Goal: Task Accomplishment & Management: Manage account settings

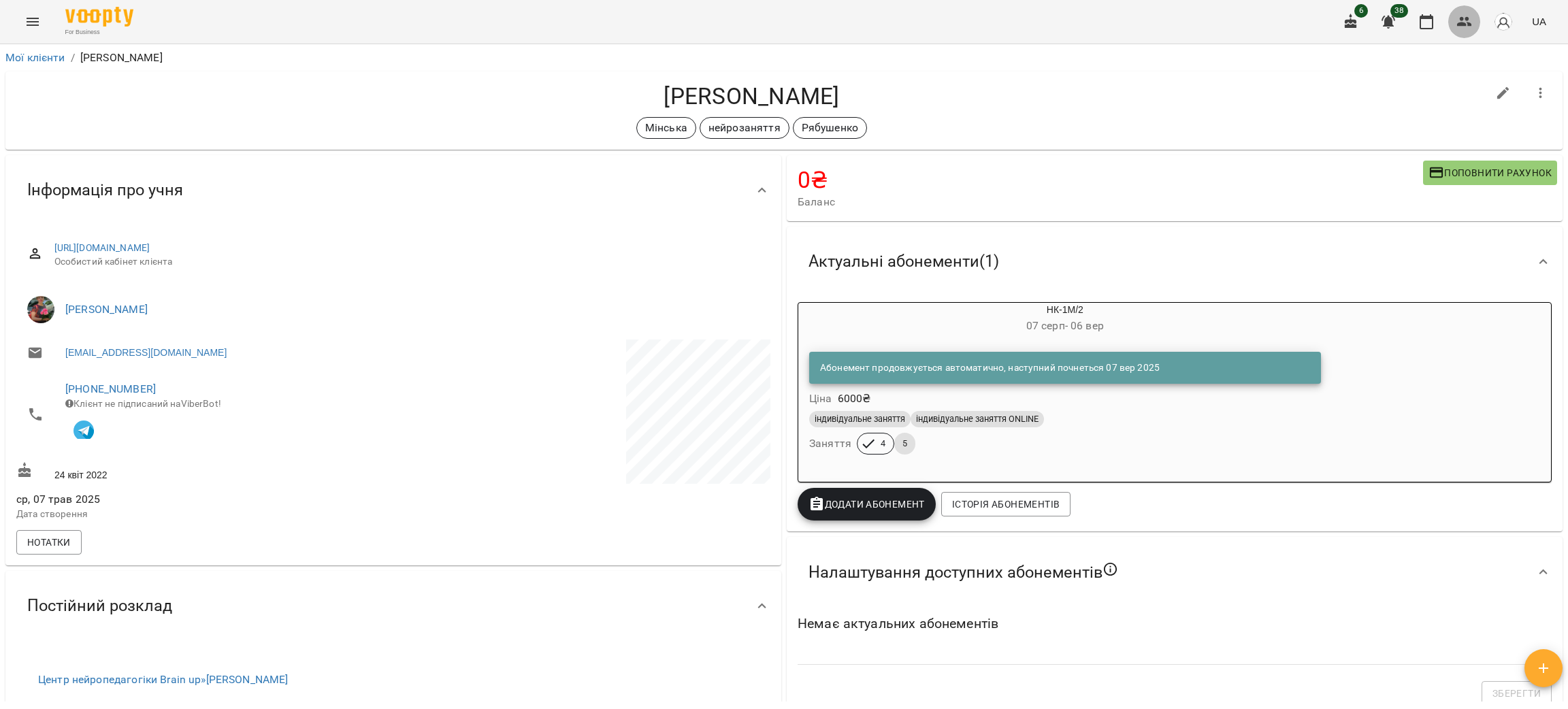
click at [1469, 26] on icon "button" at bounding box center [1464, 21] width 15 height 10
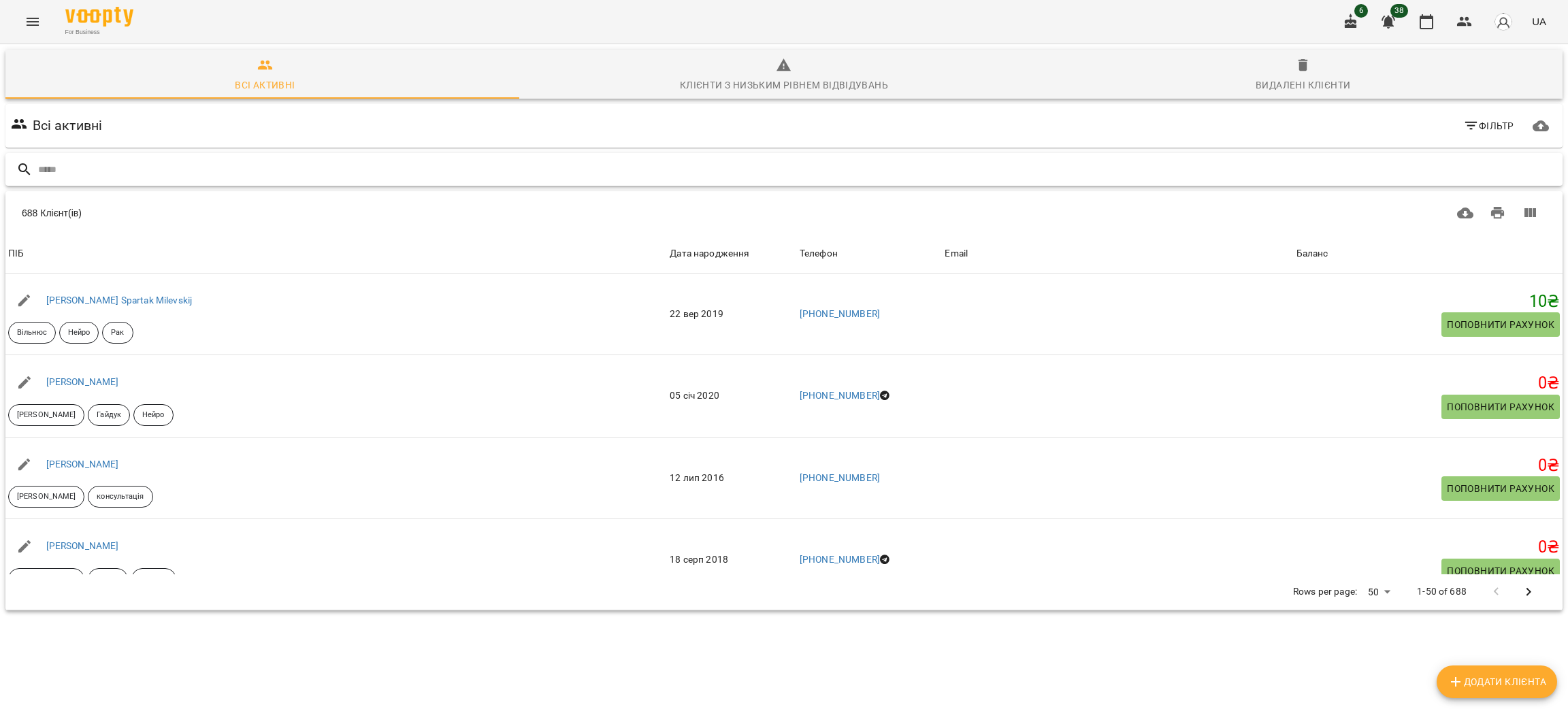
click at [120, 170] on input "text" at bounding box center [797, 170] width 1519 height 23
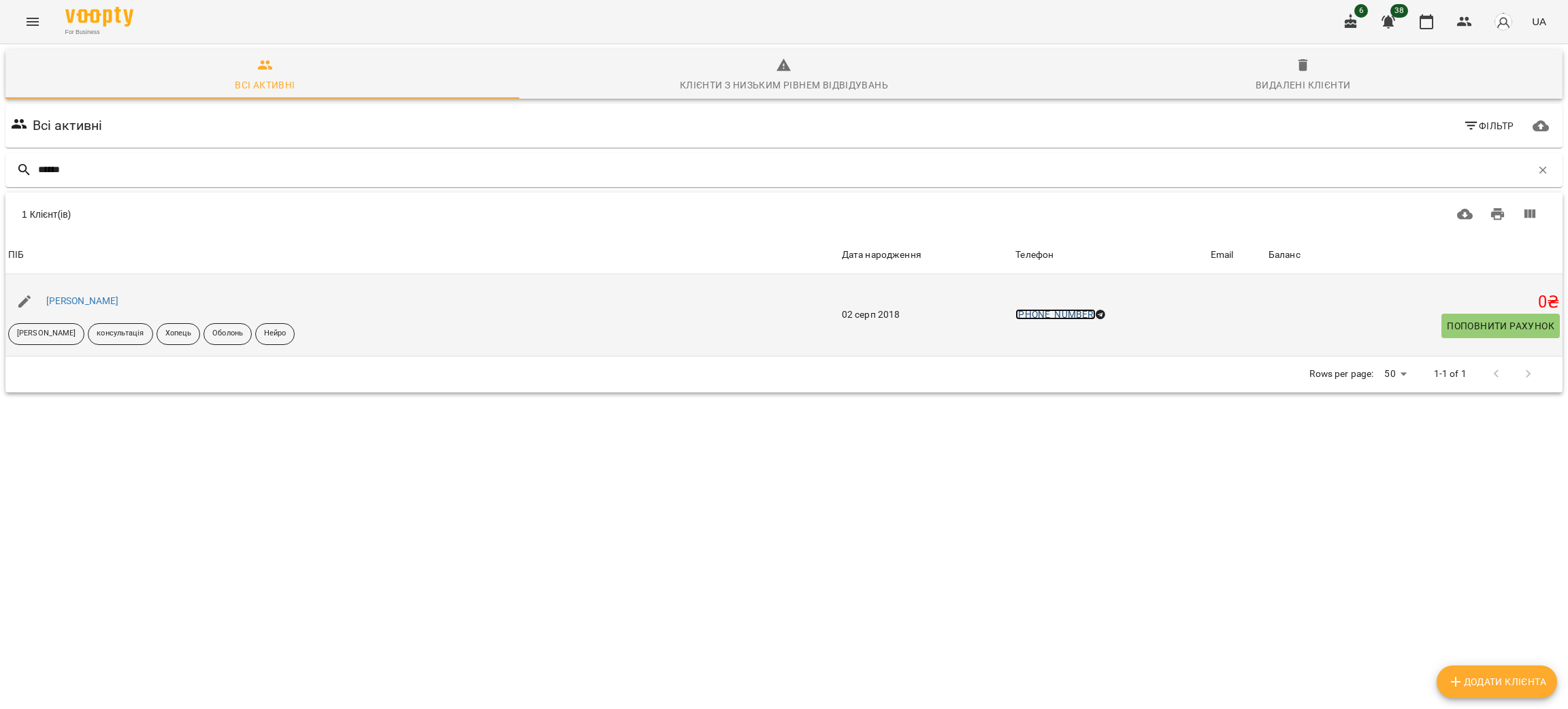
click at [1042, 309] on link "[PHONE_NUMBER]" at bounding box center [1055, 314] width 80 height 11
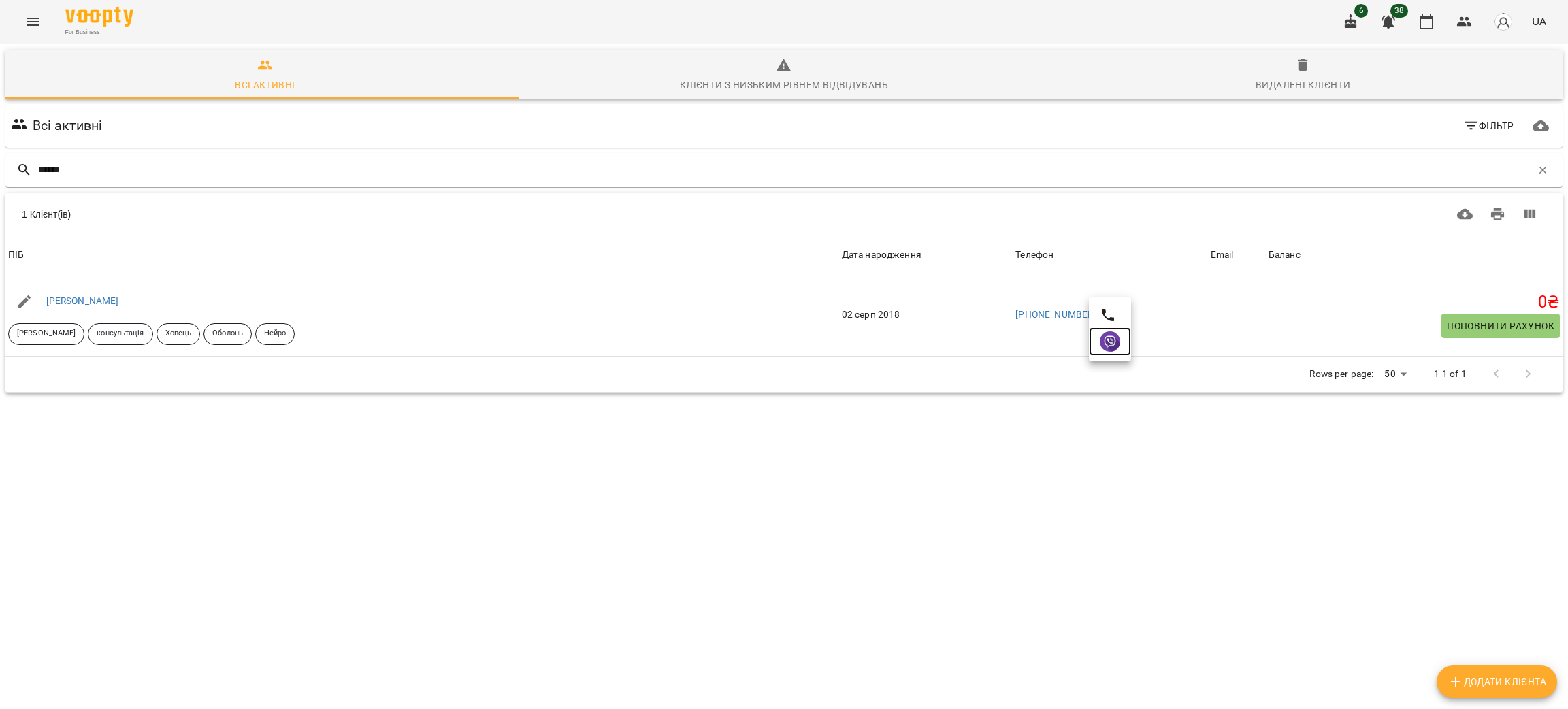
click at [1116, 339] on img at bounding box center [1110, 341] width 20 height 20
click at [101, 161] on input "******" at bounding box center [784, 170] width 1493 height 23
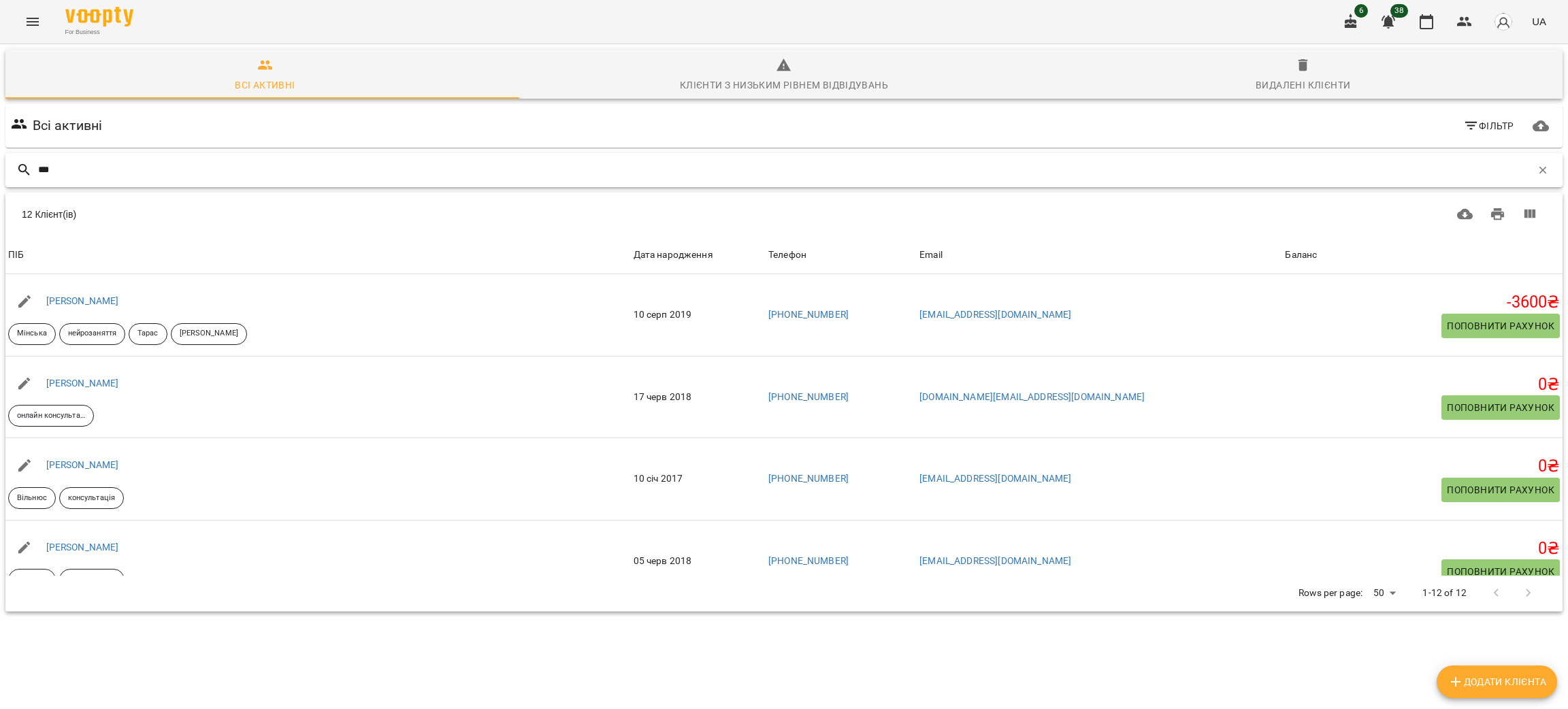
click at [58, 171] on input "***" at bounding box center [784, 170] width 1493 height 23
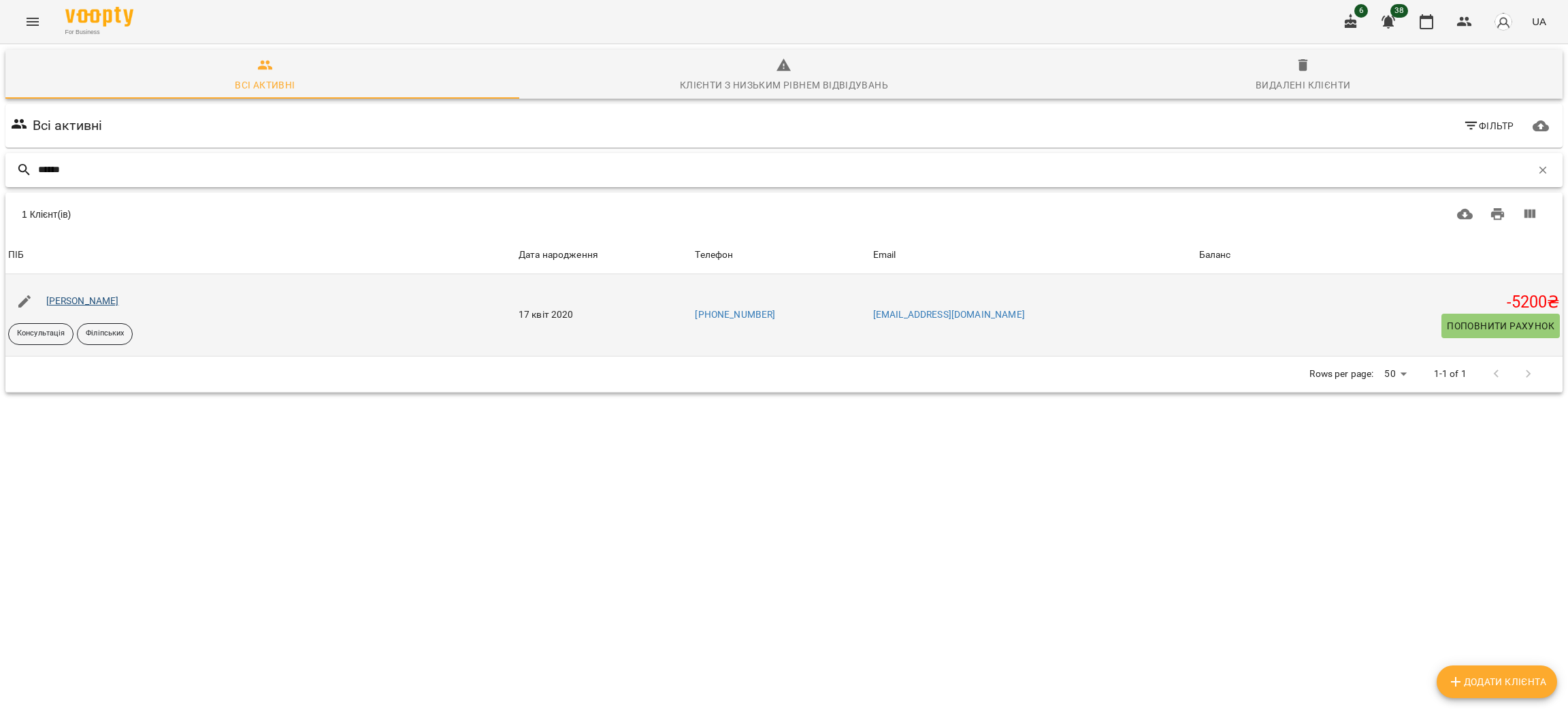
type input "******"
click at [92, 298] on link "[PERSON_NAME]" at bounding box center [82, 300] width 73 height 11
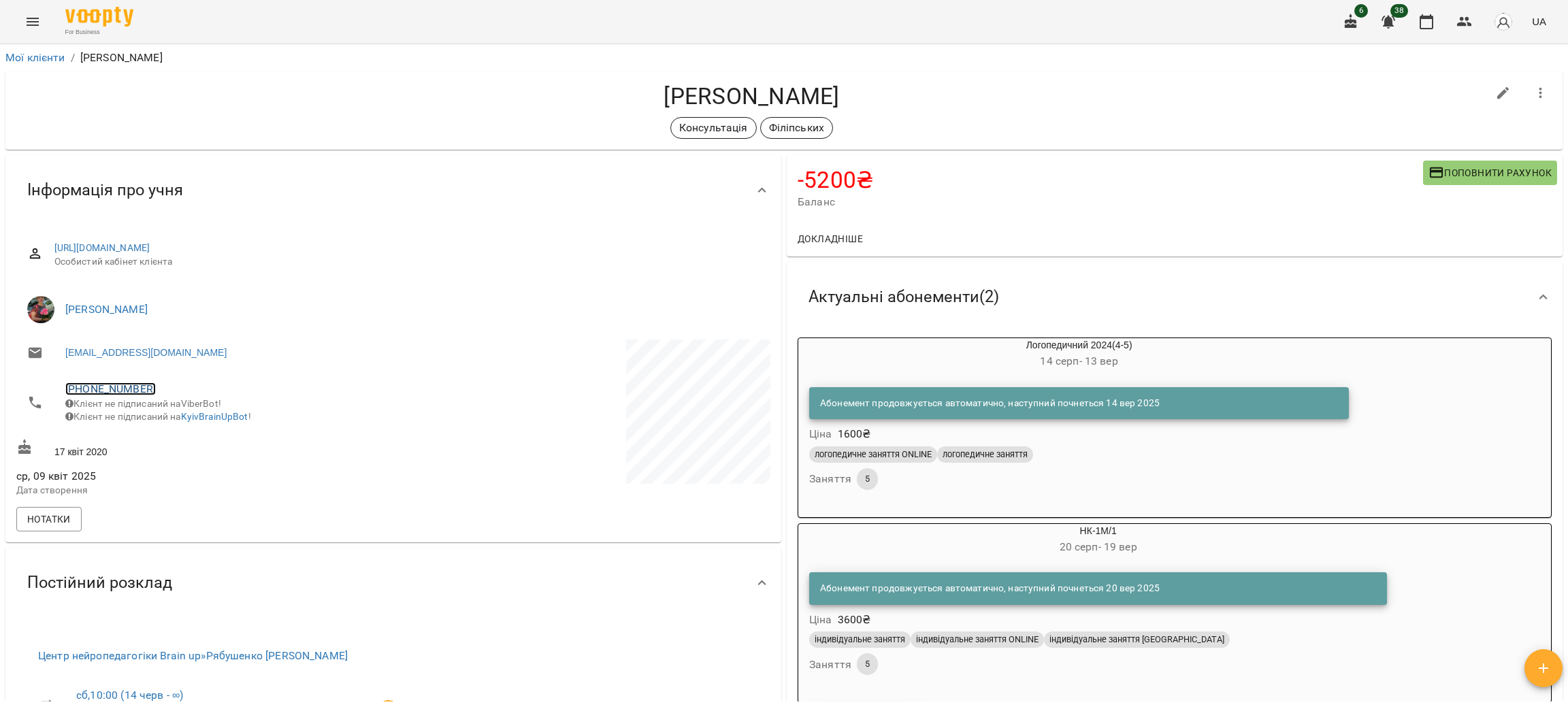
click at [120, 386] on link "+380990310841" at bounding box center [110, 389] width 91 height 13
click at [158, 417] on img at bounding box center [166, 415] width 20 height 20
drag, startPoint x: 126, startPoint y: 105, endPoint x: 225, endPoint y: 102, distance: 99.0
click at [126, 105] on h4 "[PERSON_NAME]" at bounding box center [752, 96] width 1470 height 28
click at [1461, 27] on icon "button" at bounding box center [1464, 22] width 17 height 17
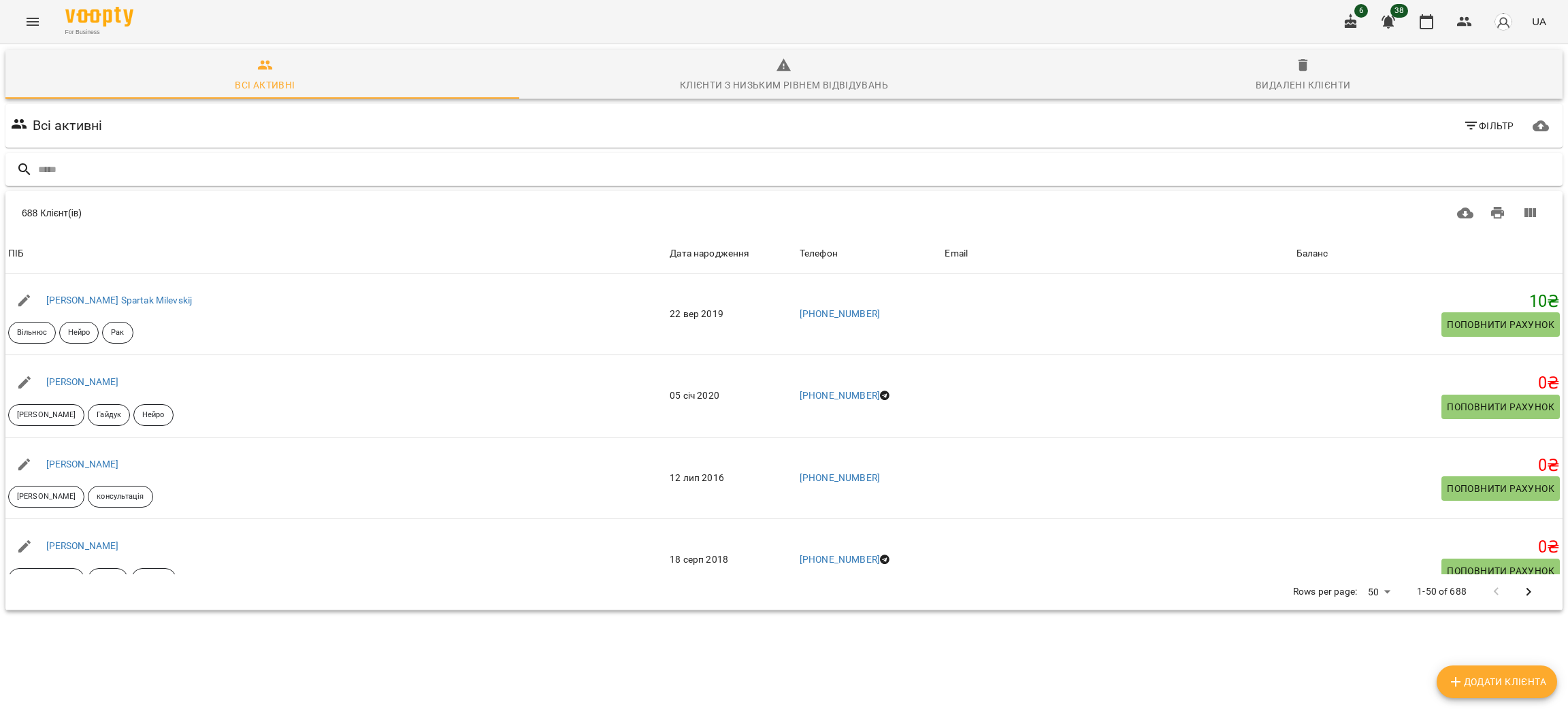
click at [79, 155] on div at bounding box center [784, 169] width 1557 height 33
click at [89, 172] on input "text" at bounding box center [797, 170] width 1519 height 23
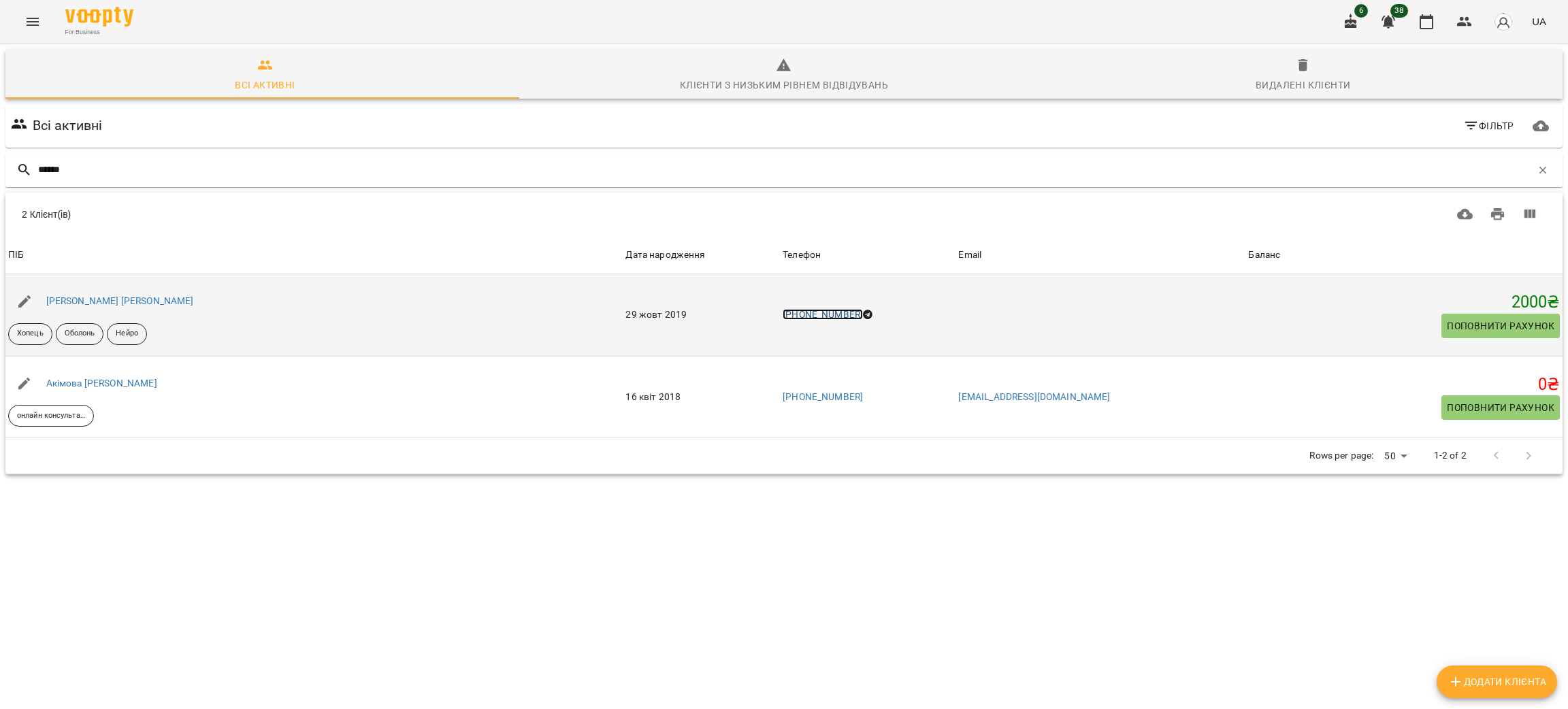
click at [802, 309] on link "+380981138871" at bounding box center [823, 314] width 80 height 11
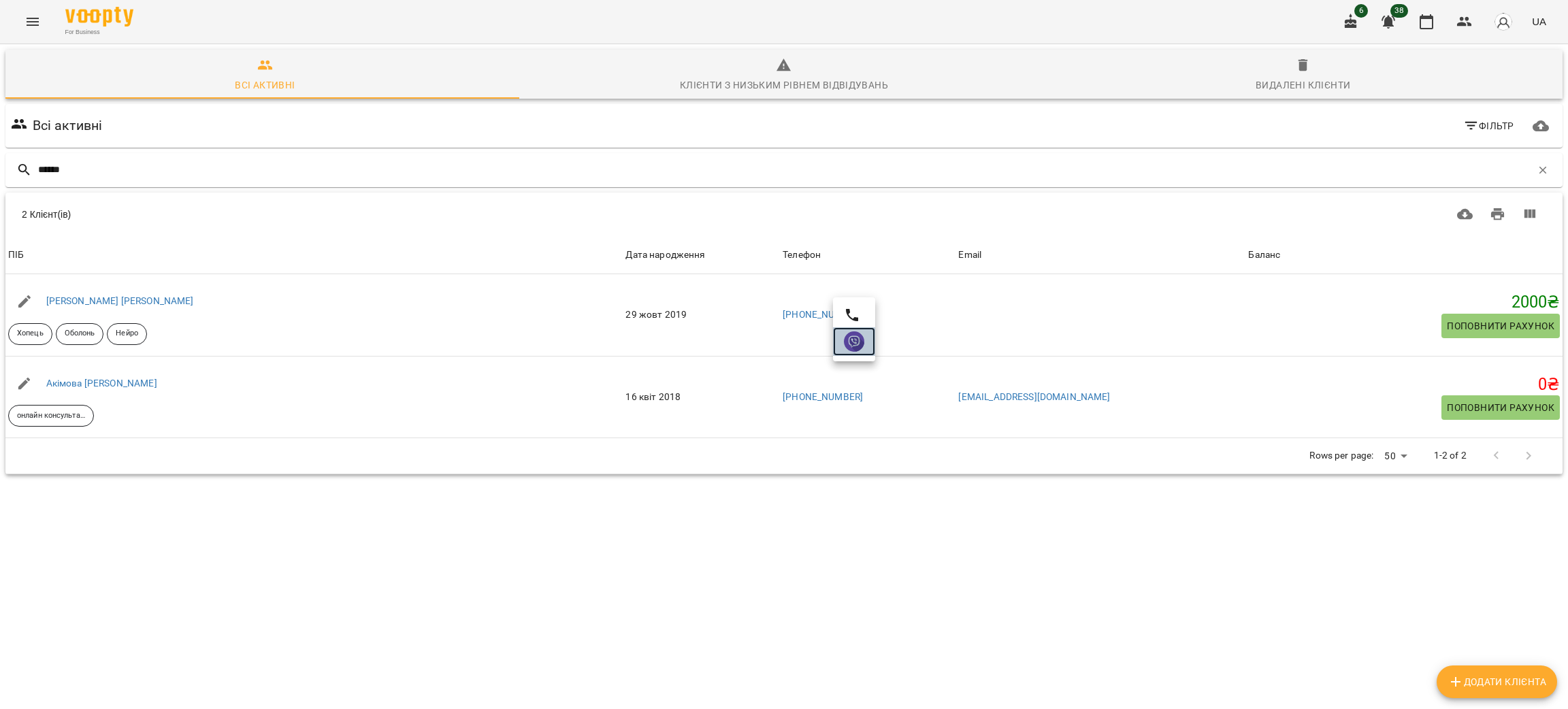
click at [859, 341] on img at bounding box center [854, 341] width 20 height 20
click at [177, 176] on input "******" at bounding box center [784, 170] width 1493 height 23
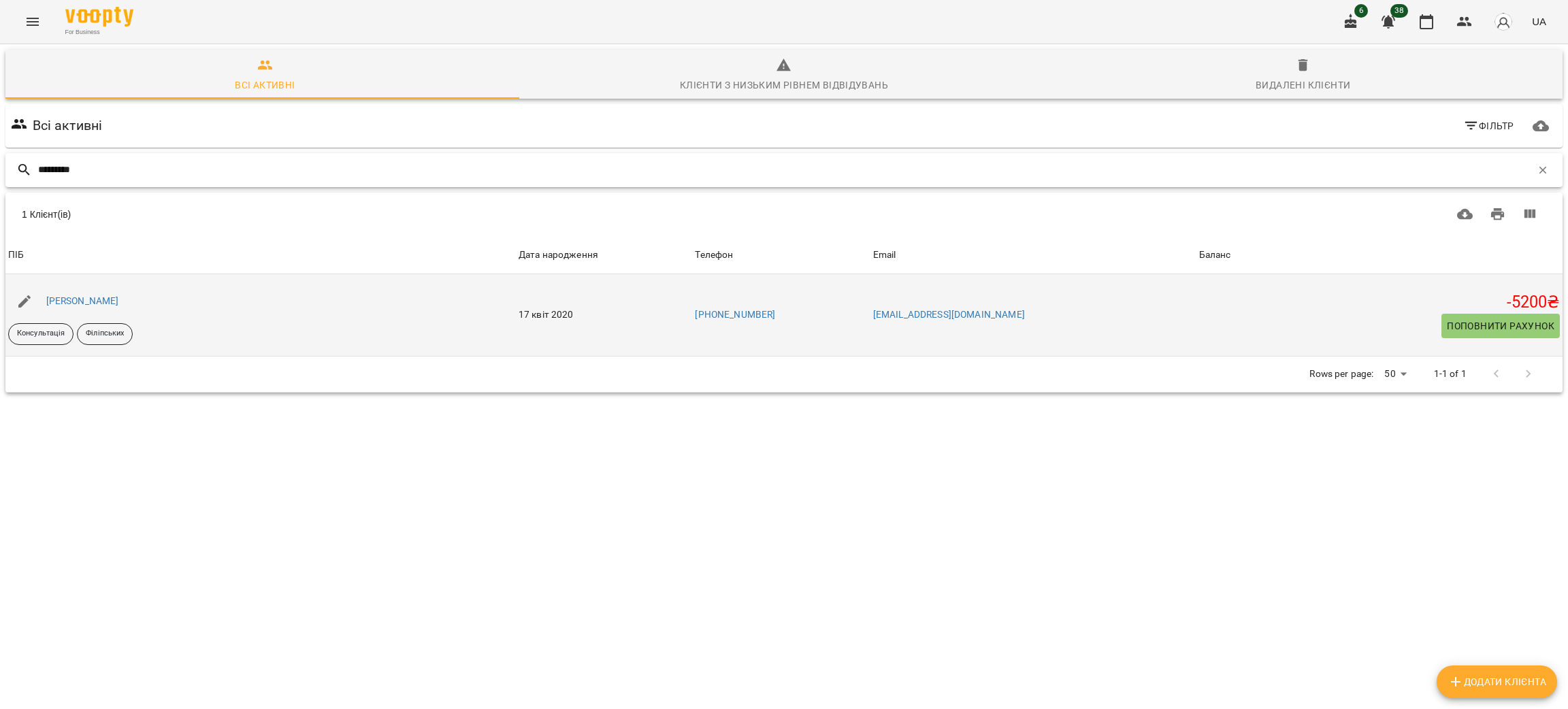
type input "*********"
click at [85, 309] on div "[PERSON_NAME]" at bounding box center [82, 301] width 78 height 19
click at [82, 300] on link "[PERSON_NAME]" at bounding box center [82, 300] width 73 height 11
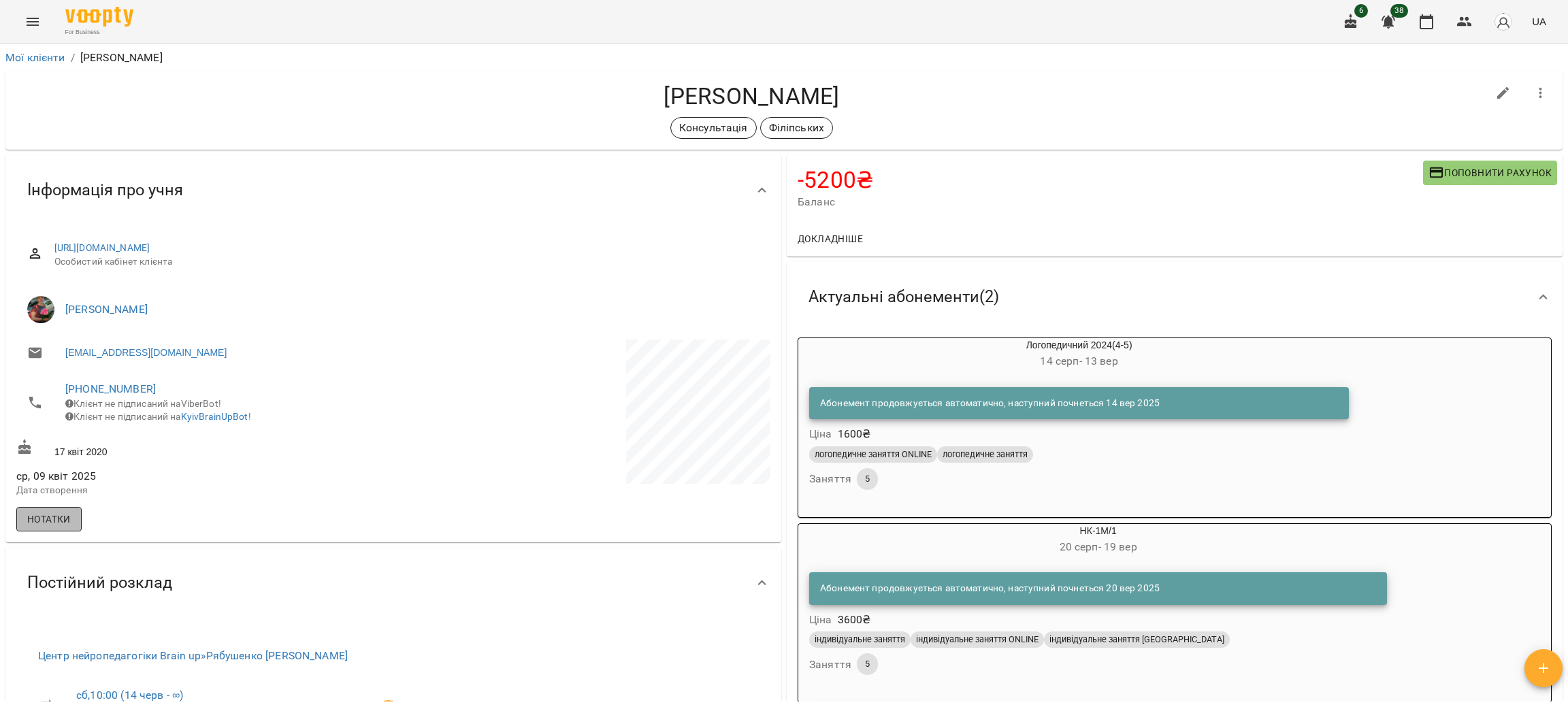
click at [64, 527] on span "Нотатки" at bounding box center [49, 520] width 44 height 17
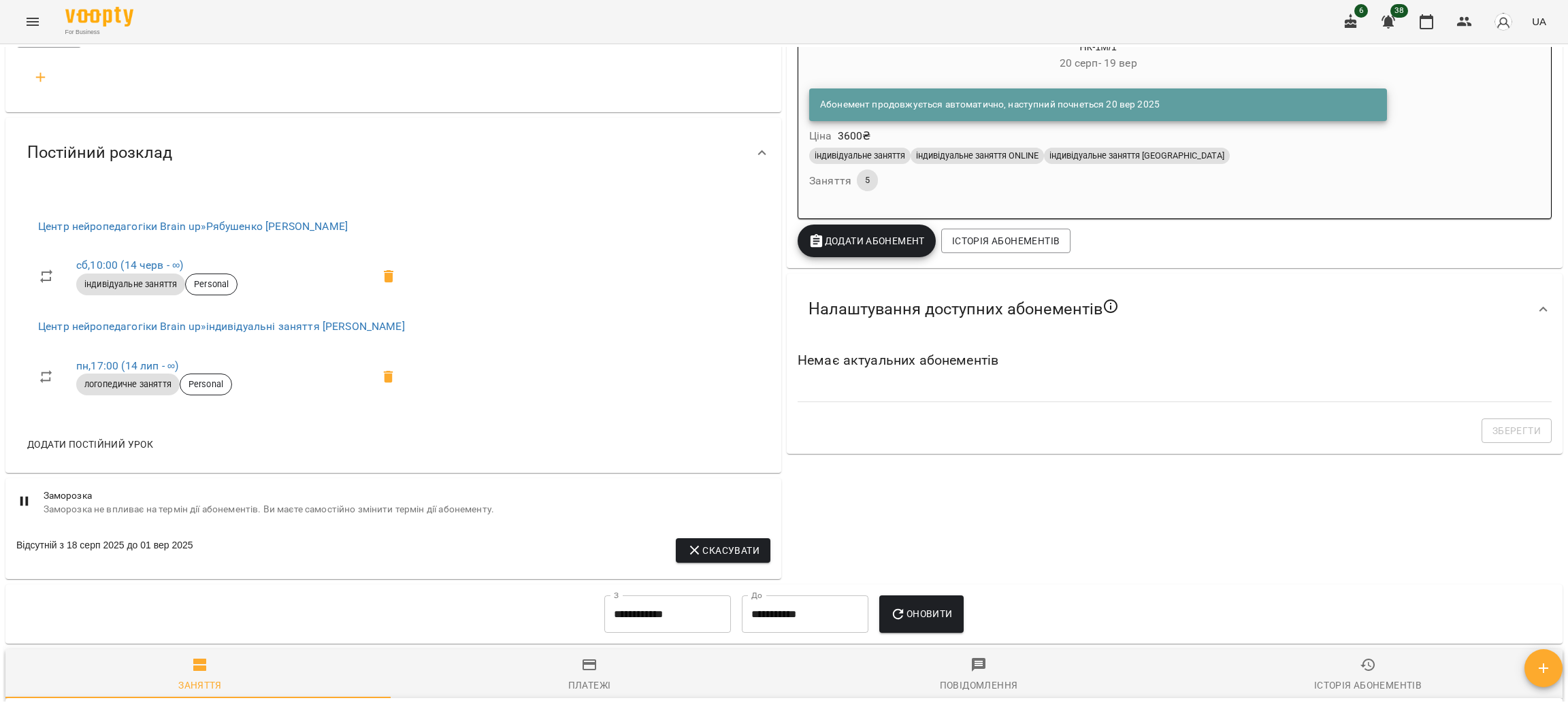
scroll to position [541, 0]
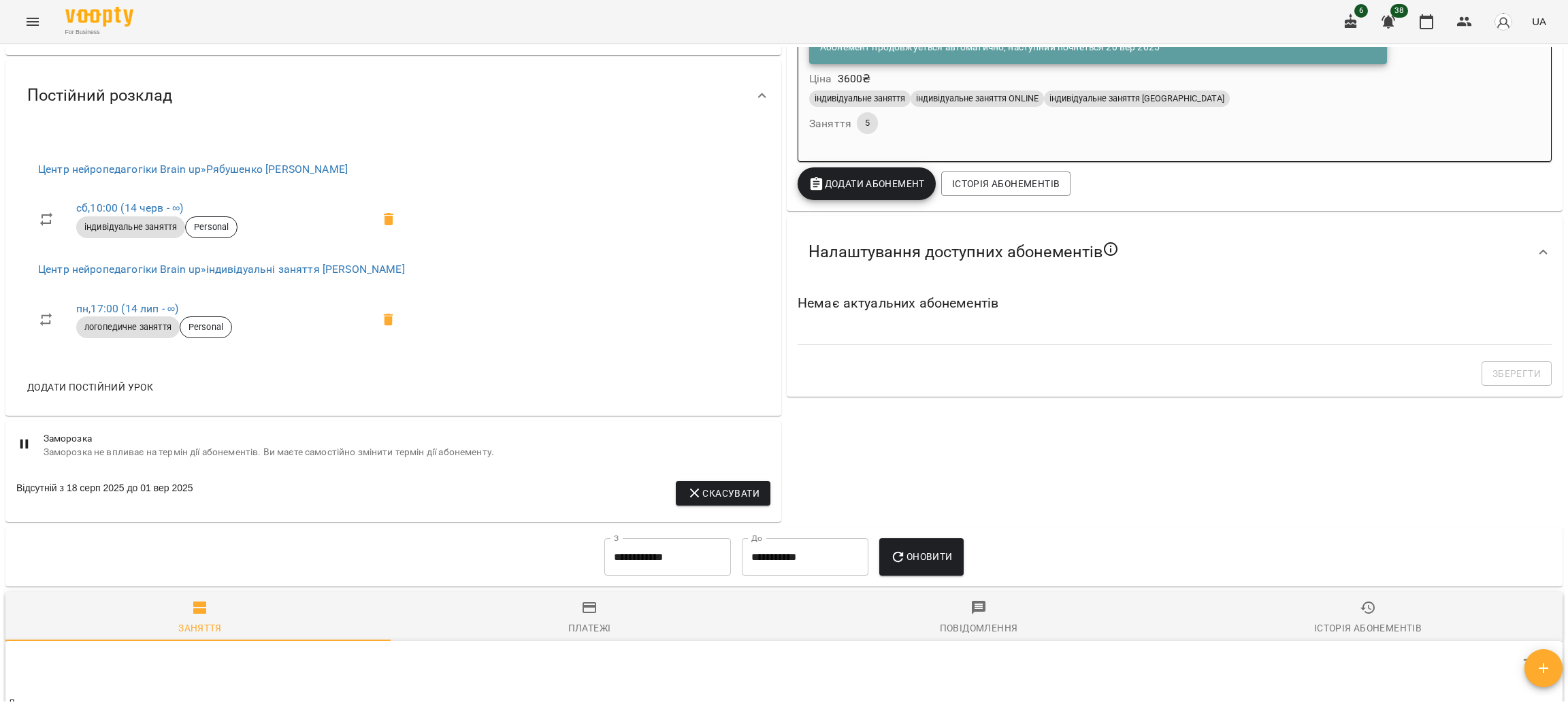
click at [687, 502] on icon "button" at bounding box center [695, 493] width 17 height 17
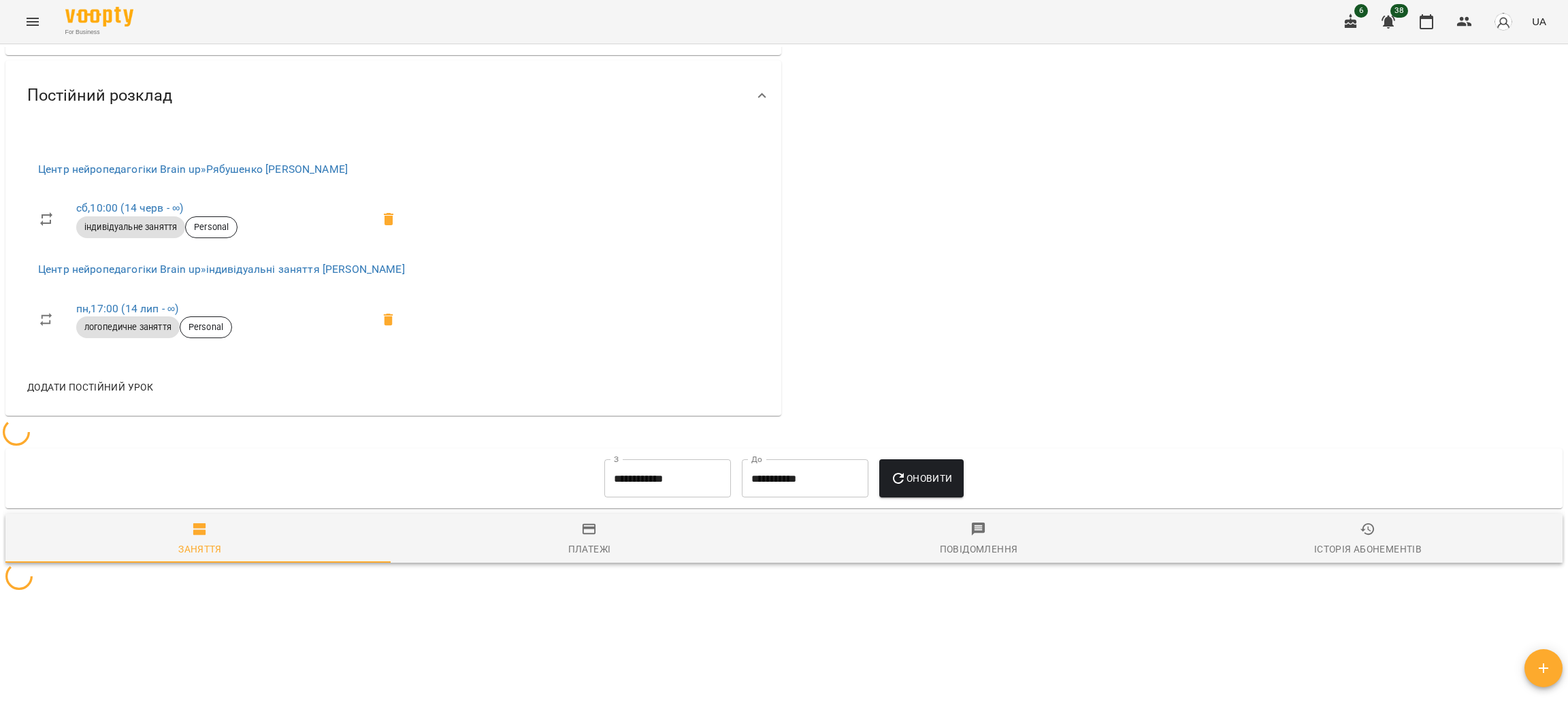
scroll to position [0, 0]
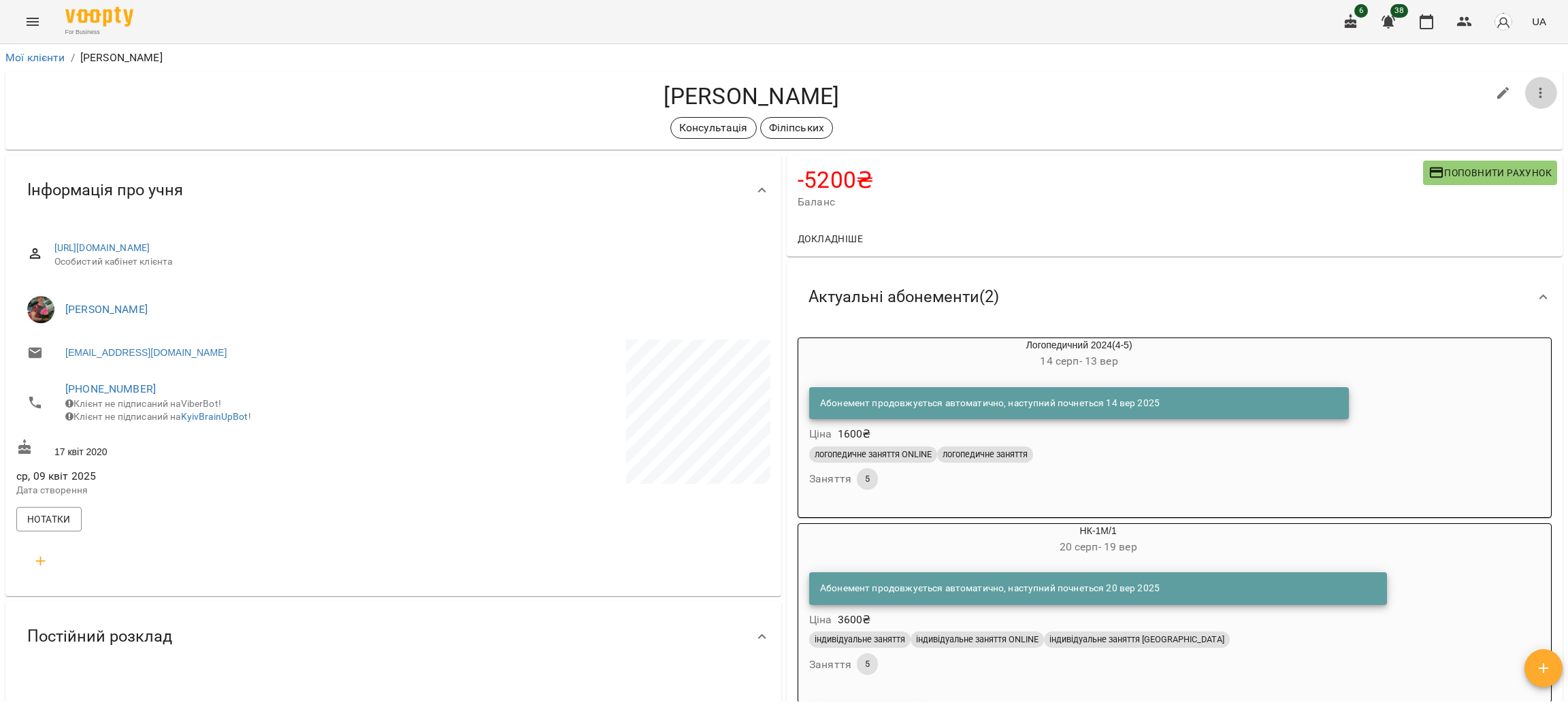
click at [1532, 87] on icon "button" at bounding box center [1541, 93] width 17 height 17
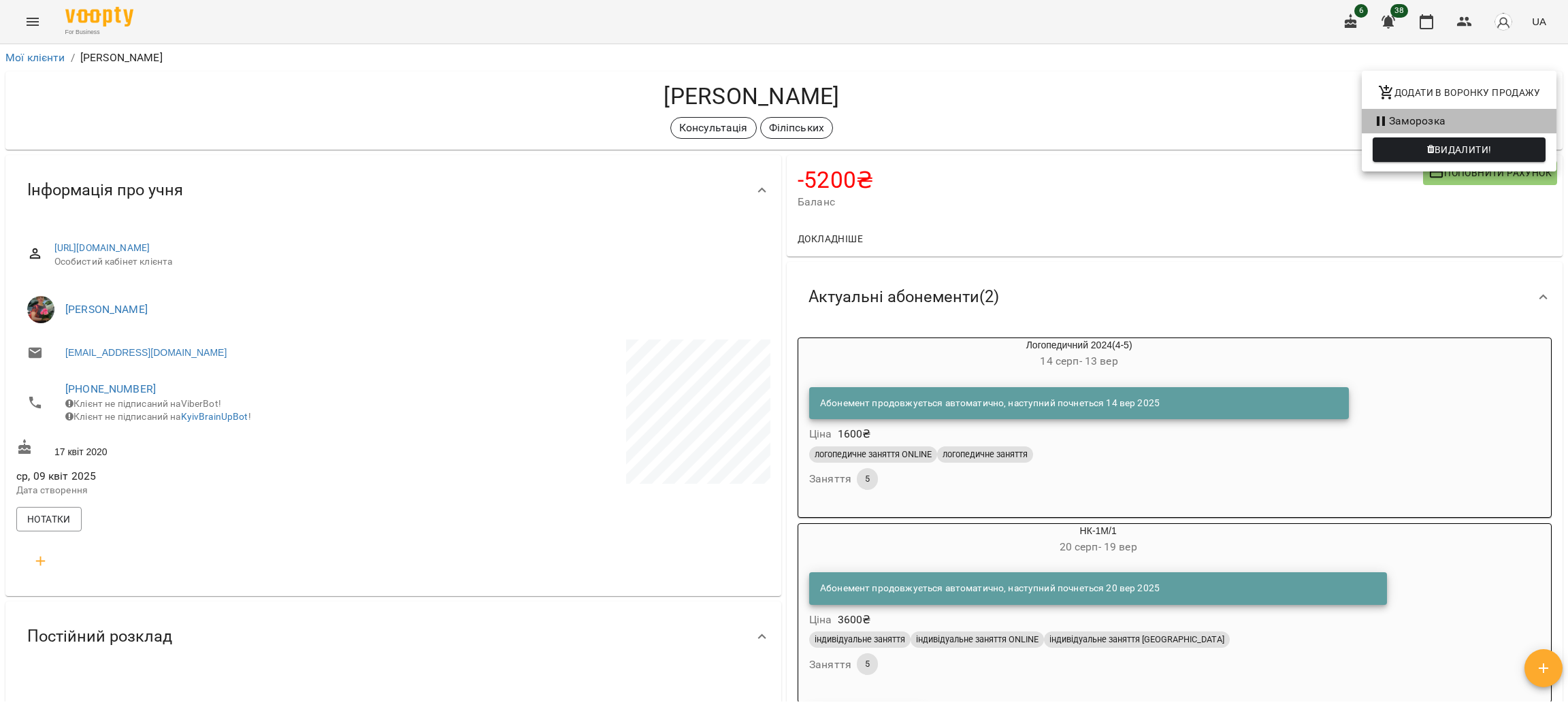
click at [1439, 117] on li "Заморозка" at bounding box center [1458, 121] width 194 height 24
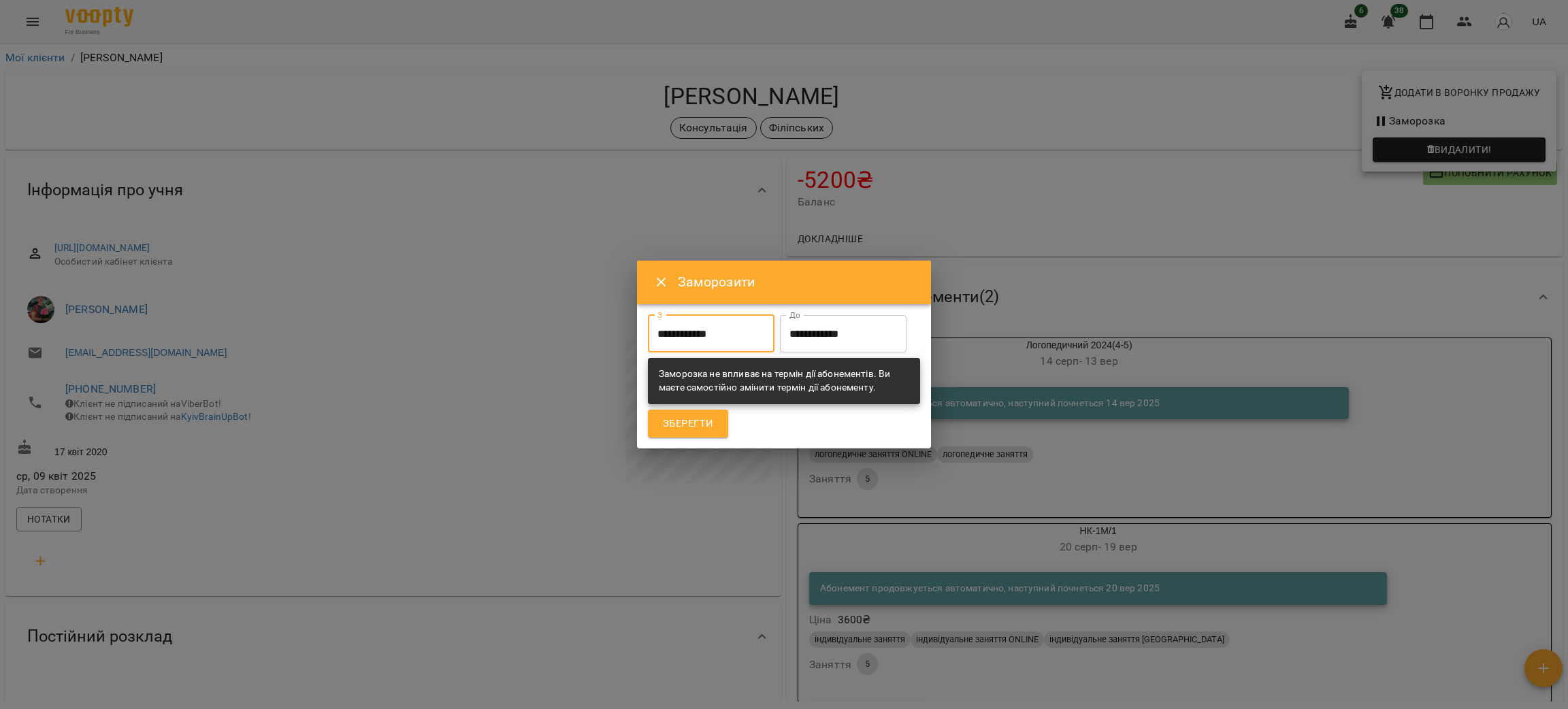
click at [725, 316] on input "**********" at bounding box center [710, 334] width 126 height 38
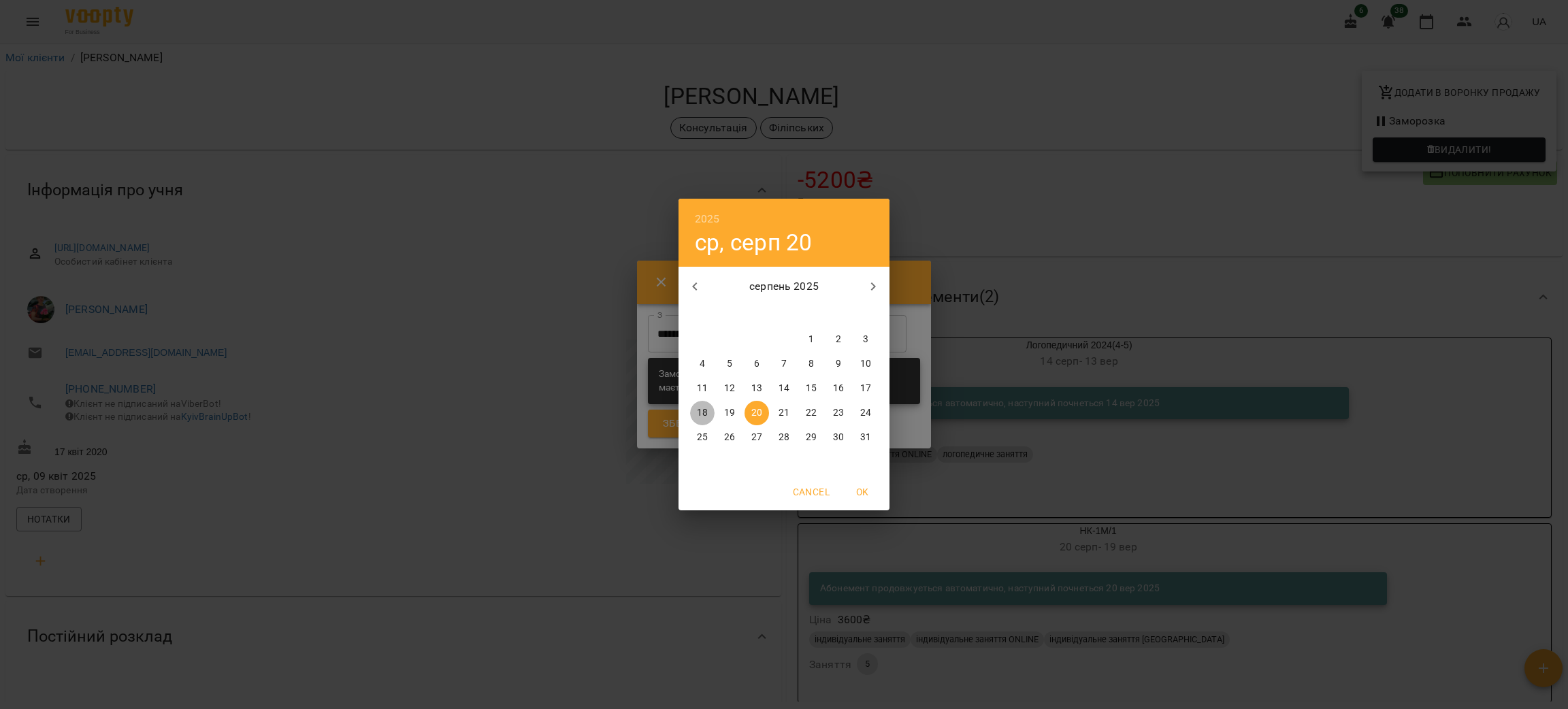
click at [705, 406] on p "18" at bounding box center [702, 413] width 11 height 14
type input "**********"
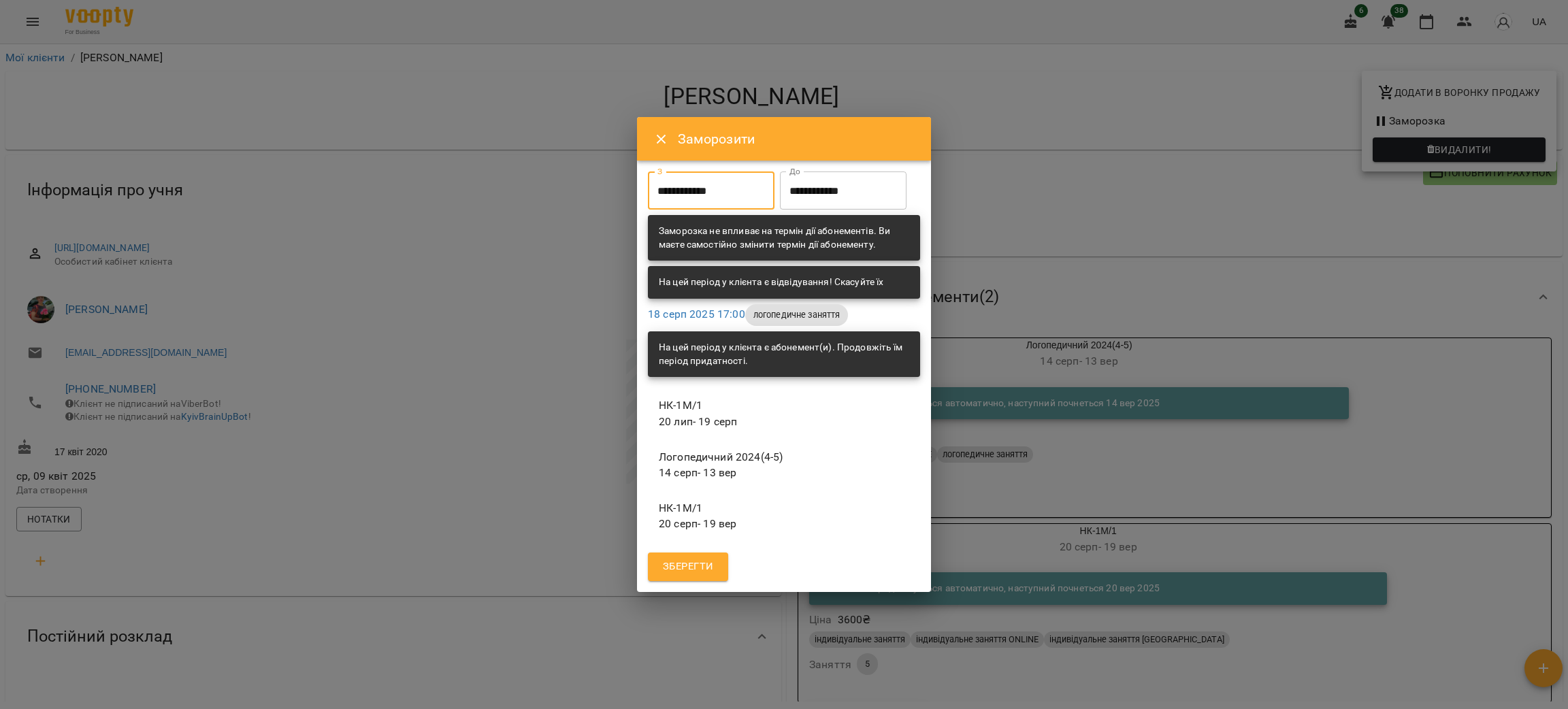
click at [780, 210] on input "**********" at bounding box center [843, 191] width 126 height 38
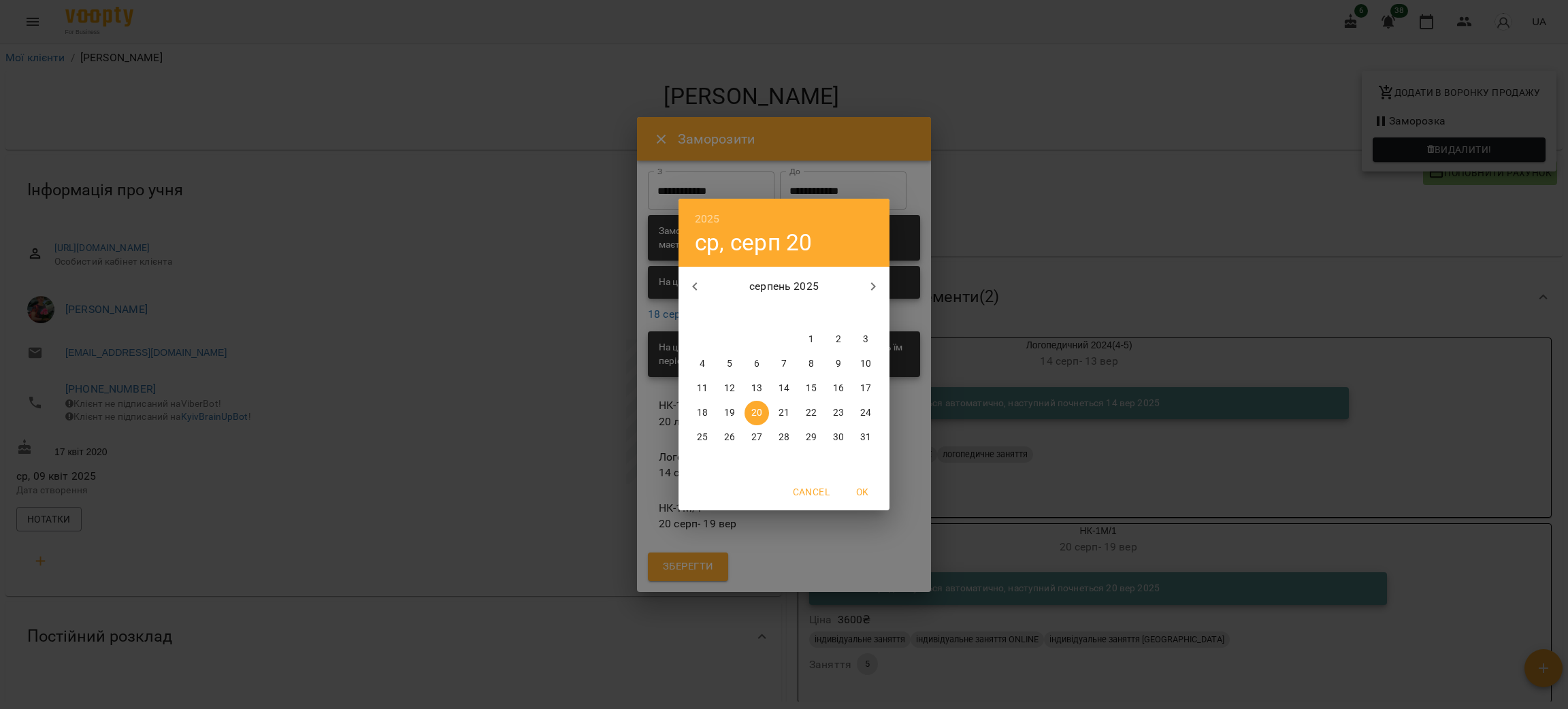
click at [866, 292] on icon "button" at bounding box center [873, 287] width 17 height 17
click at [700, 341] on p "1" at bounding box center [702, 340] width 5 height 14
type input "**********"
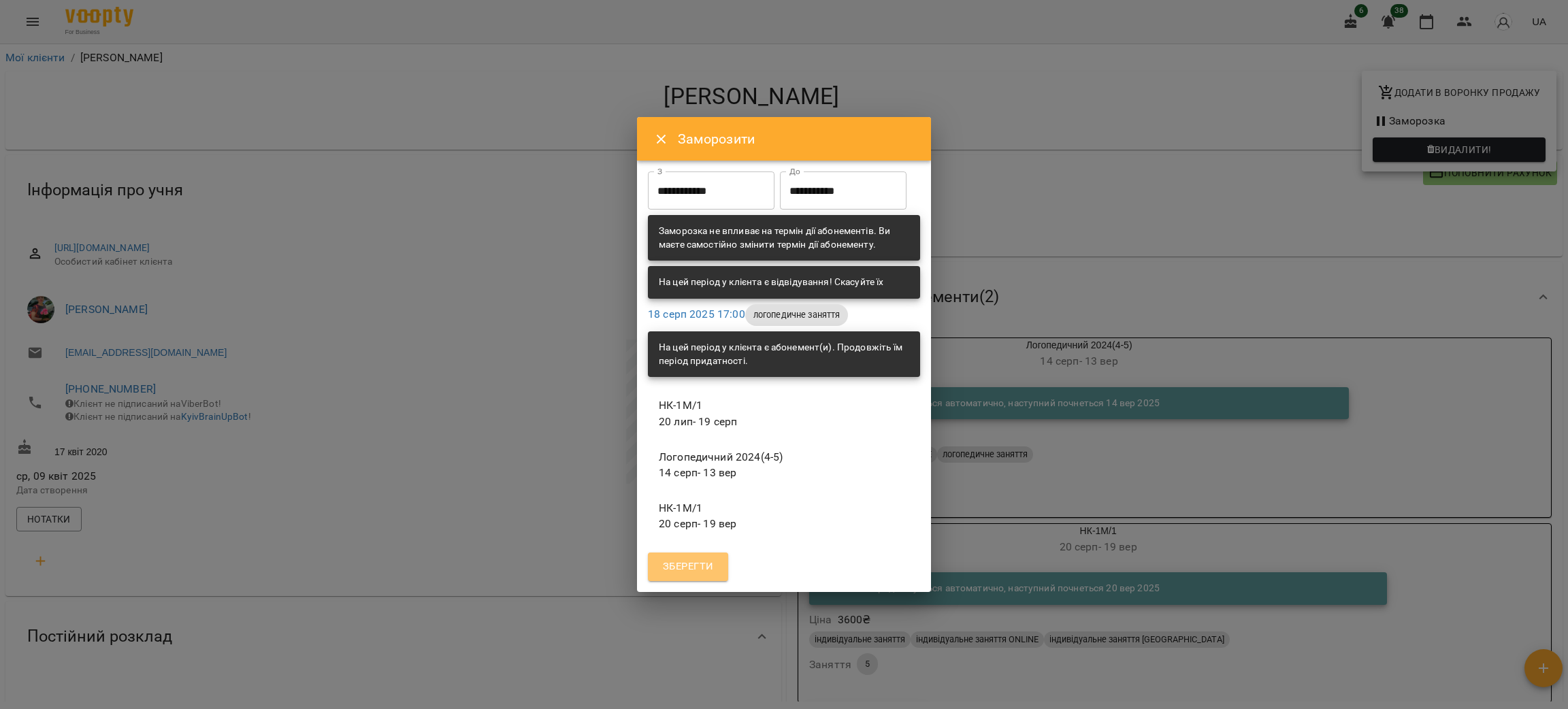
click at [694, 576] on span "Зберегти" at bounding box center [688, 567] width 51 height 17
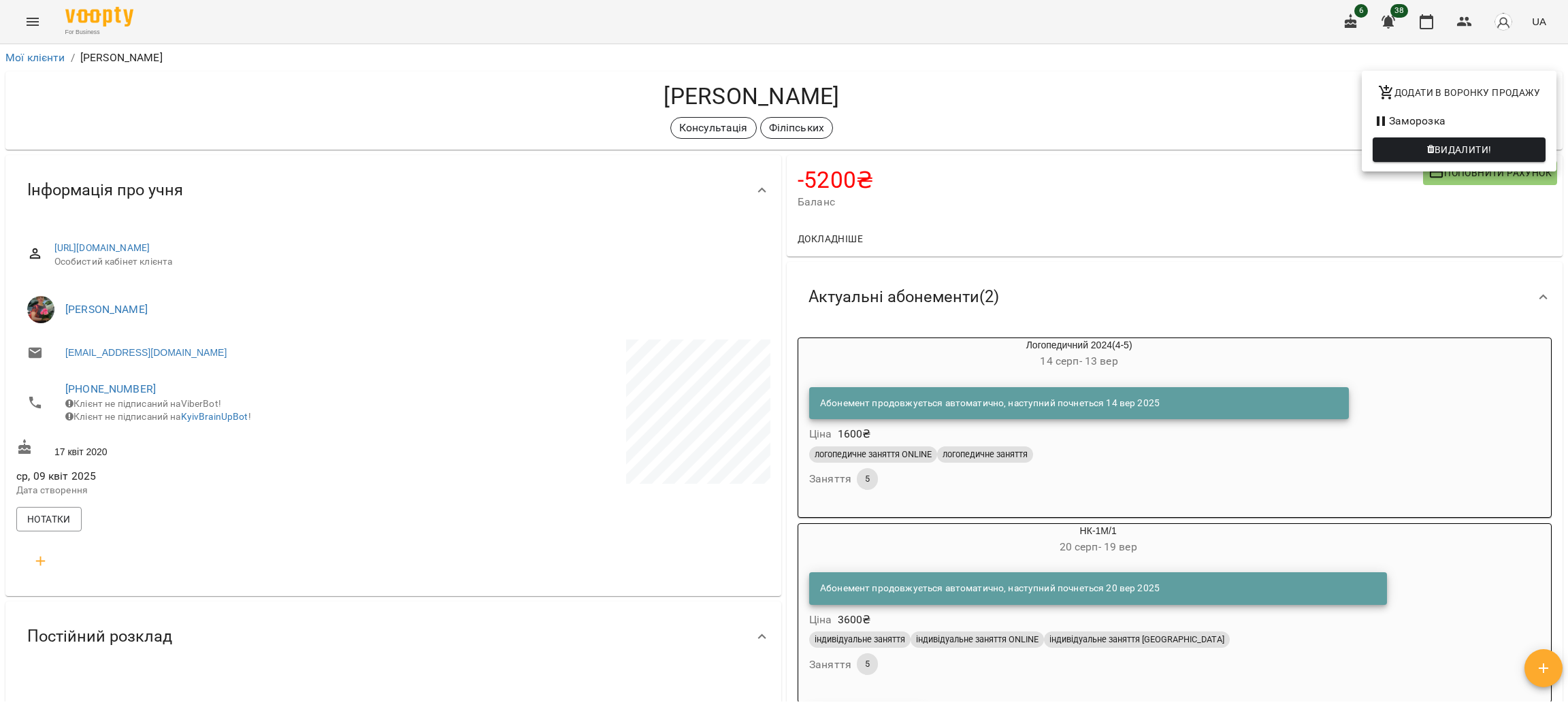
click at [505, 440] on div at bounding box center [784, 354] width 1568 height 709
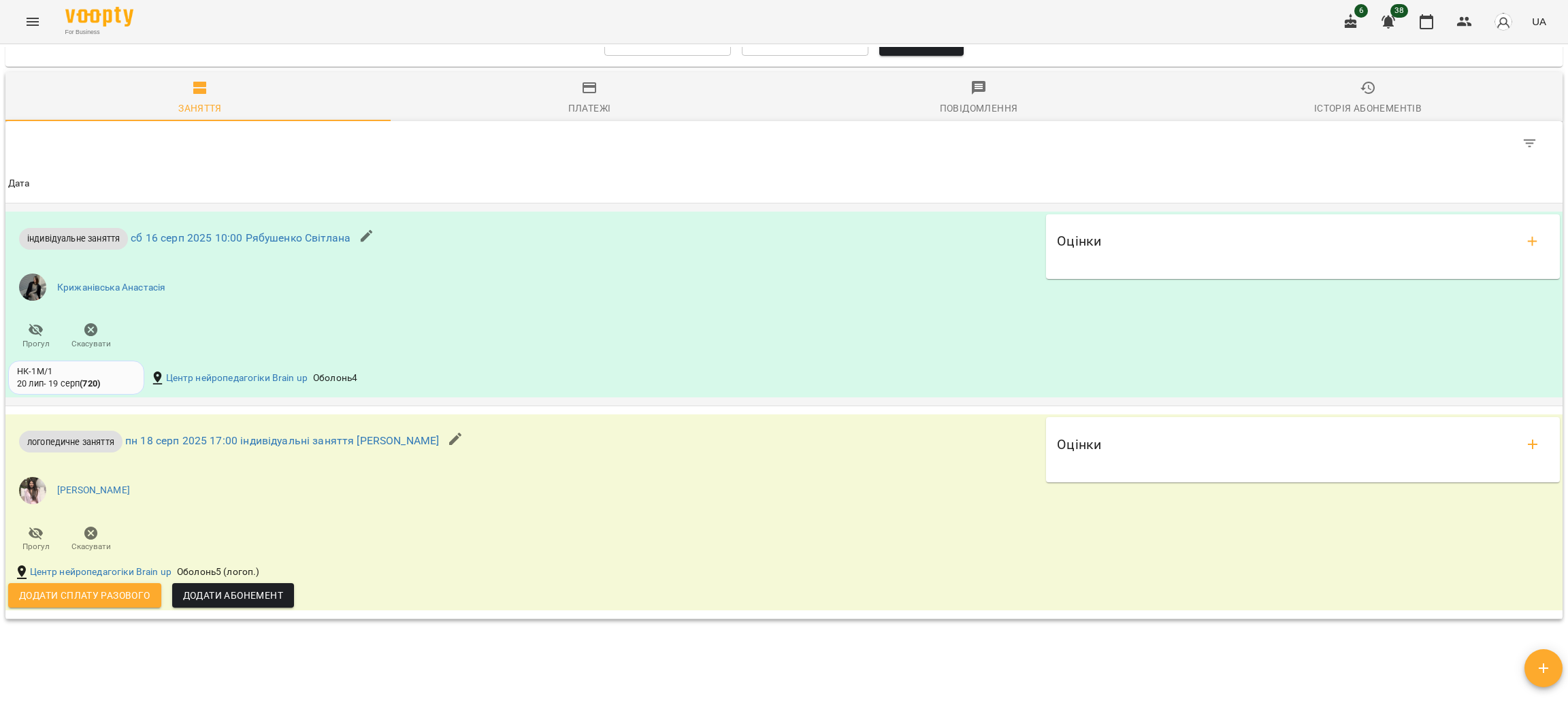
scroll to position [1154, 0]
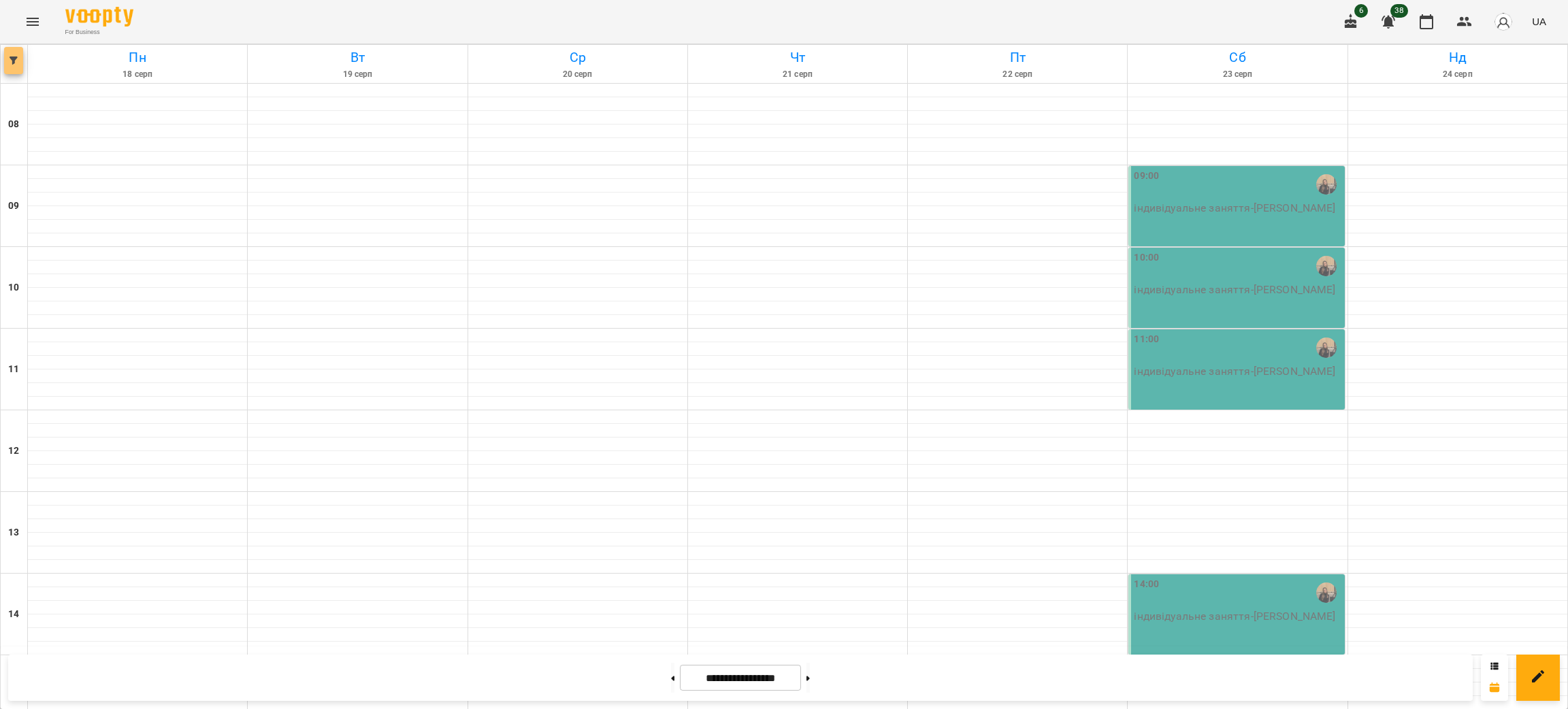
click at [13, 61] on icon "button" at bounding box center [14, 61] width 8 height 8
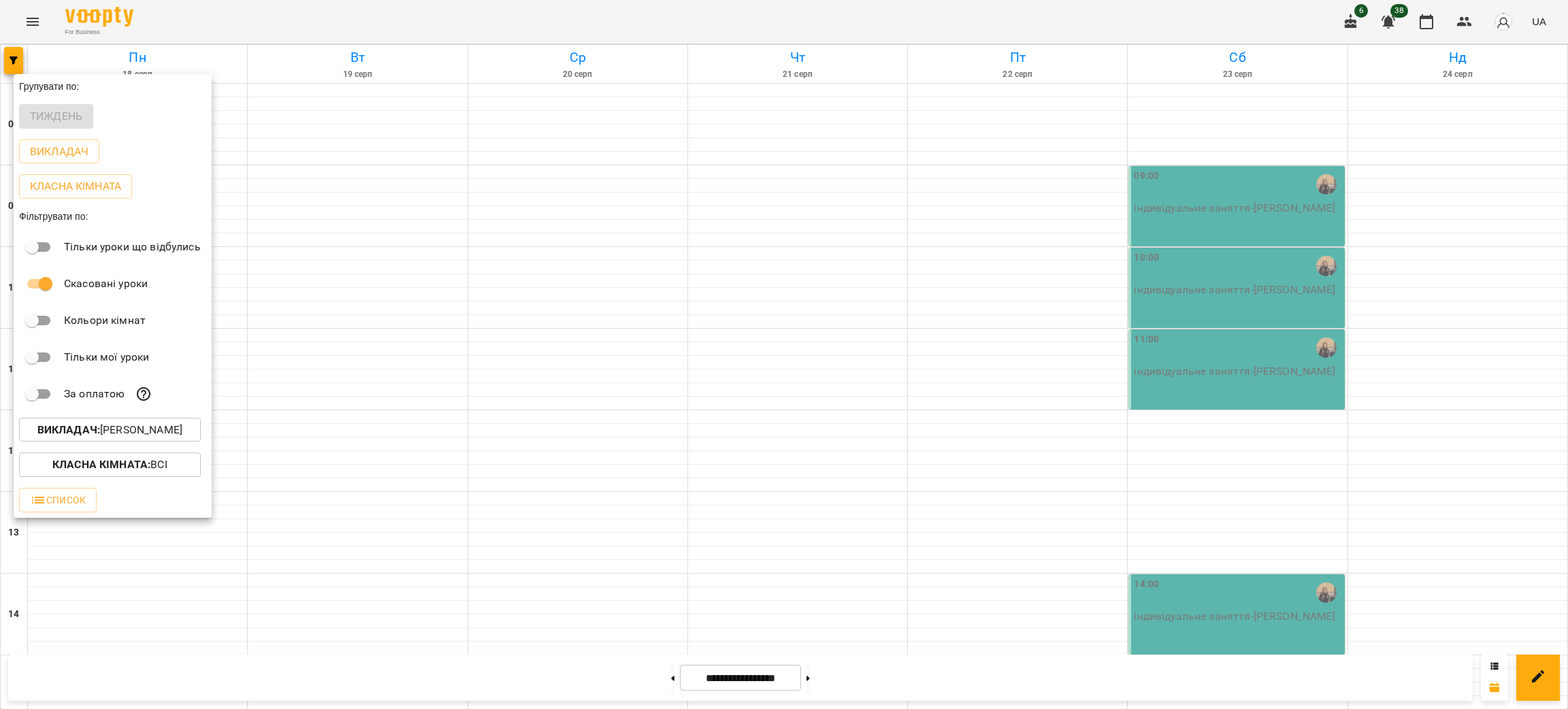
click at [169, 429] on p "Викладач : [PERSON_NAME]" at bounding box center [110, 431] width 145 height 17
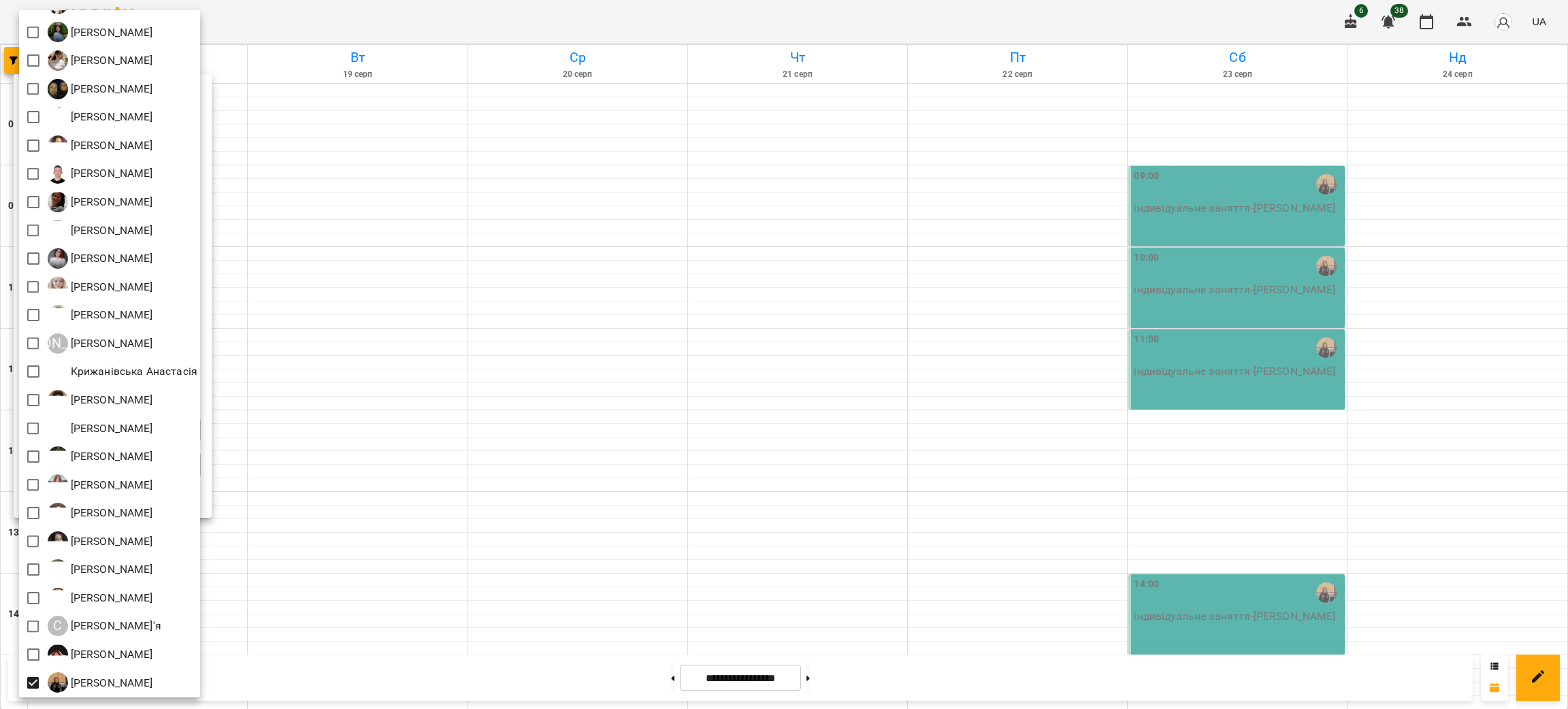
scroll to position [219, 0]
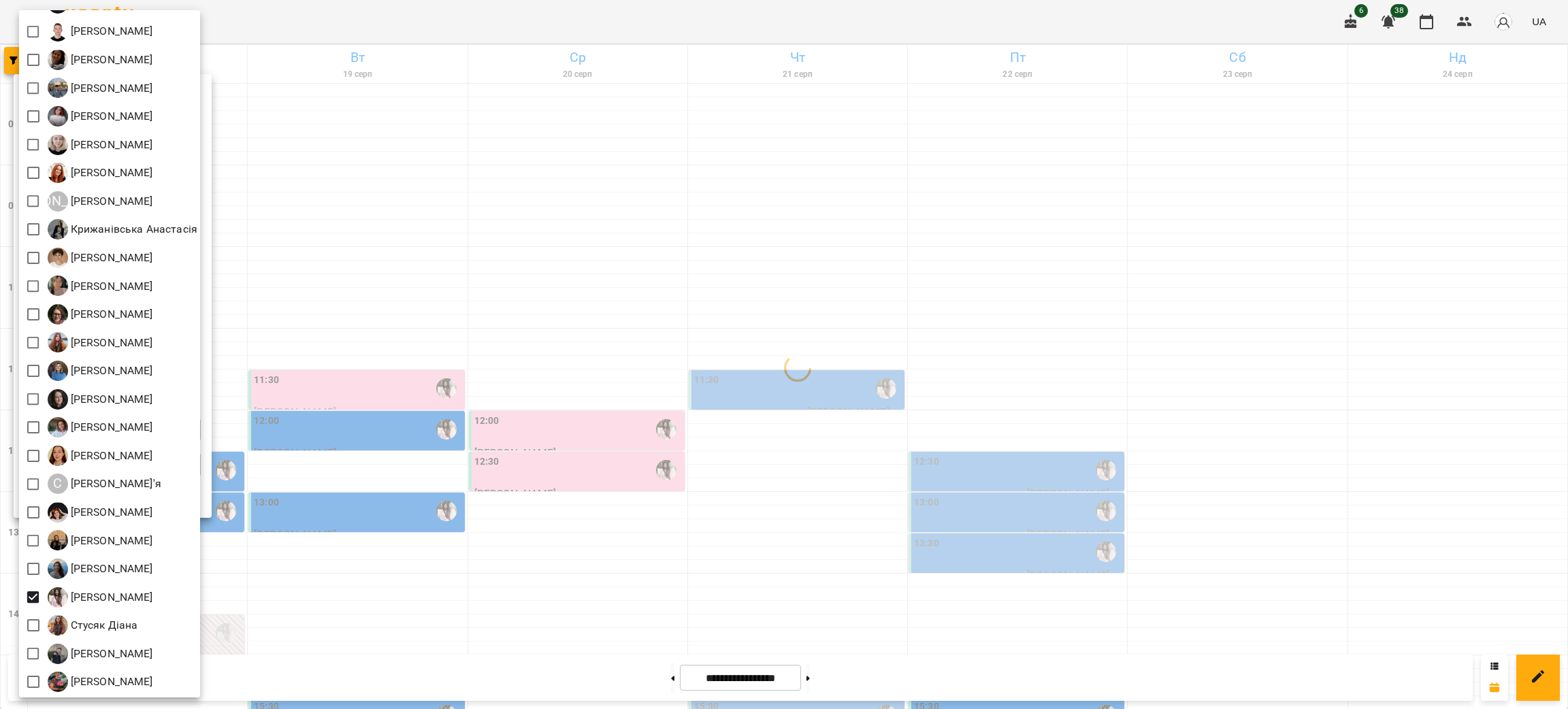
click at [839, 610] on div at bounding box center [784, 354] width 1568 height 709
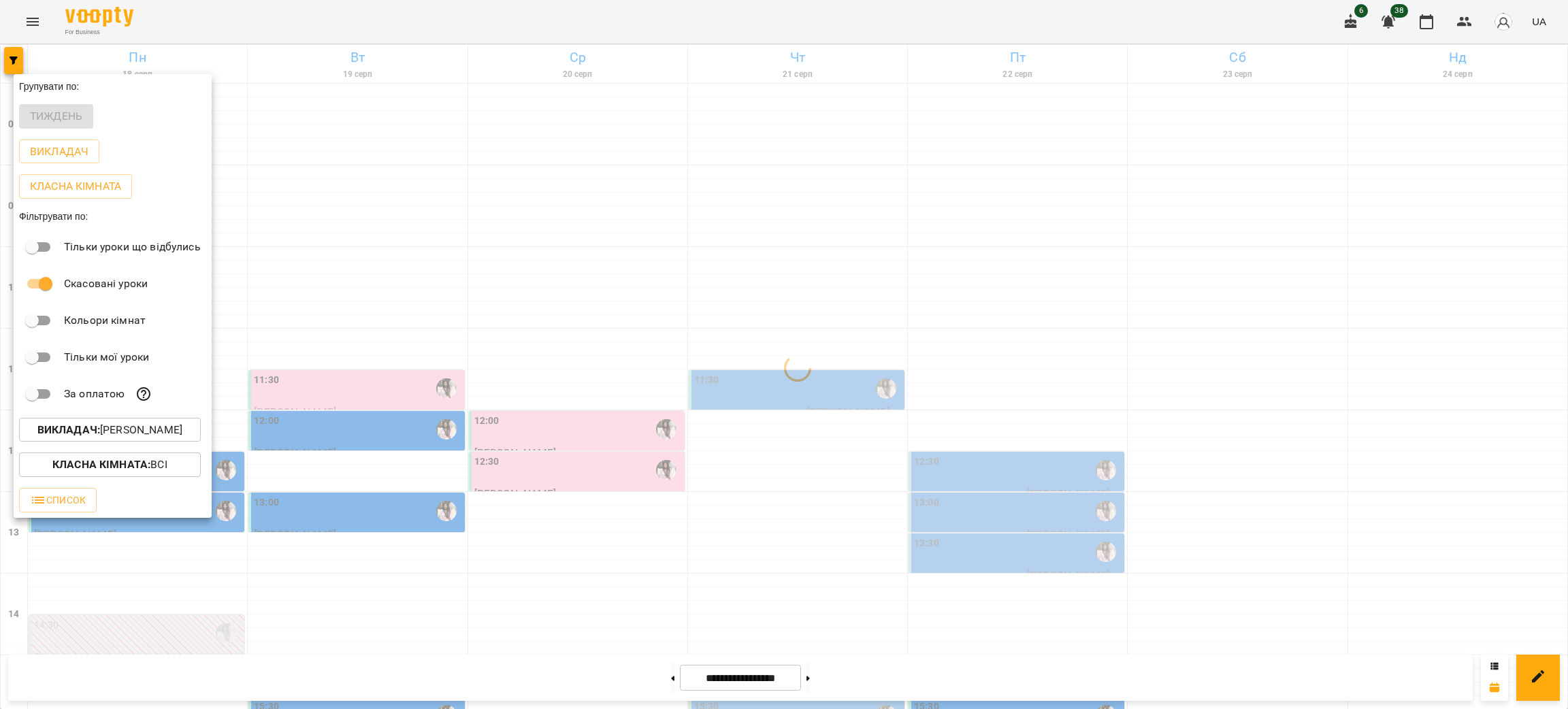
click at [836, 627] on div at bounding box center [784, 354] width 1568 height 709
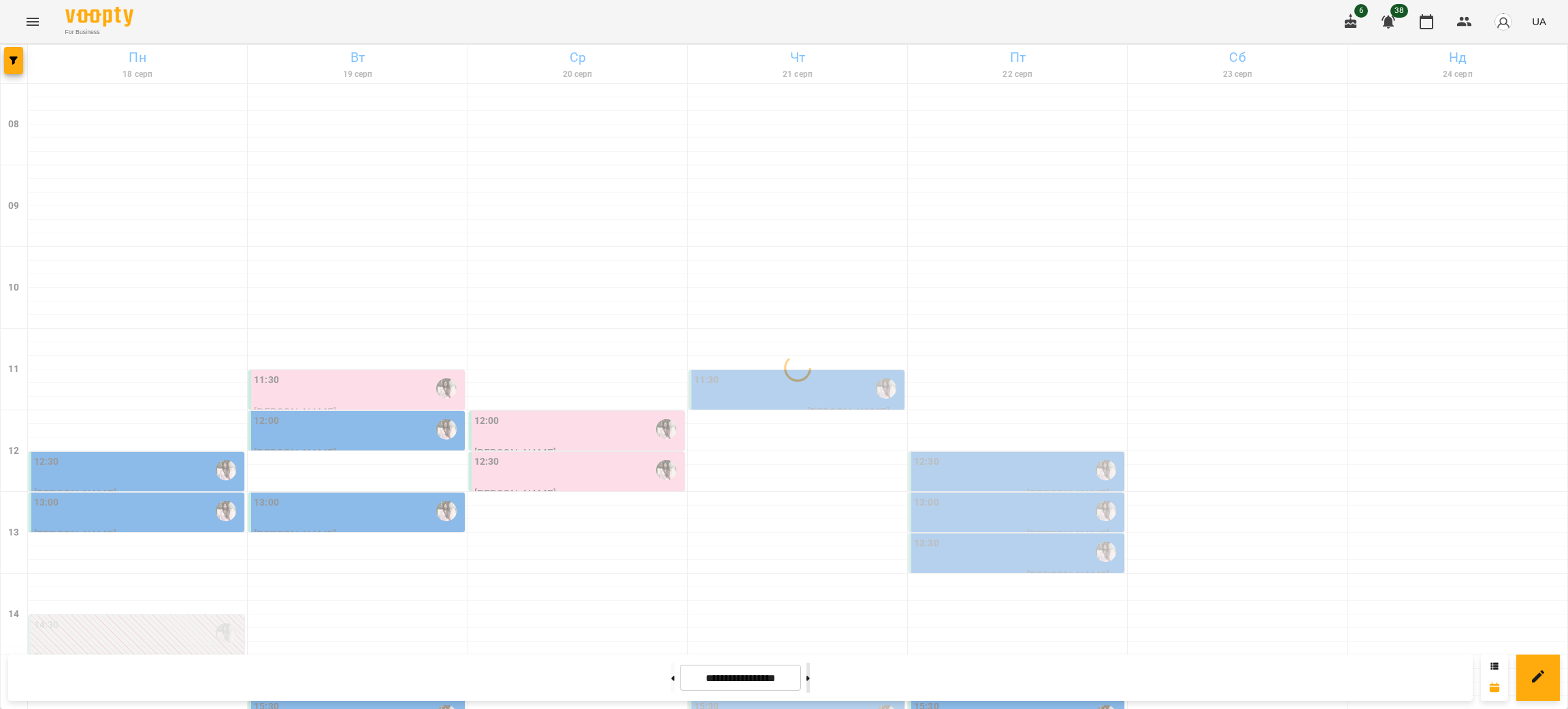
click at [810, 677] on button at bounding box center [808, 678] width 3 height 30
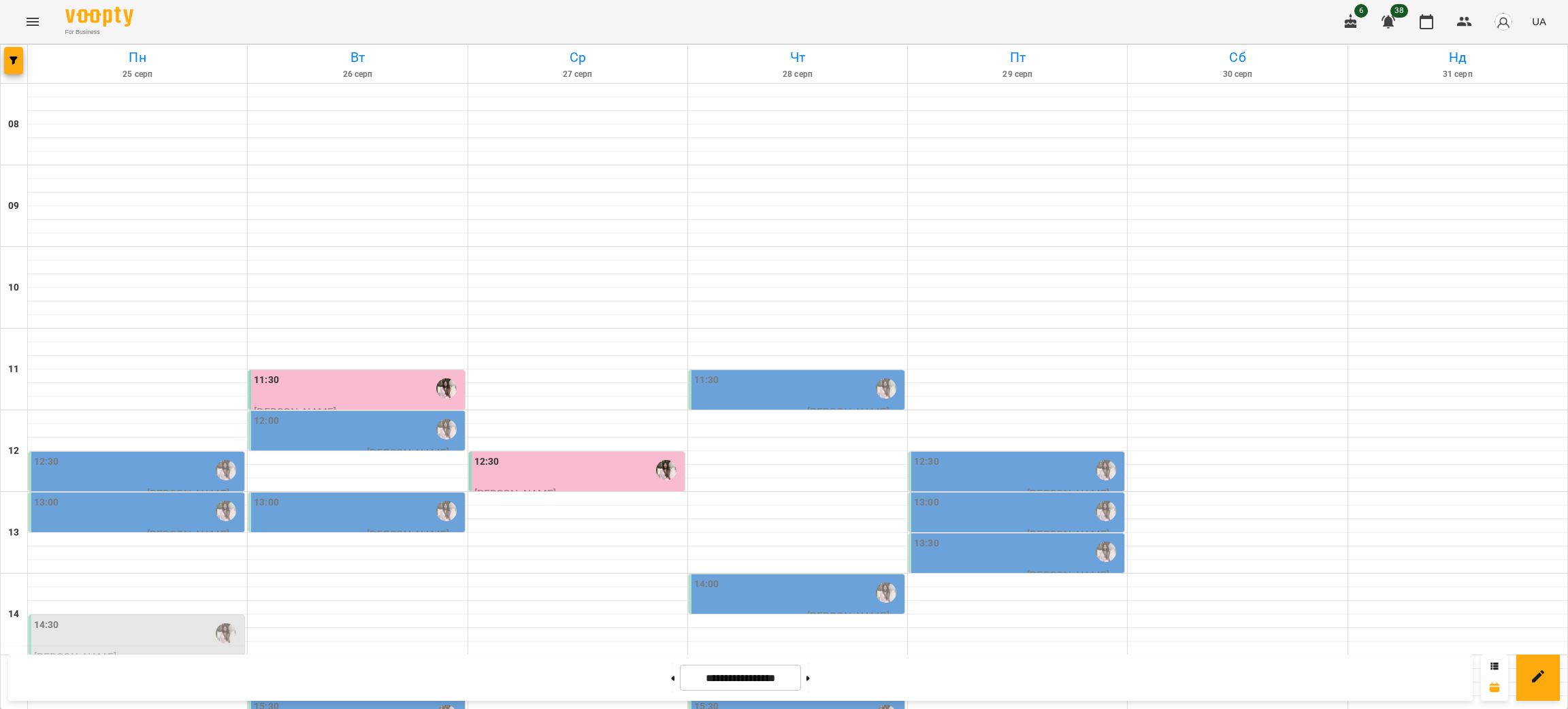
scroll to position [306, 0]
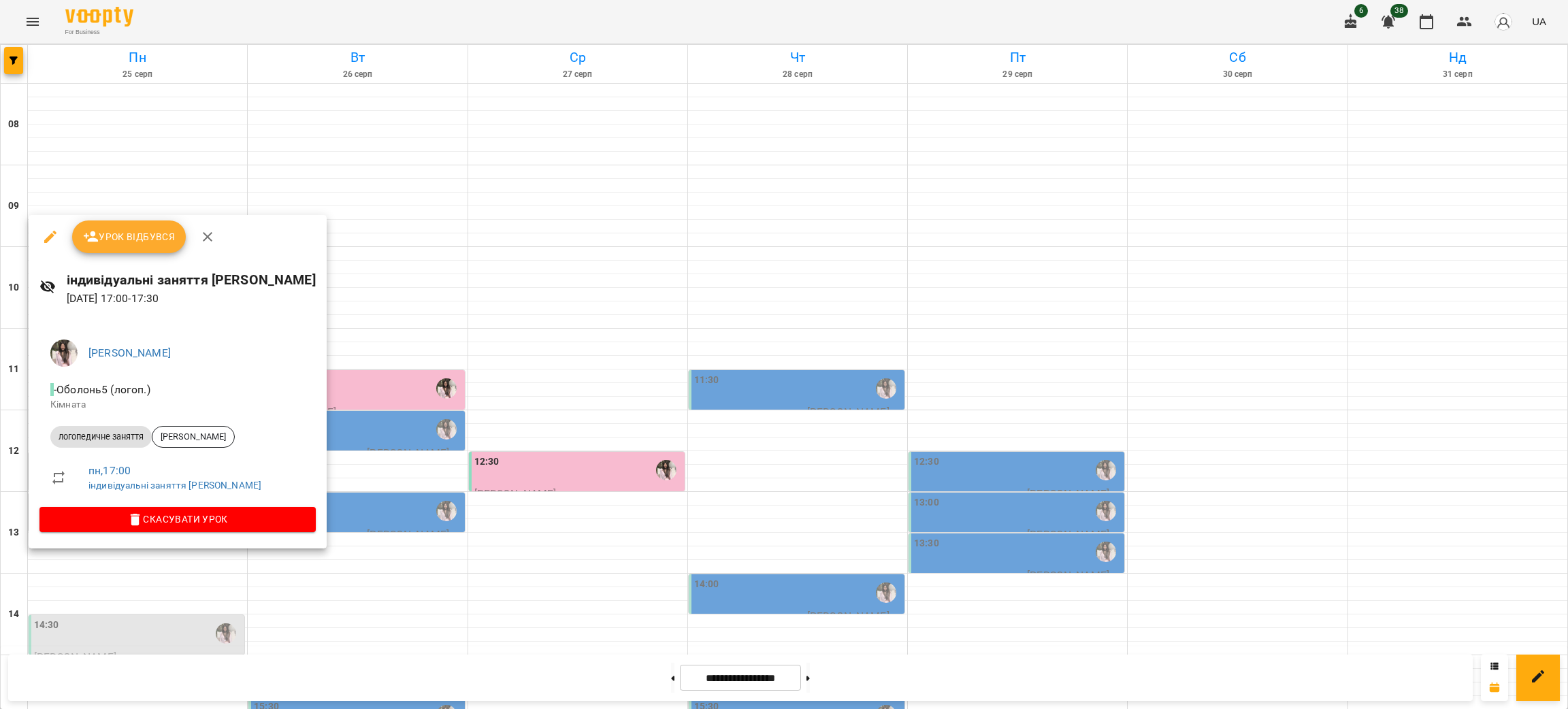
click at [458, 611] on div at bounding box center [784, 354] width 1568 height 709
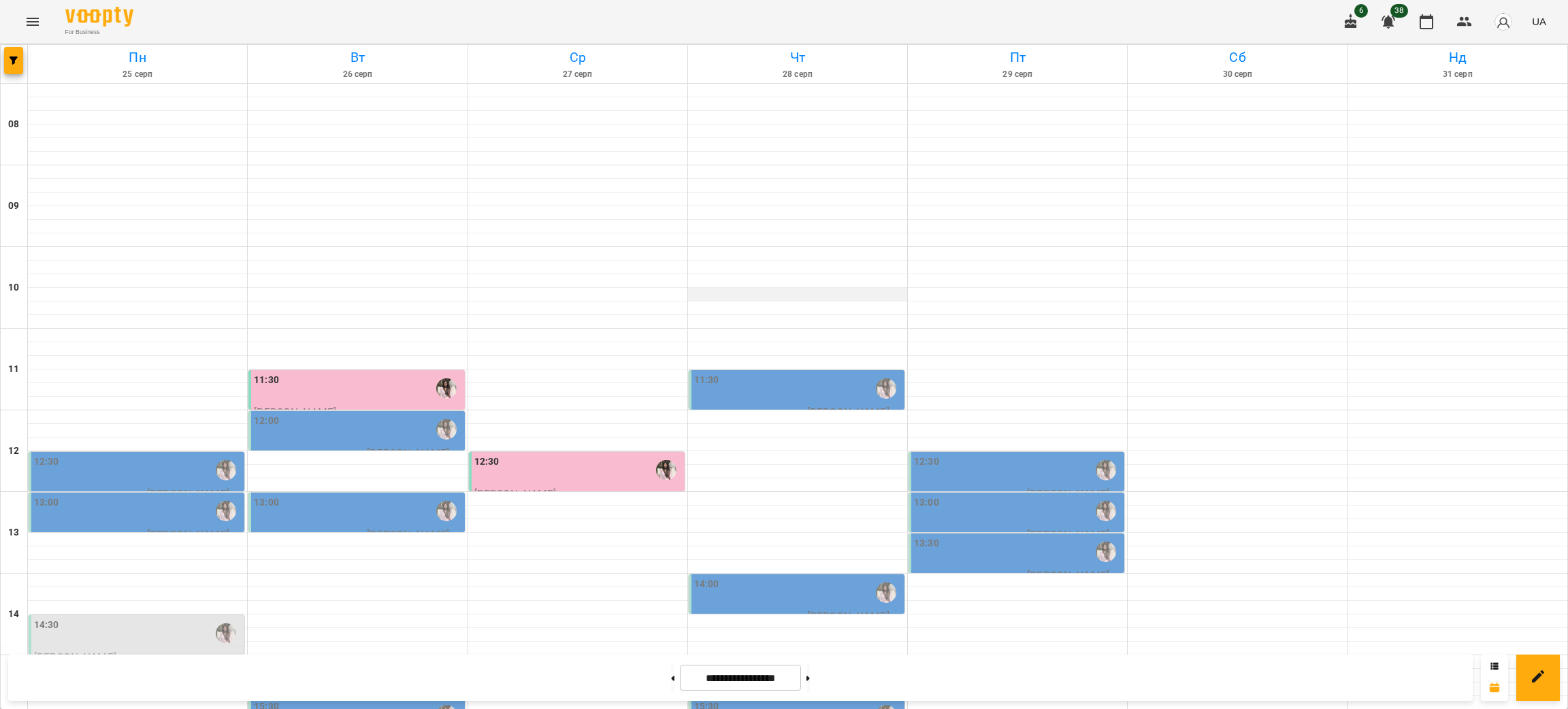
scroll to position [0, 0]
click at [671, 671] on button at bounding box center [672, 678] width 3 height 30
type input "**********"
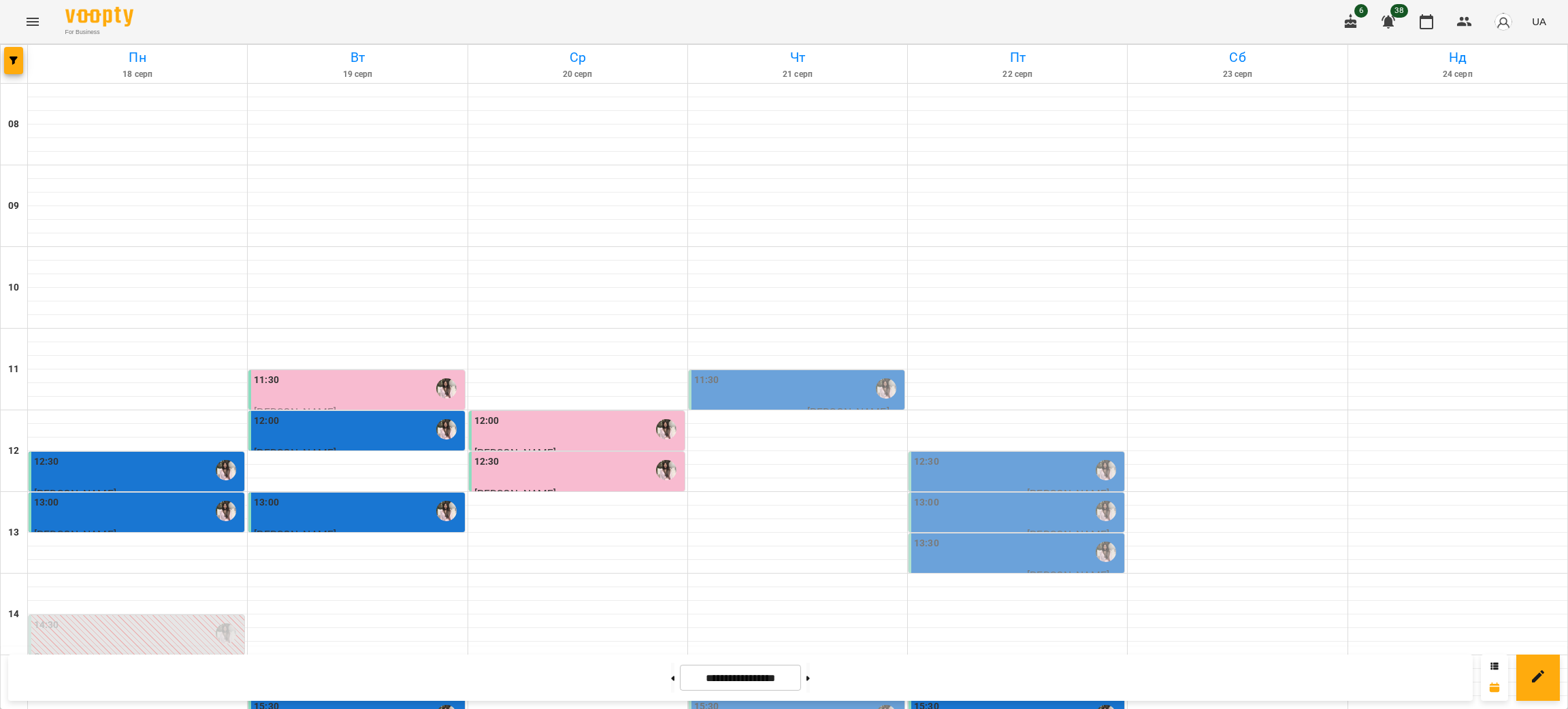
scroll to position [579, 0]
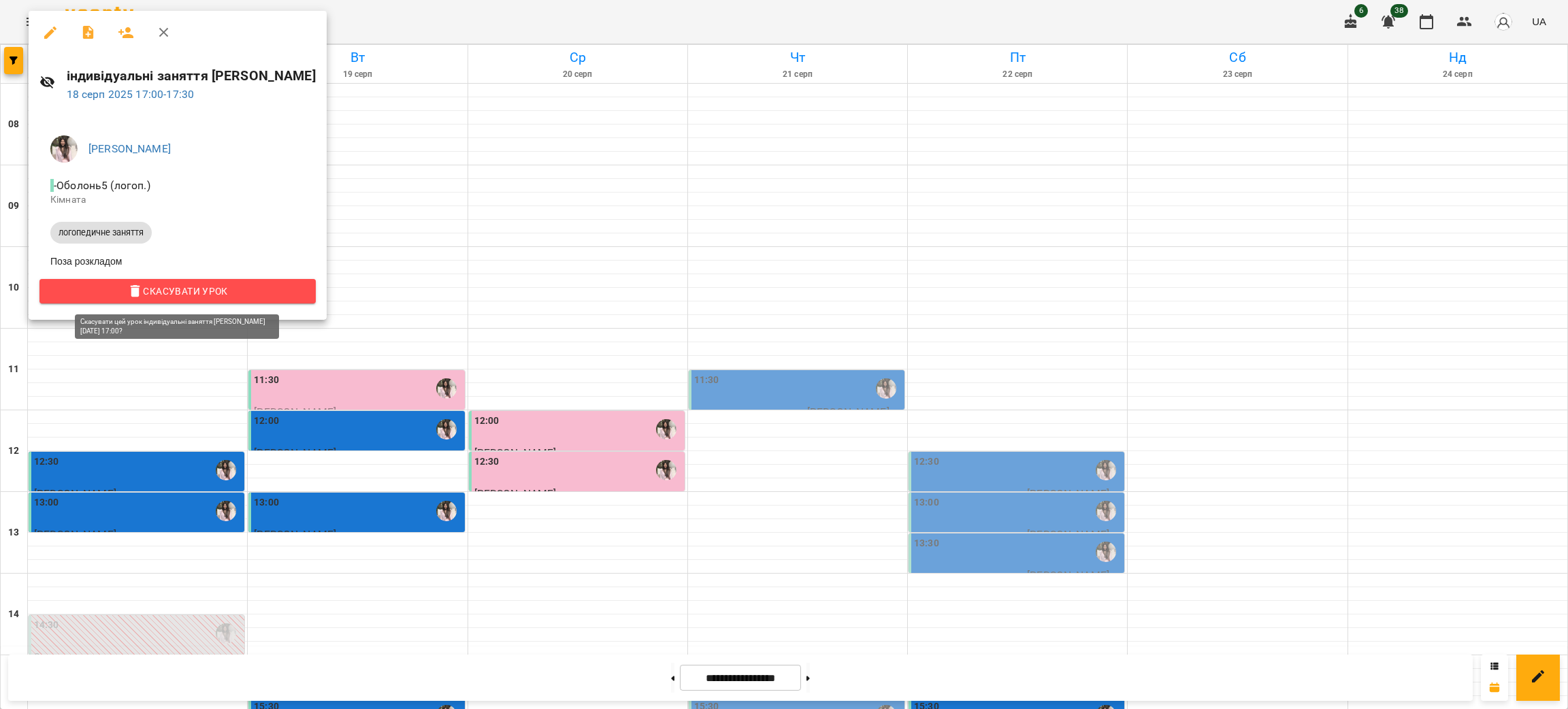
click at [264, 295] on span "Скасувати Урок" at bounding box center [178, 291] width 254 height 17
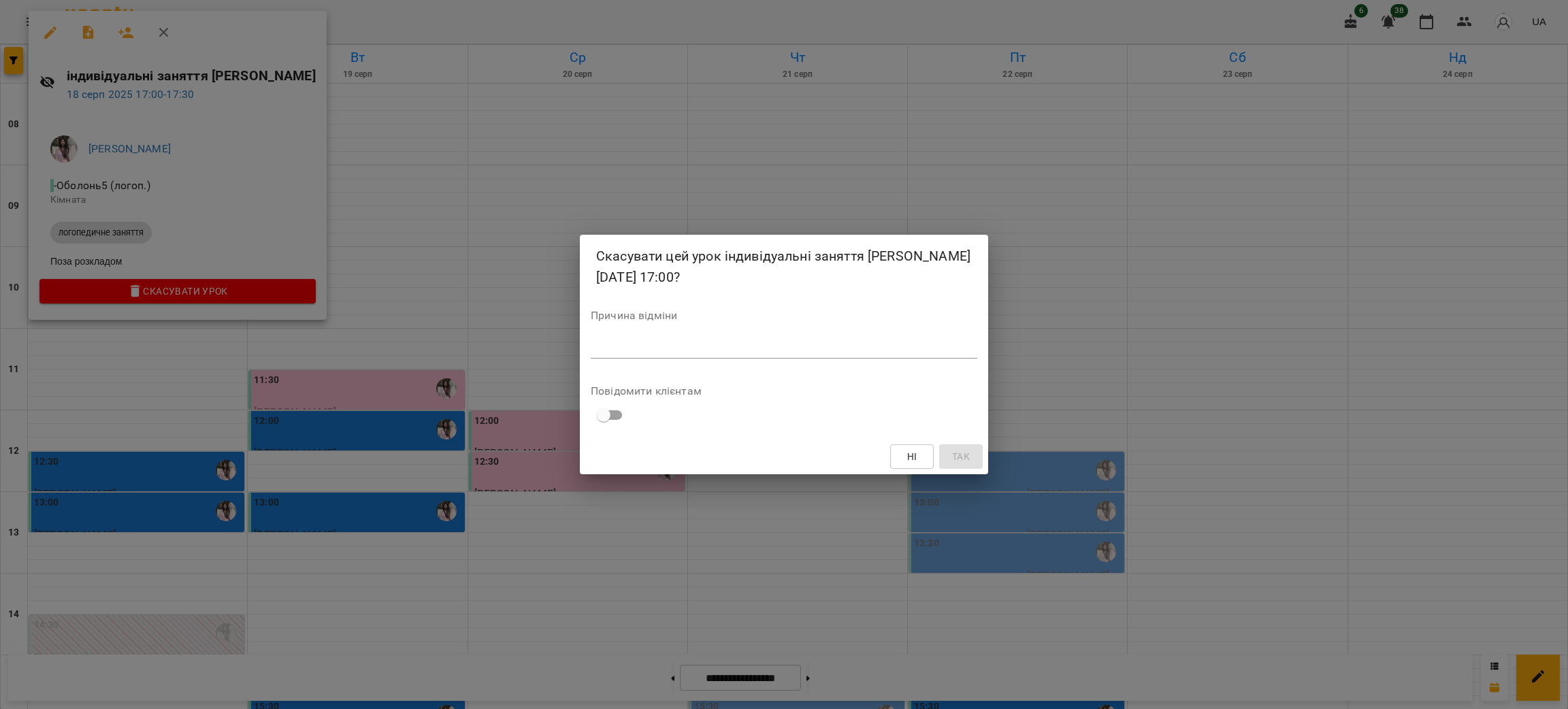
click at [682, 354] on textarea at bounding box center [784, 347] width 387 height 13
click at [967, 452] on span "Так" at bounding box center [961, 457] width 17 height 17
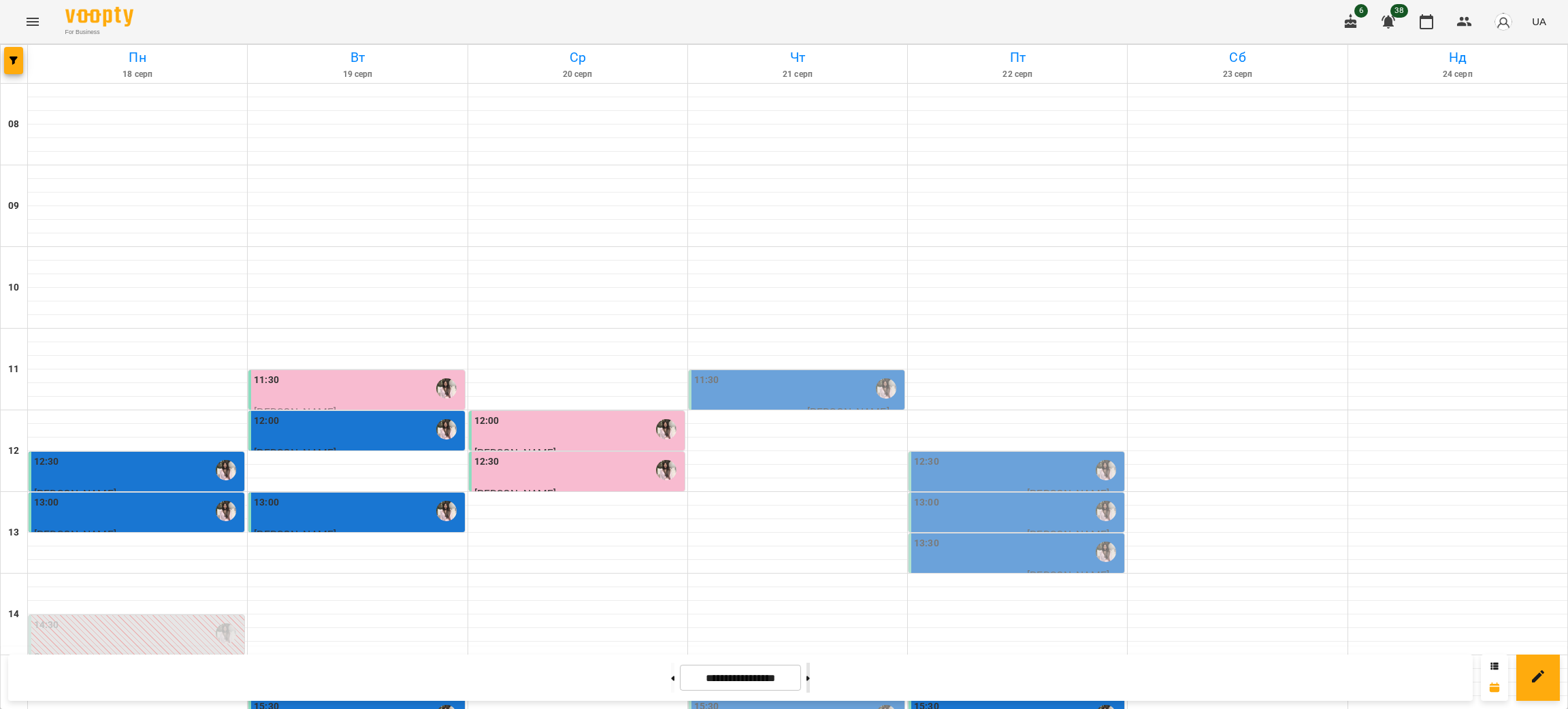
click at [810, 684] on button at bounding box center [808, 678] width 3 height 30
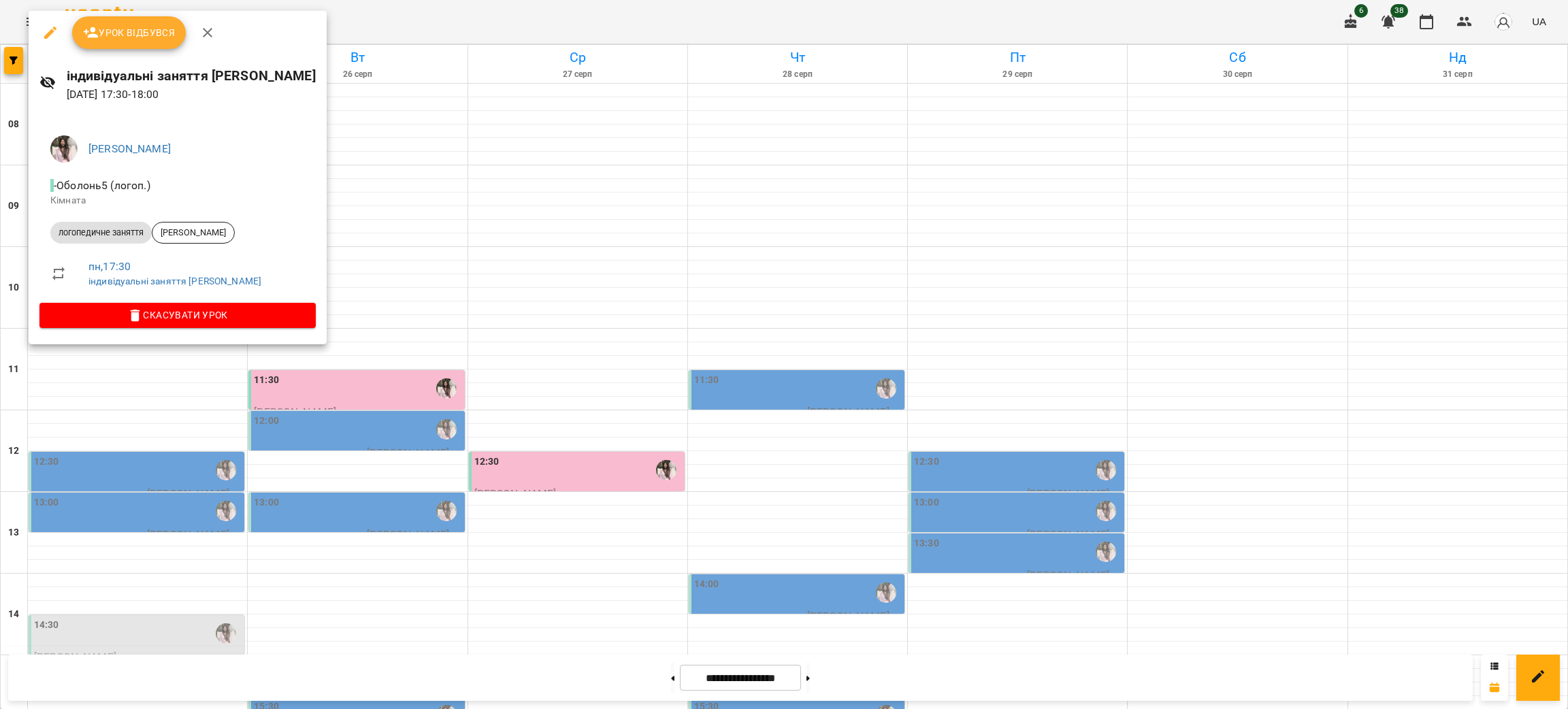
click at [635, 393] on div at bounding box center [784, 354] width 1568 height 709
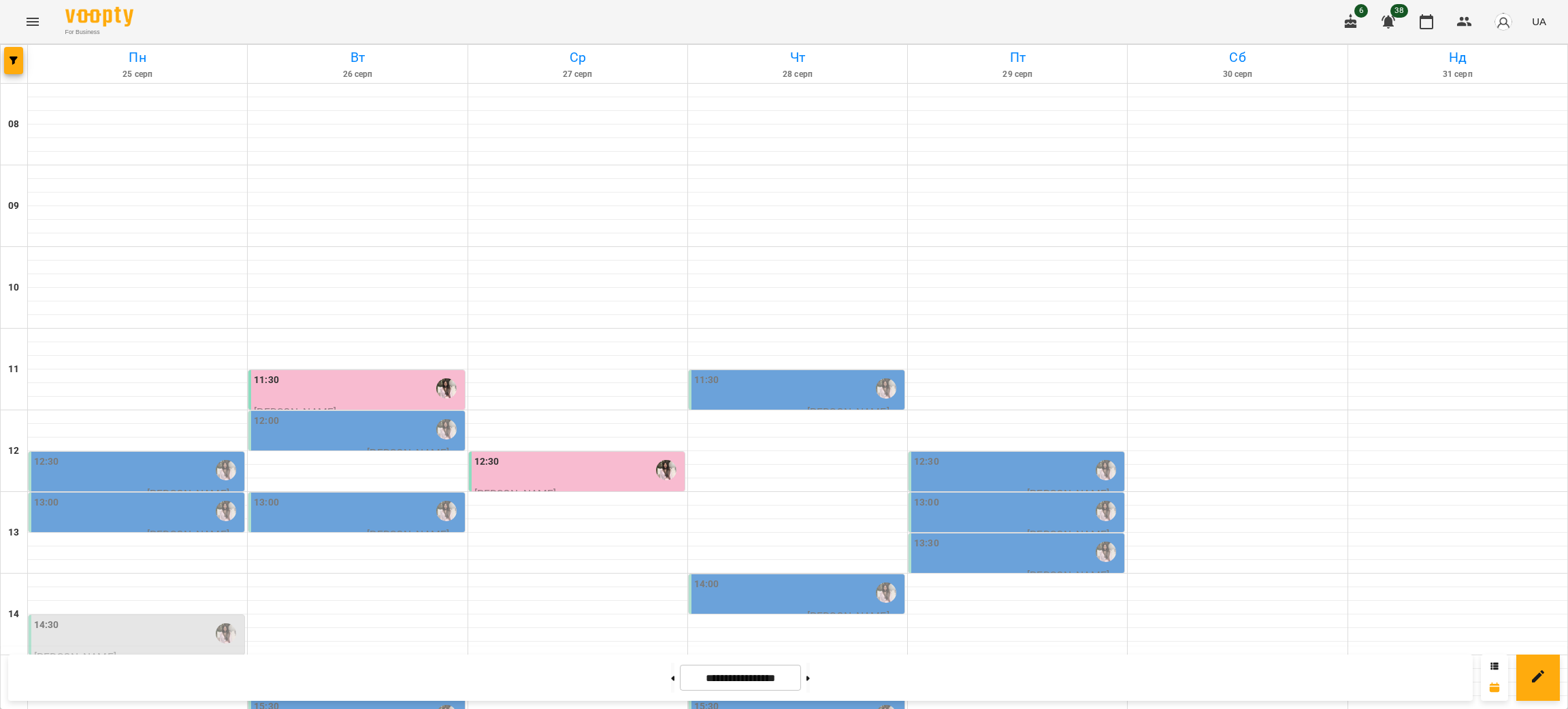
click at [682, 683] on input "**********" at bounding box center [741, 678] width 121 height 26
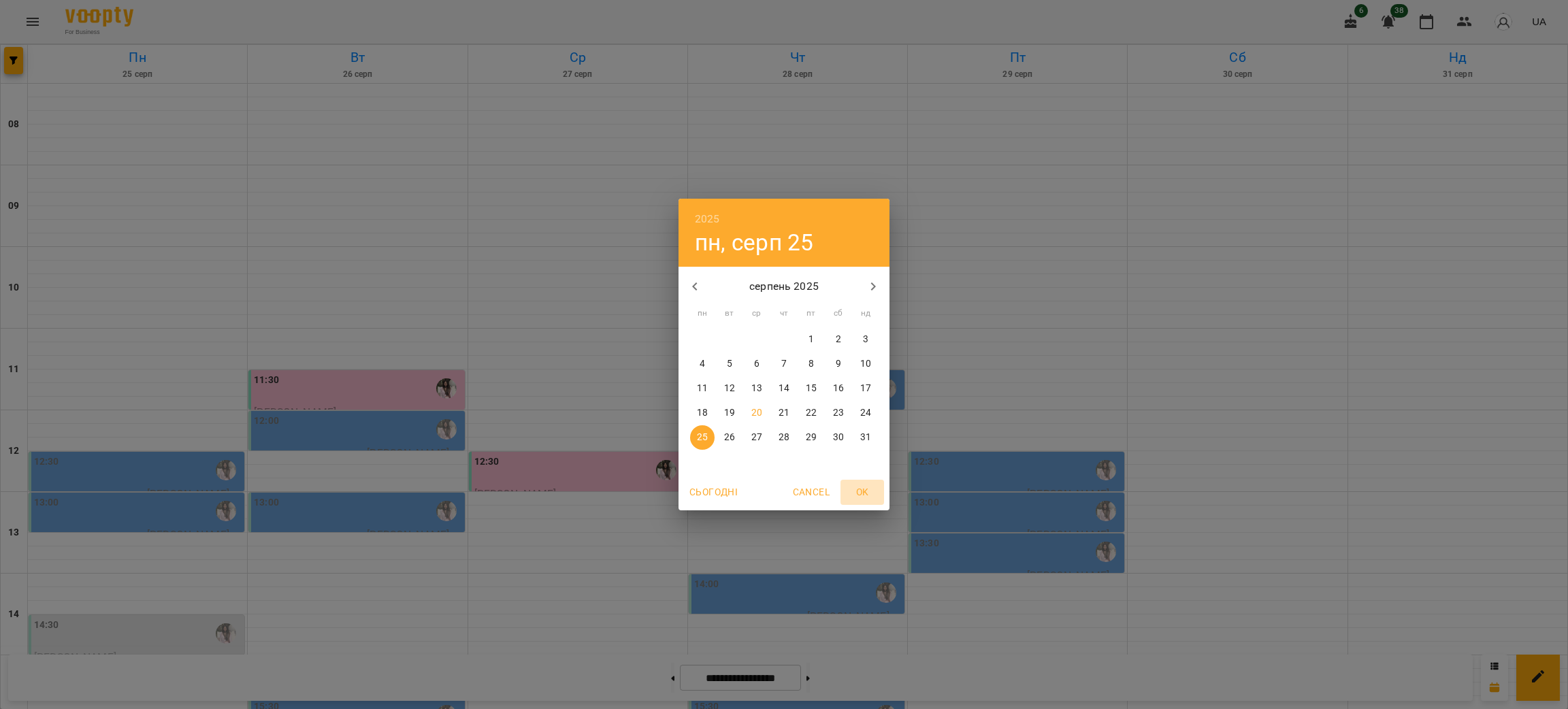
click at [859, 490] on span "OK" at bounding box center [862, 493] width 33 height 17
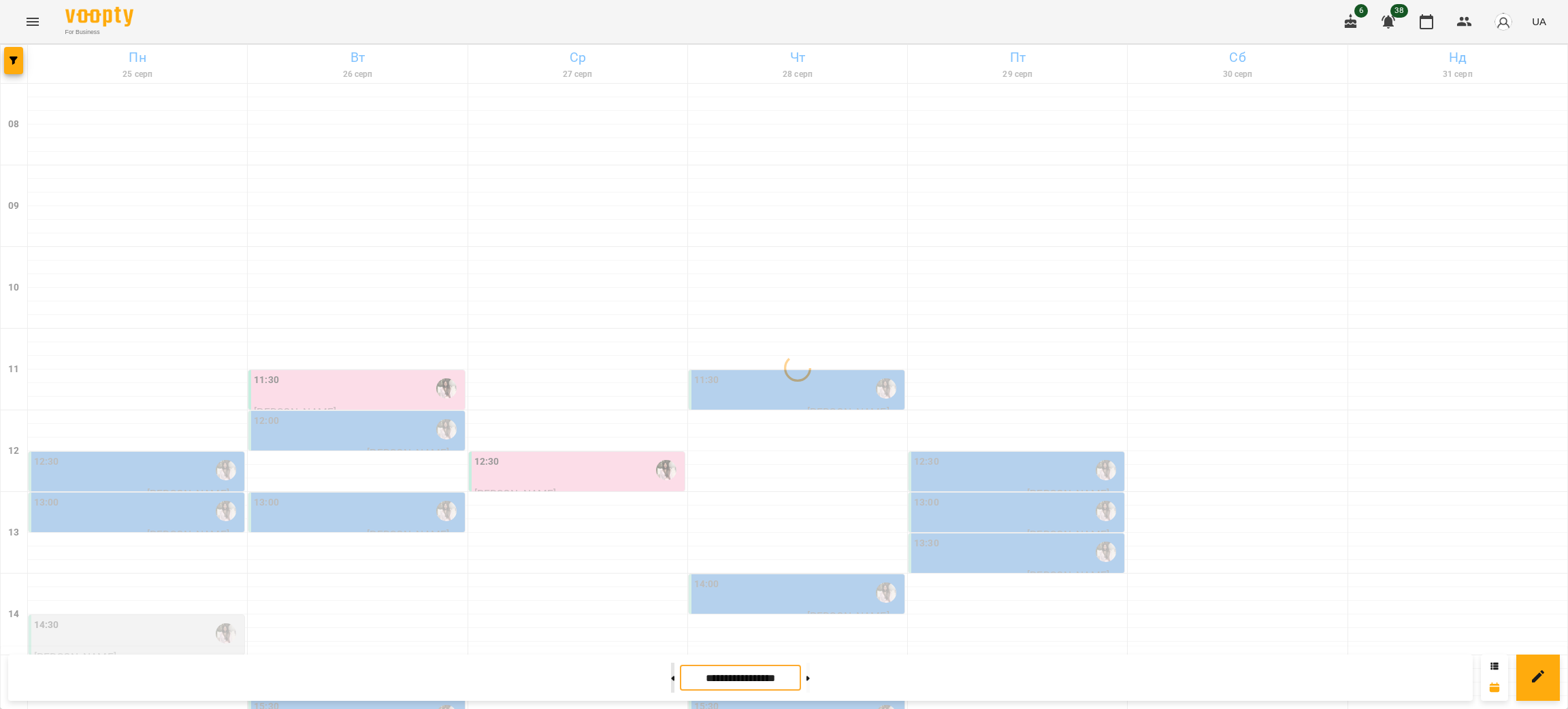
click at [671, 677] on button at bounding box center [672, 678] width 3 height 30
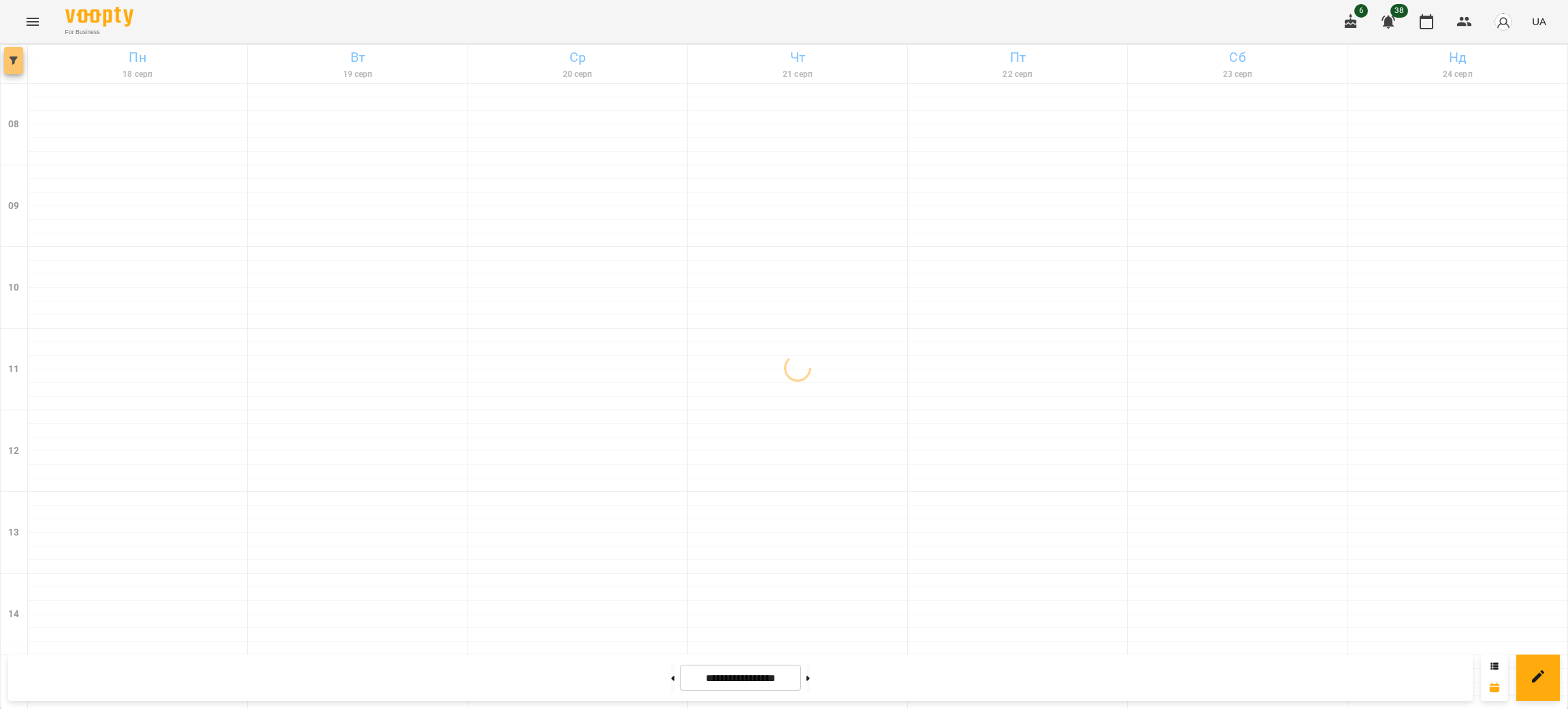
click at [15, 58] on icon "button" at bounding box center [14, 61] width 8 height 8
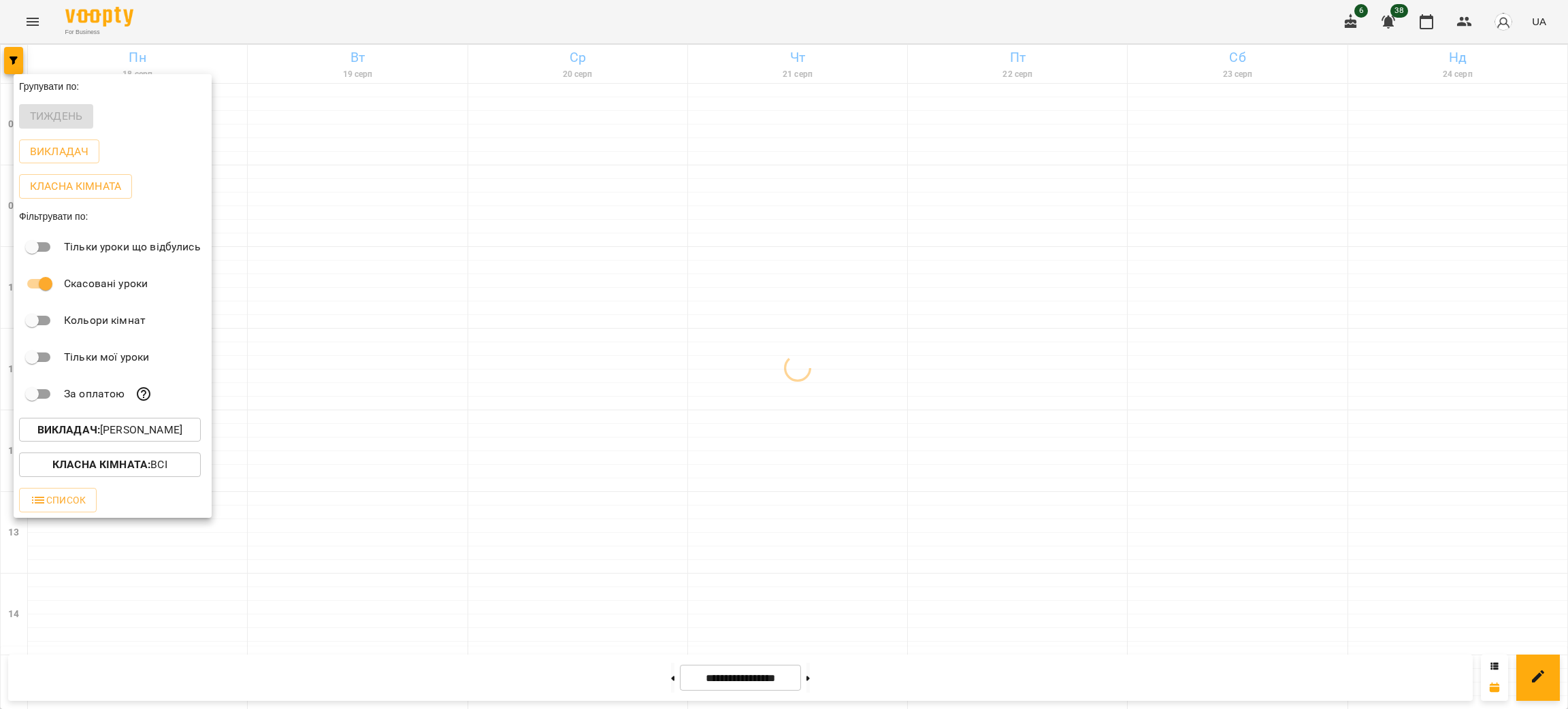
click at [154, 429] on p "Викладач : [PERSON_NAME]" at bounding box center [110, 431] width 145 height 17
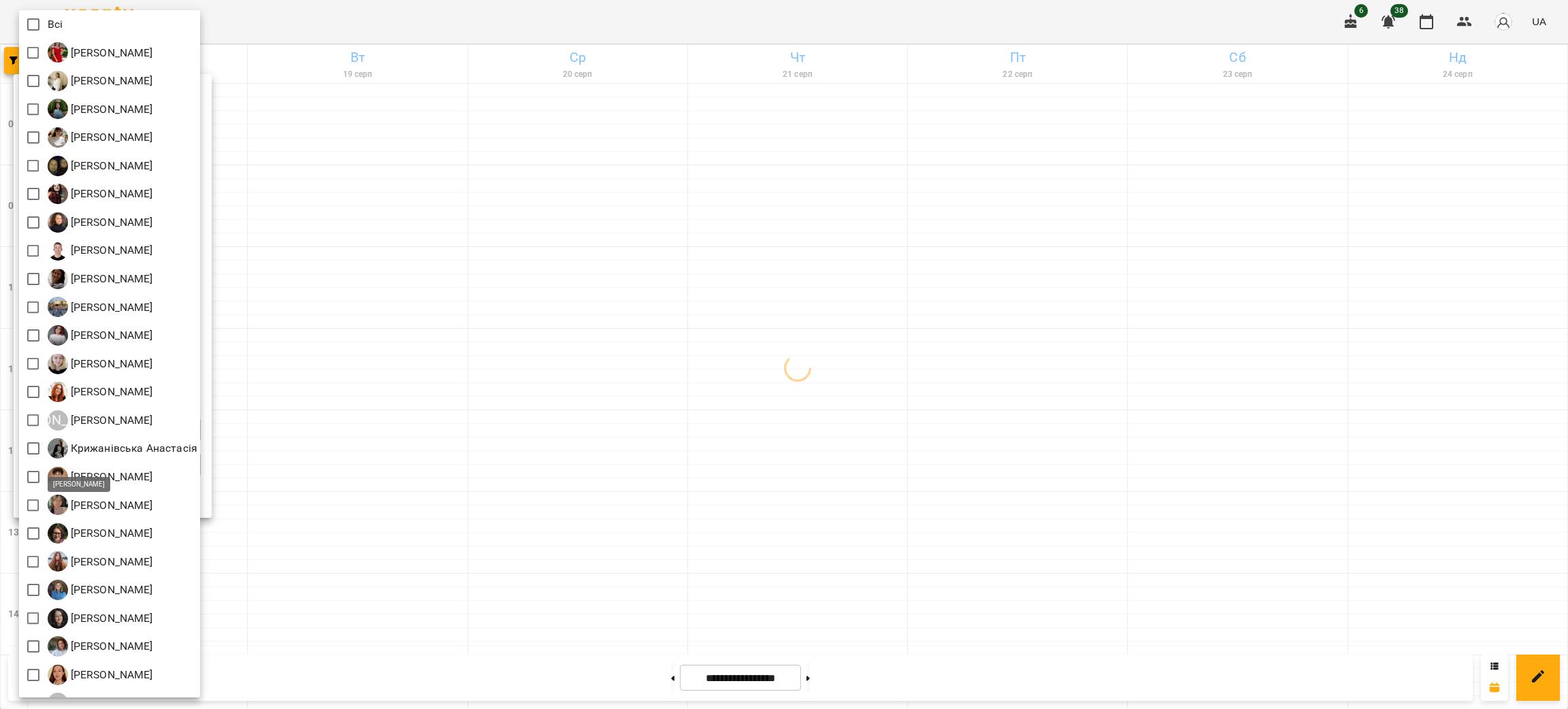
scroll to position [219, 0]
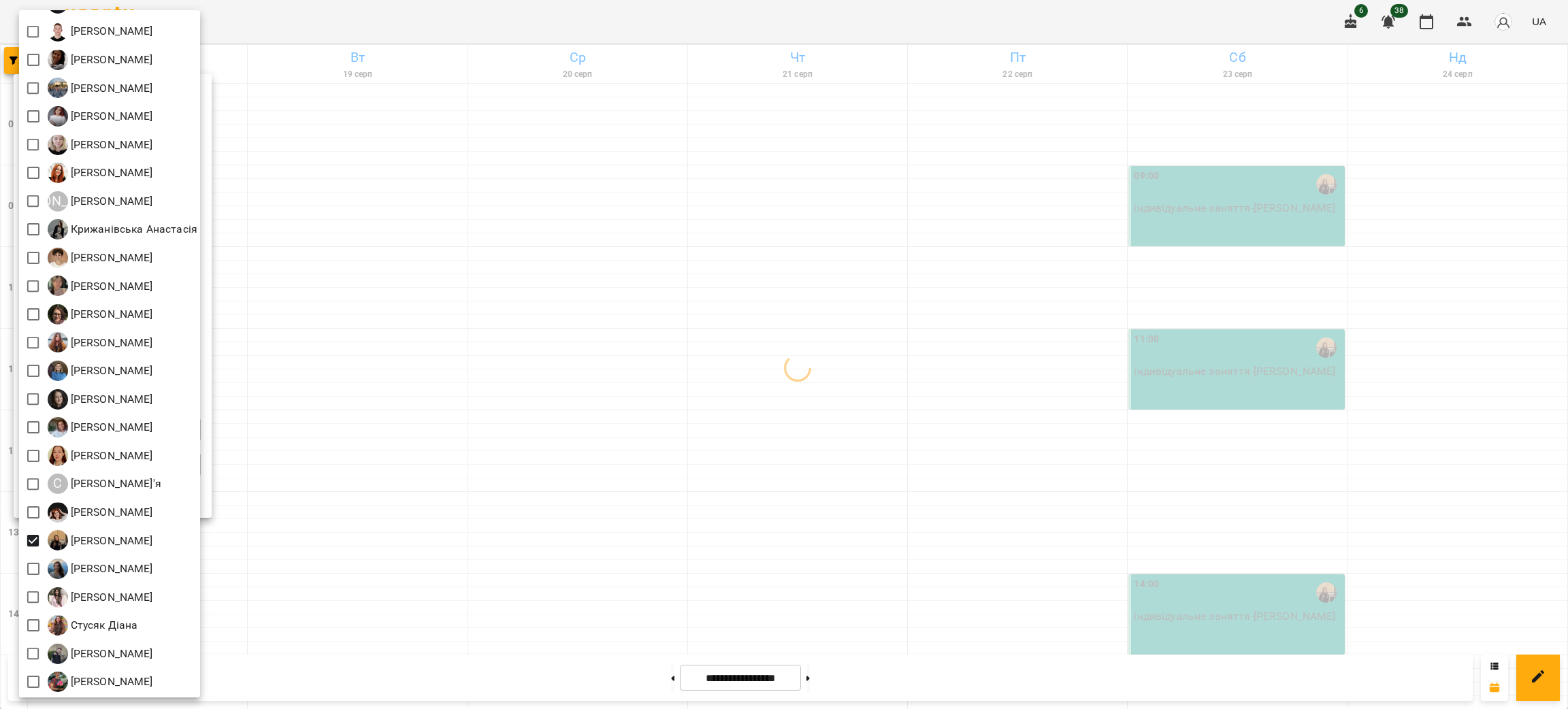
click at [905, 473] on div at bounding box center [784, 354] width 1568 height 709
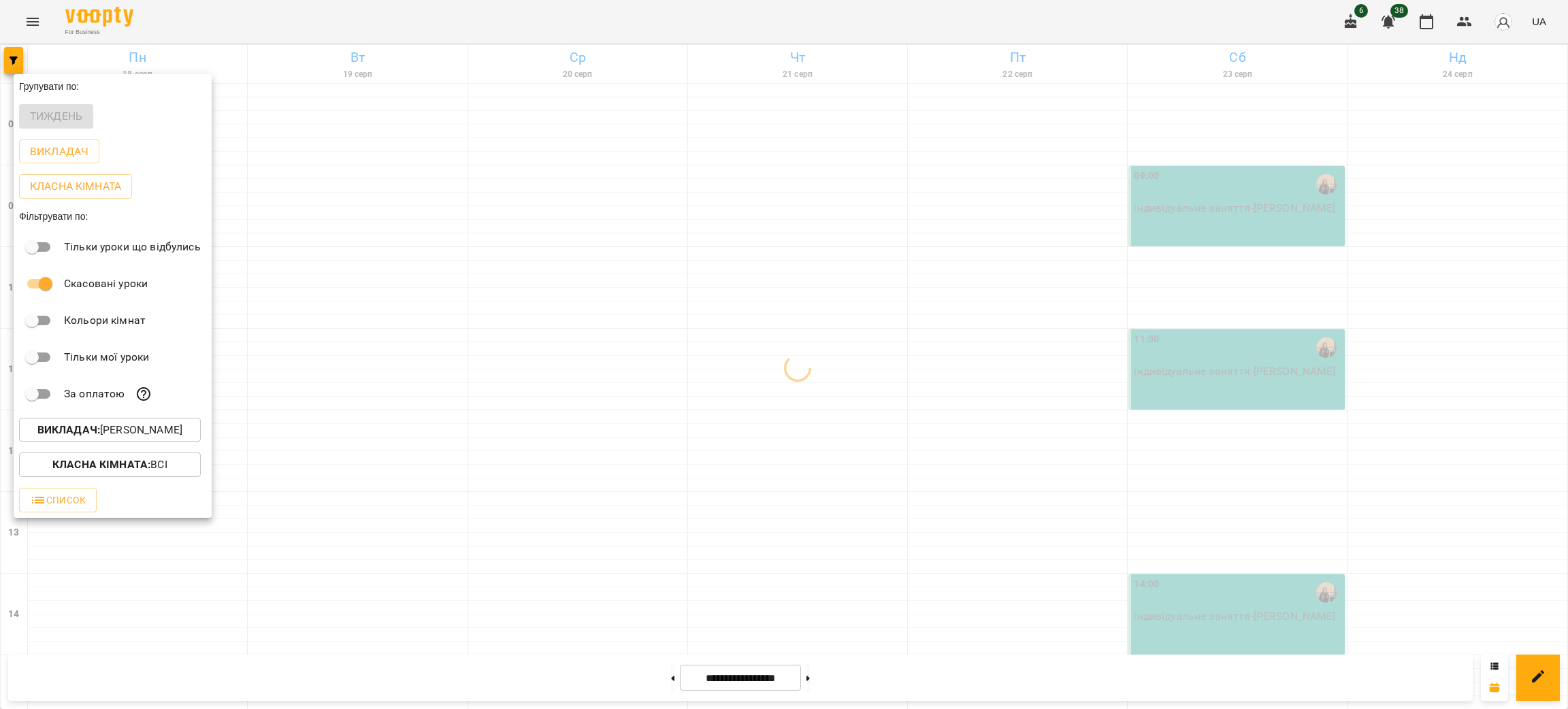
click at [1107, 446] on div at bounding box center [784, 354] width 1568 height 709
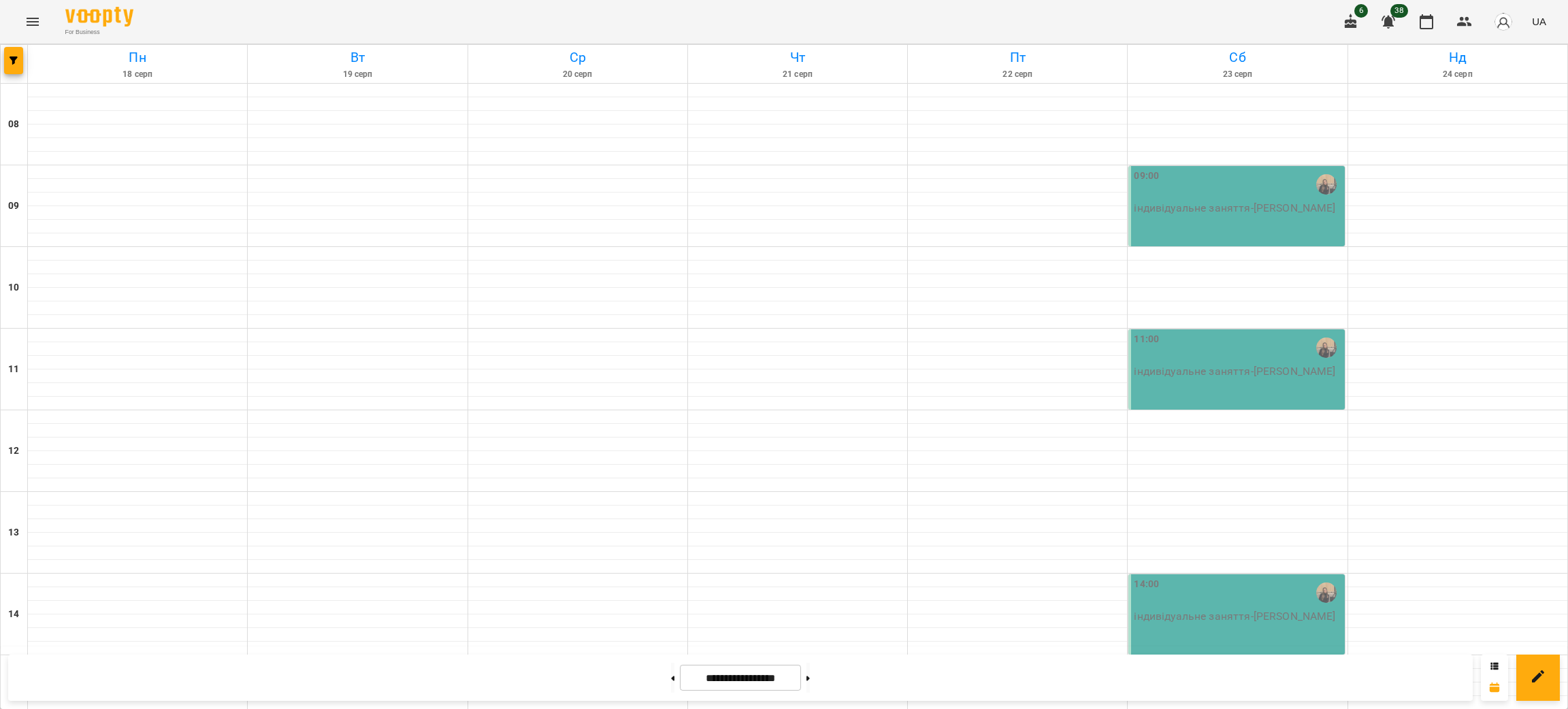
scroll to position [510, 0]
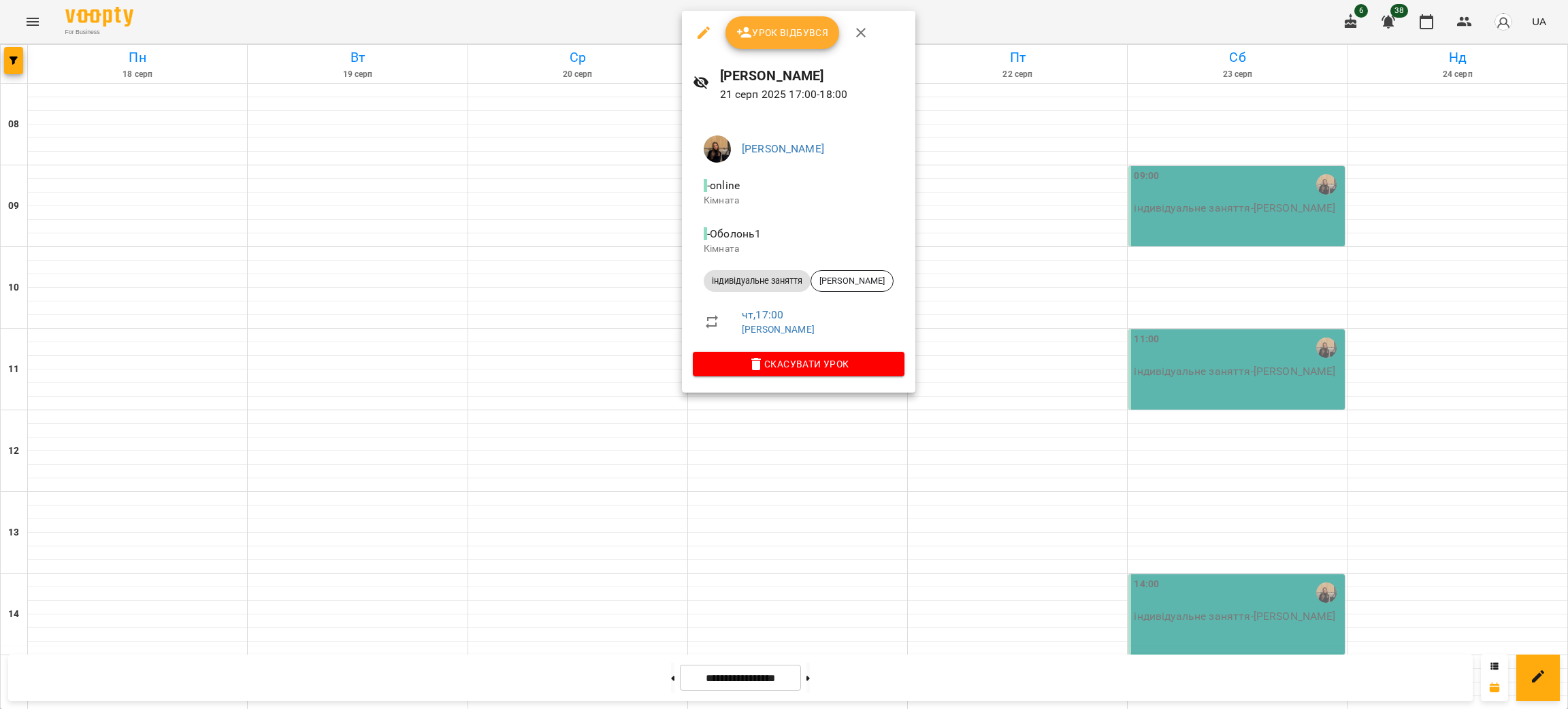
click at [1380, 403] on div at bounding box center [784, 354] width 1568 height 709
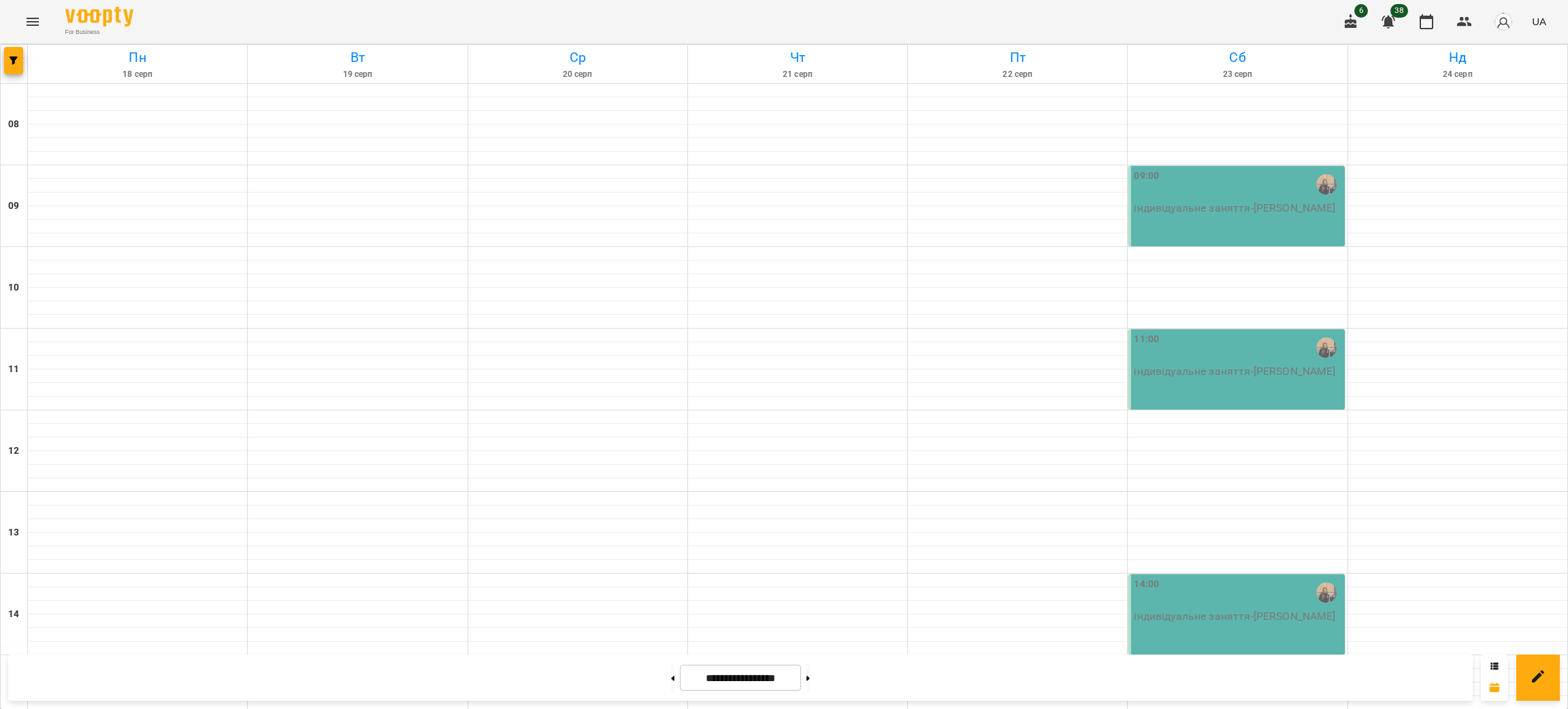
scroll to position [204, 0]
click at [810, 673] on button at bounding box center [808, 678] width 3 height 30
click at [14, 65] on button "button" at bounding box center [13, 61] width 19 height 27
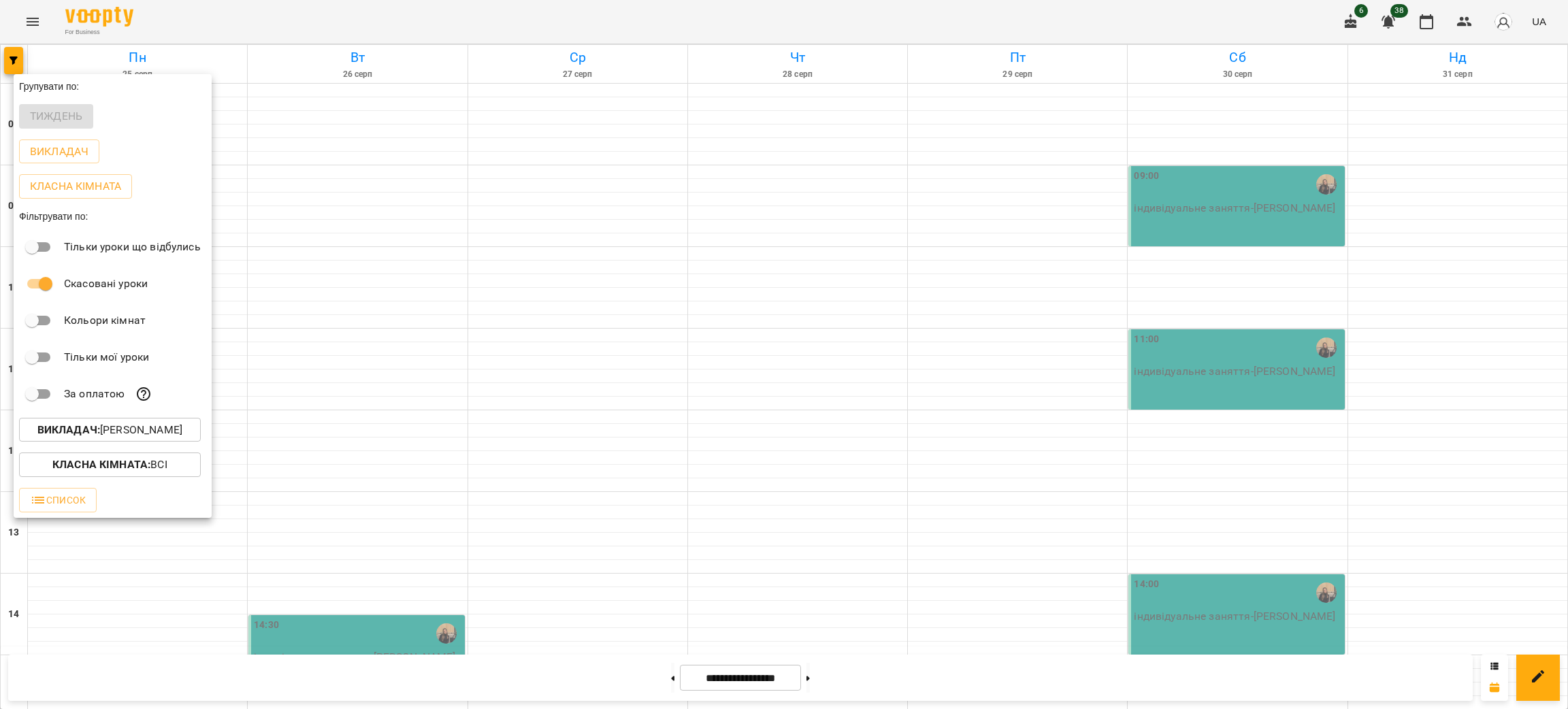
click at [139, 443] on button "Викладач : [PERSON_NAME]" at bounding box center [110, 430] width 182 height 24
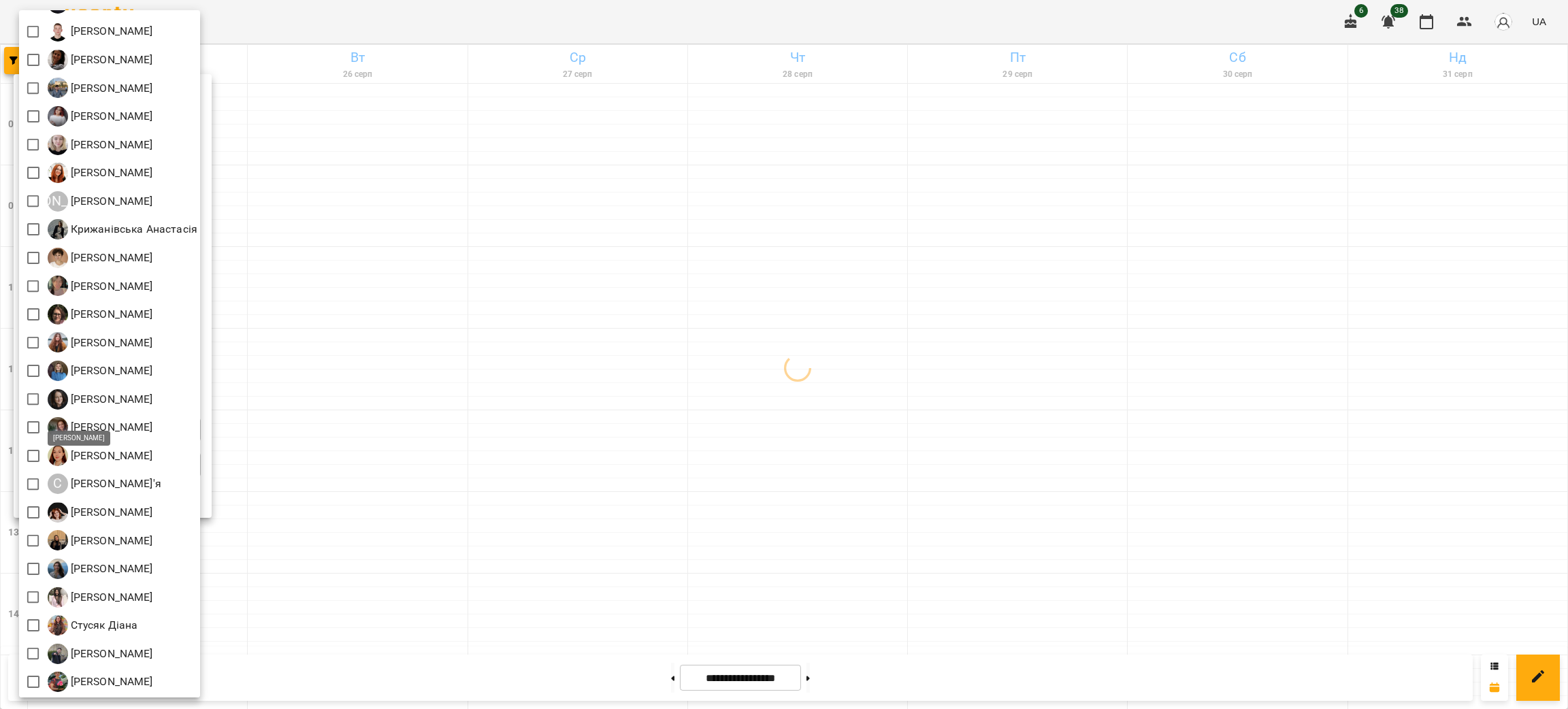
scroll to position [0, 0]
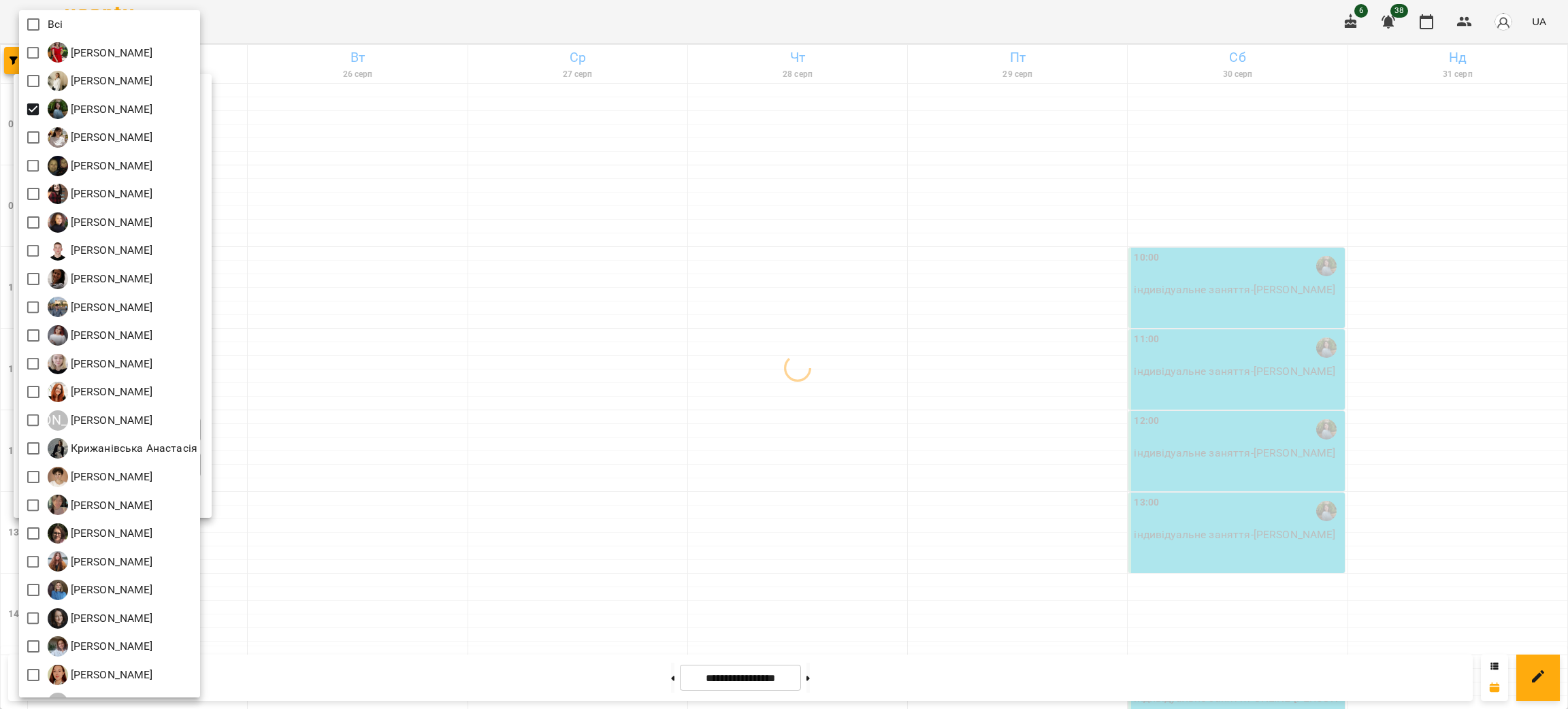
click at [402, 356] on div at bounding box center [784, 354] width 1568 height 709
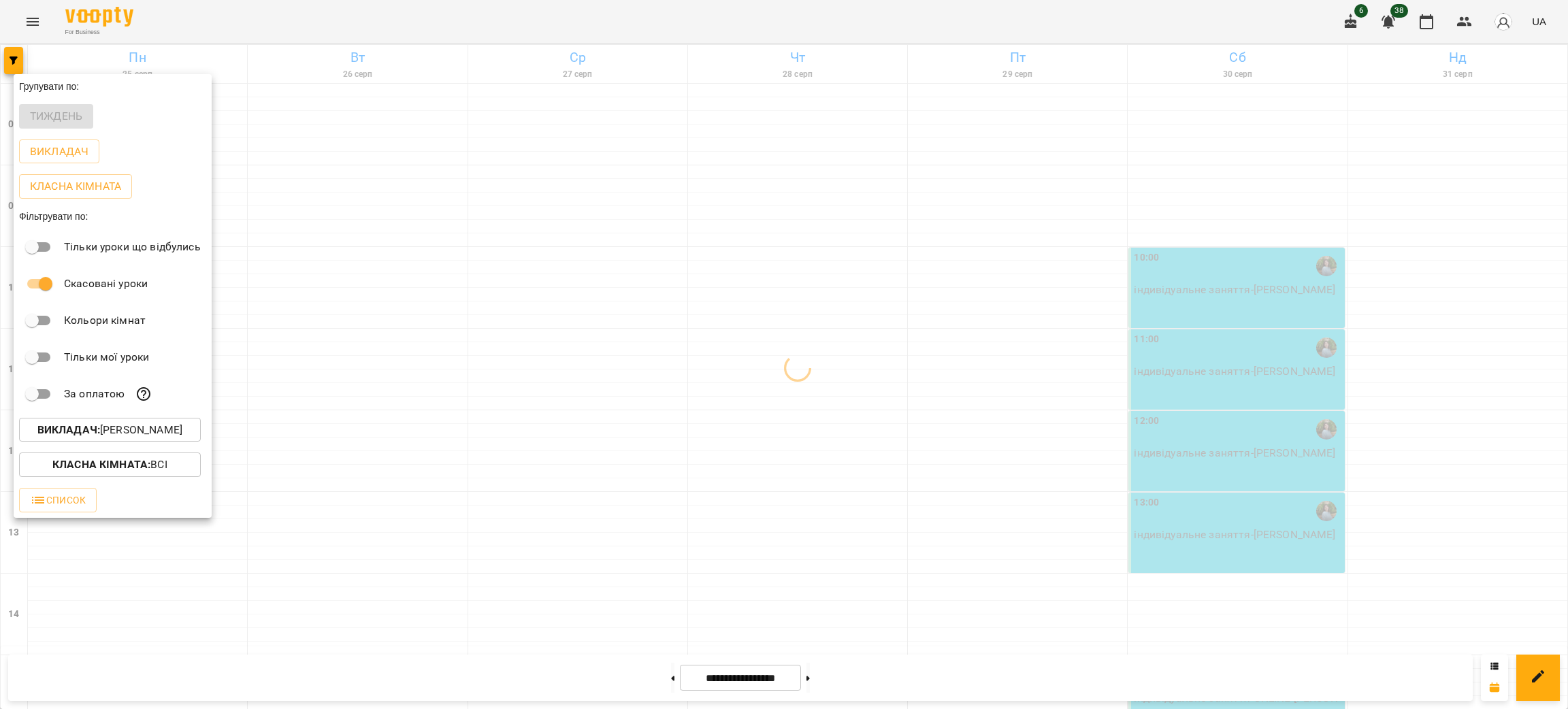
click at [598, 443] on div at bounding box center [784, 354] width 1568 height 709
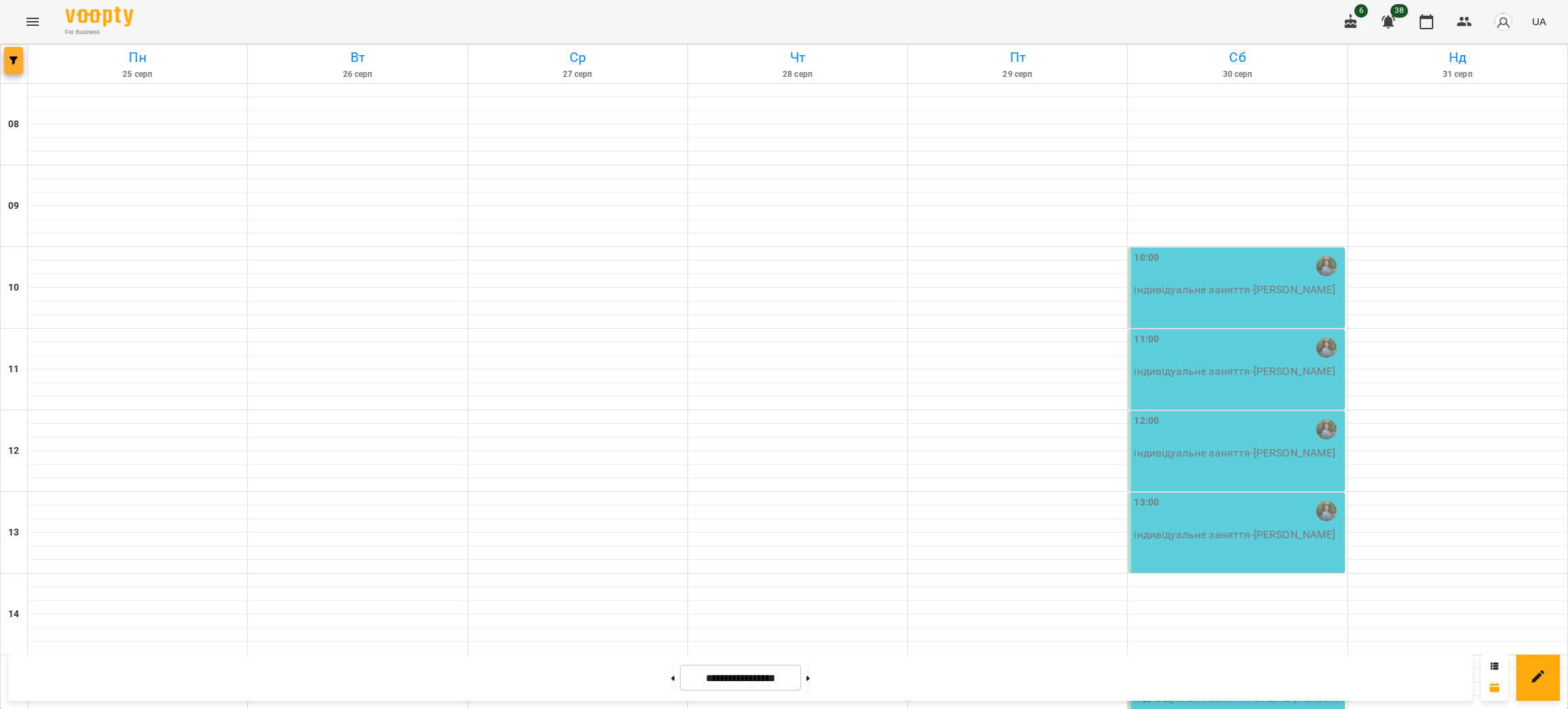
click at [21, 64] on button "button" at bounding box center [13, 61] width 19 height 27
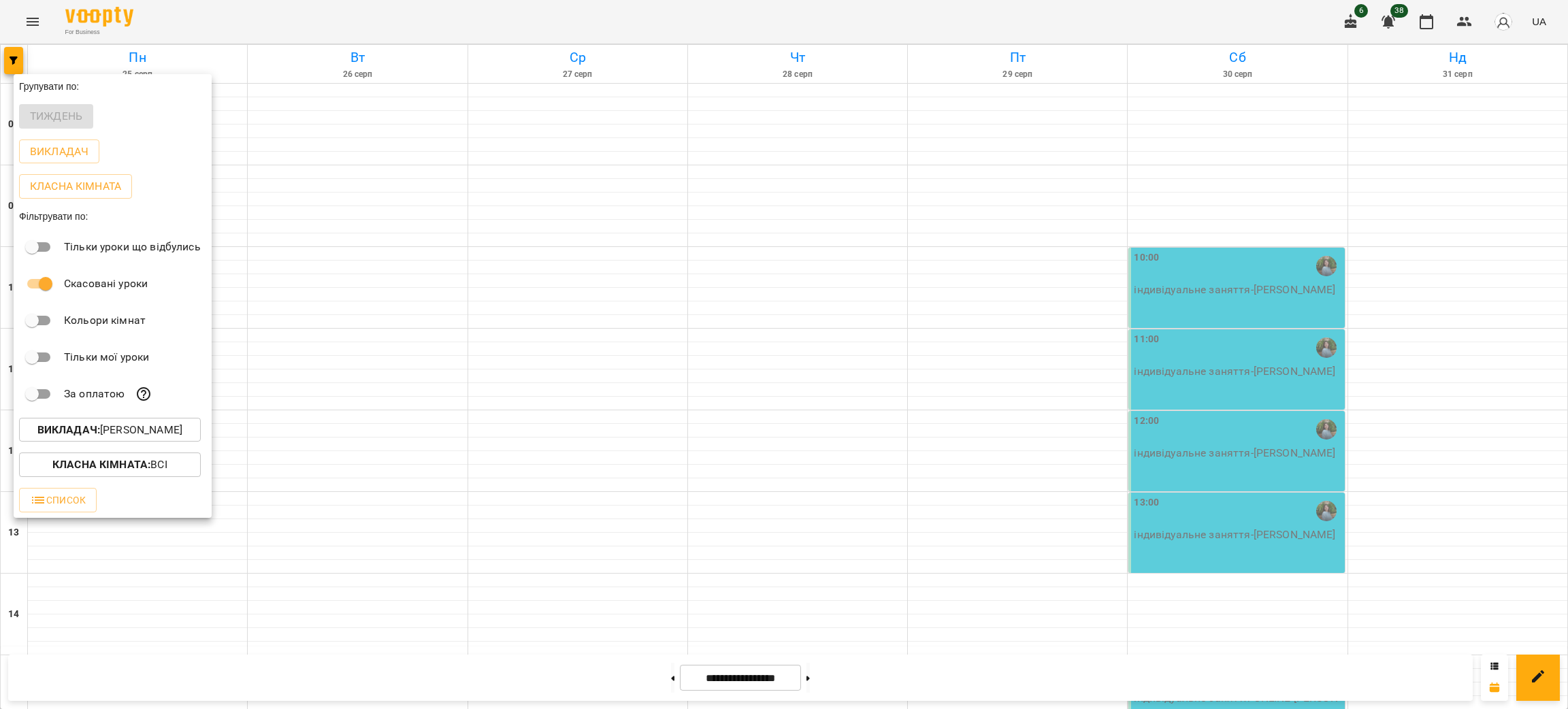
click at [80, 433] on b "Викладач :" at bounding box center [68, 430] width 63 height 13
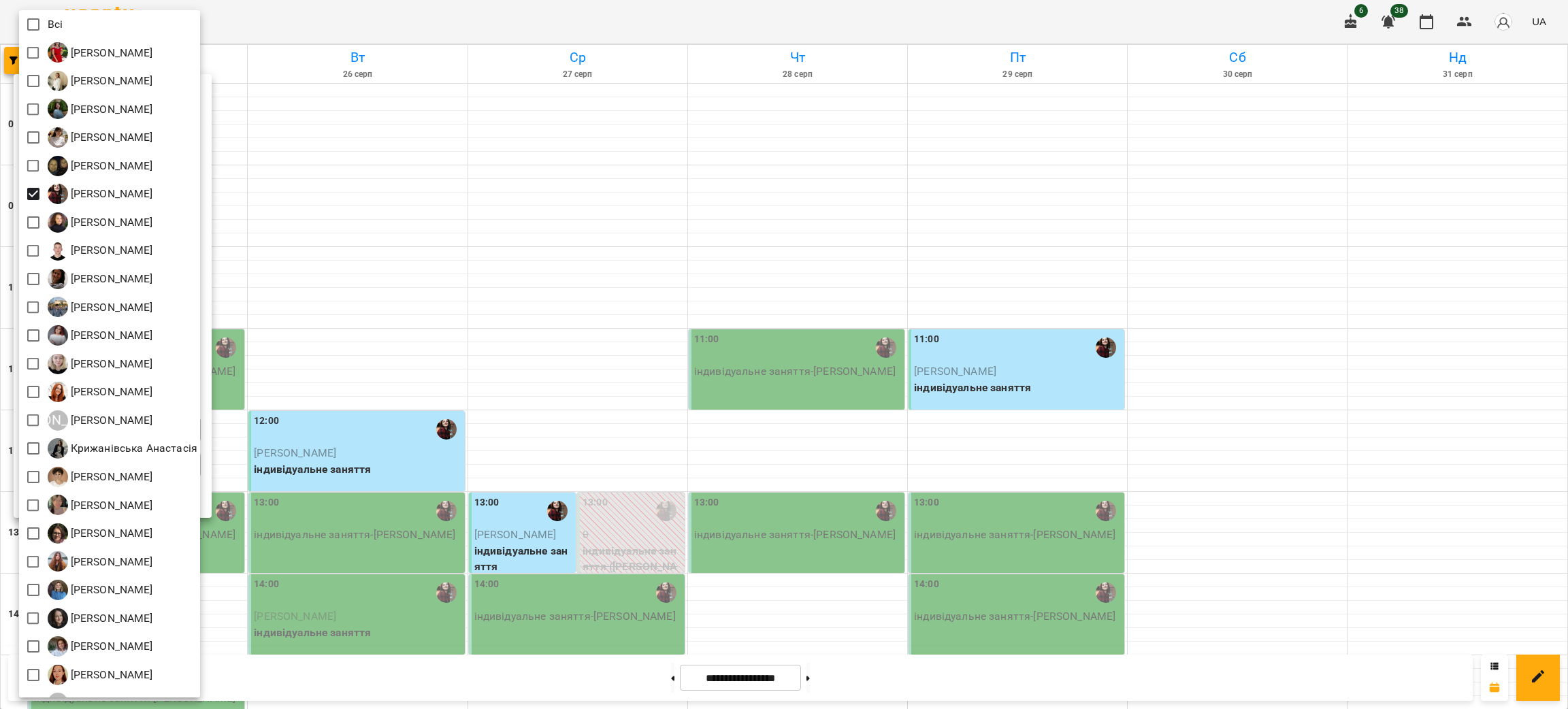
click at [620, 358] on div at bounding box center [784, 354] width 1568 height 709
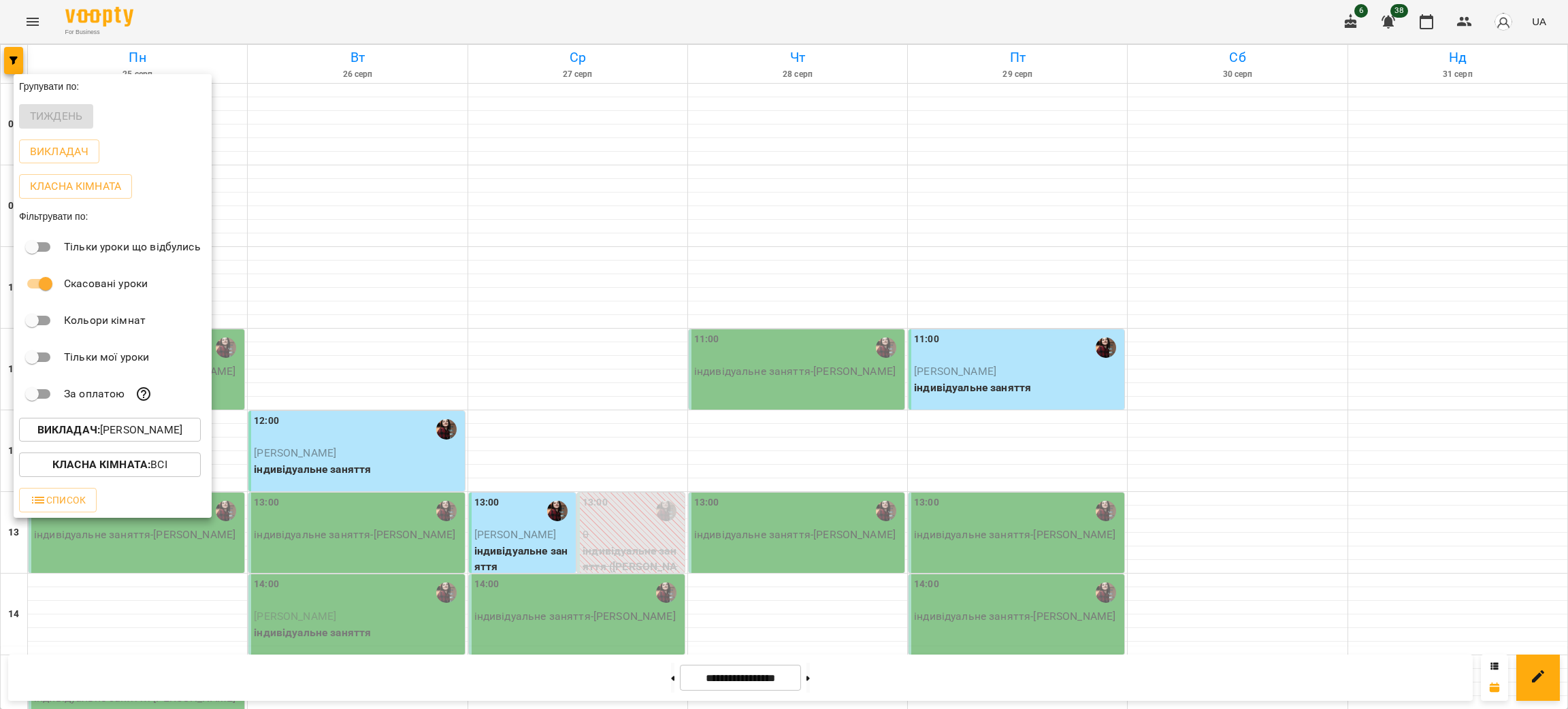
click at [620, 358] on div at bounding box center [784, 354] width 1568 height 709
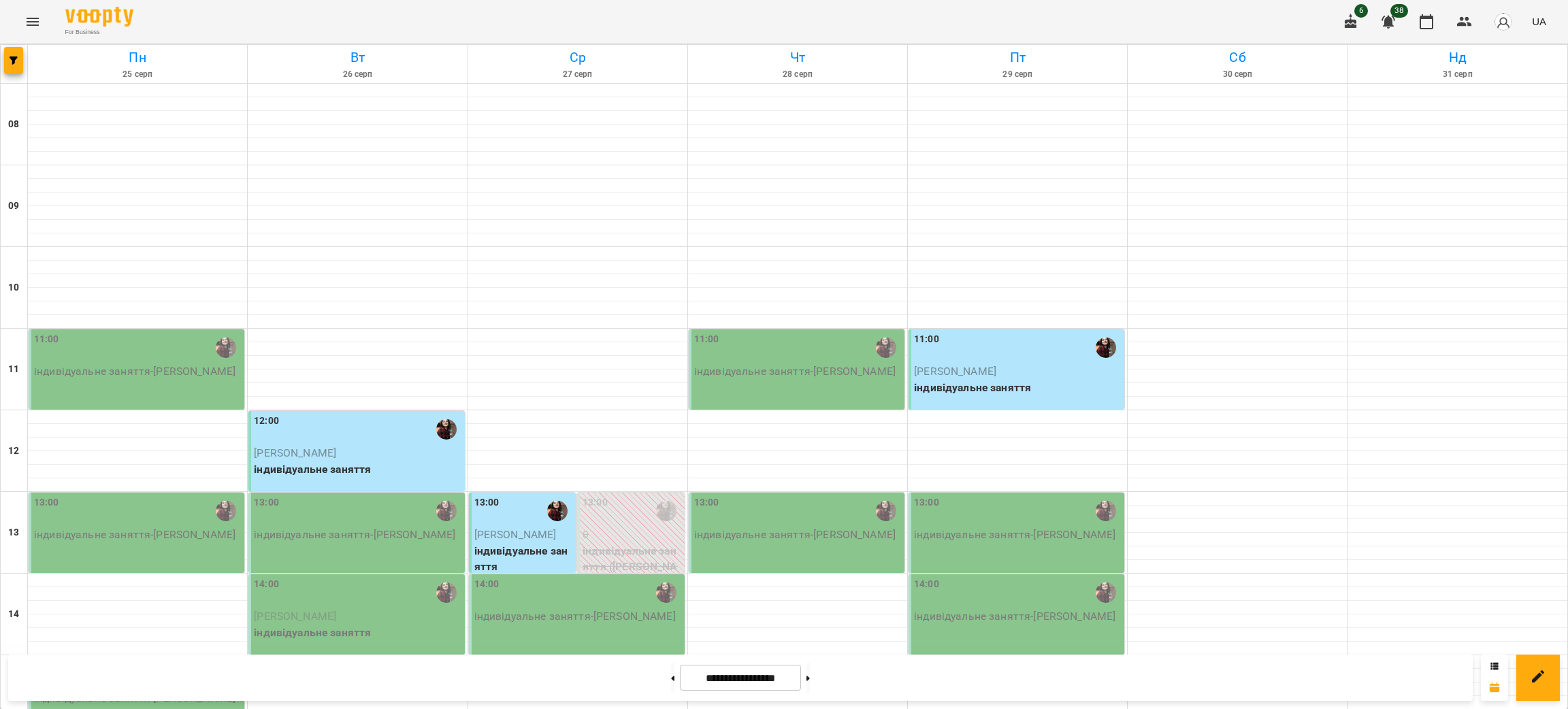
scroll to position [510, 0]
click at [15, 71] on button "button" at bounding box center [13, 61] width 19 height 27
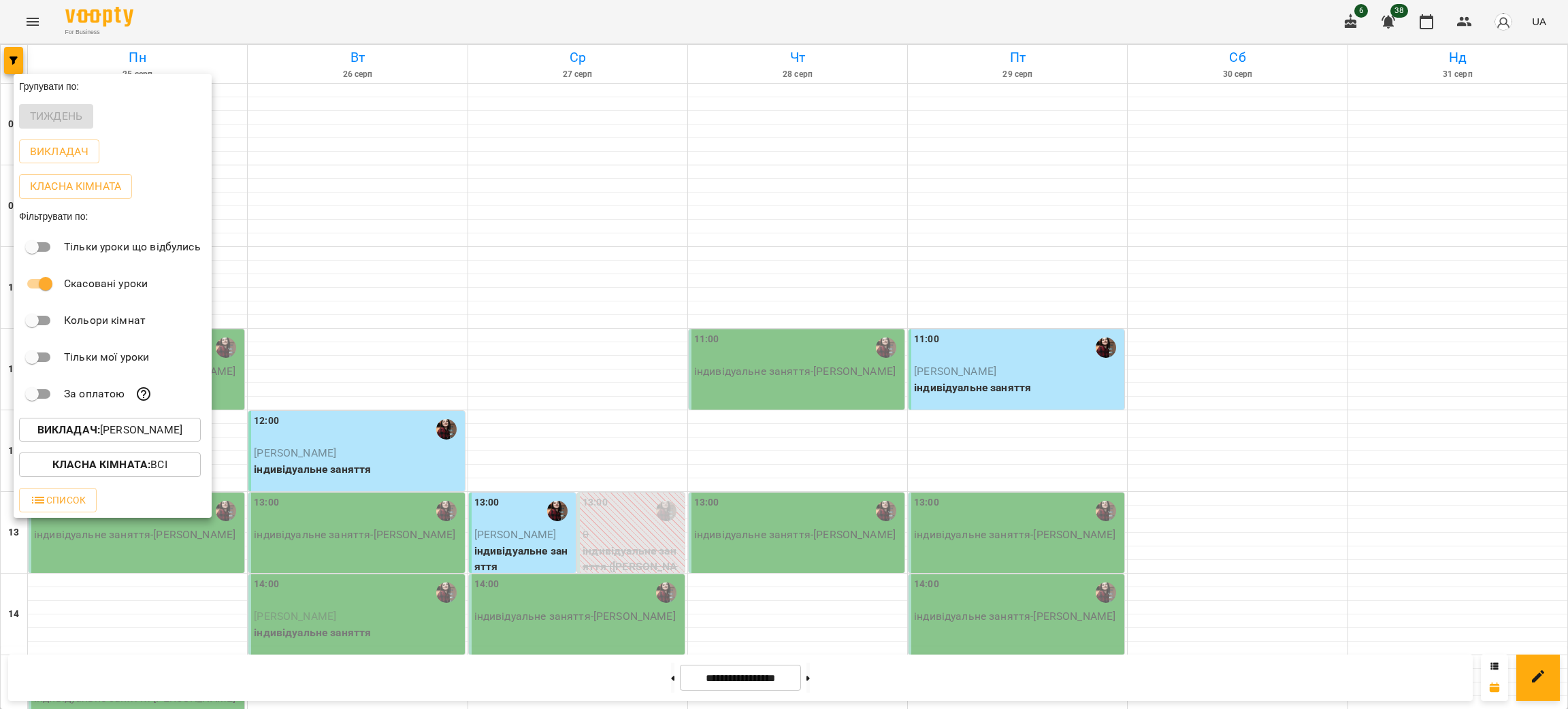
click at [115, 435] on p "Викладач : [PERSON_NAME]" at bounding box center [110, 431] width 145 height 17
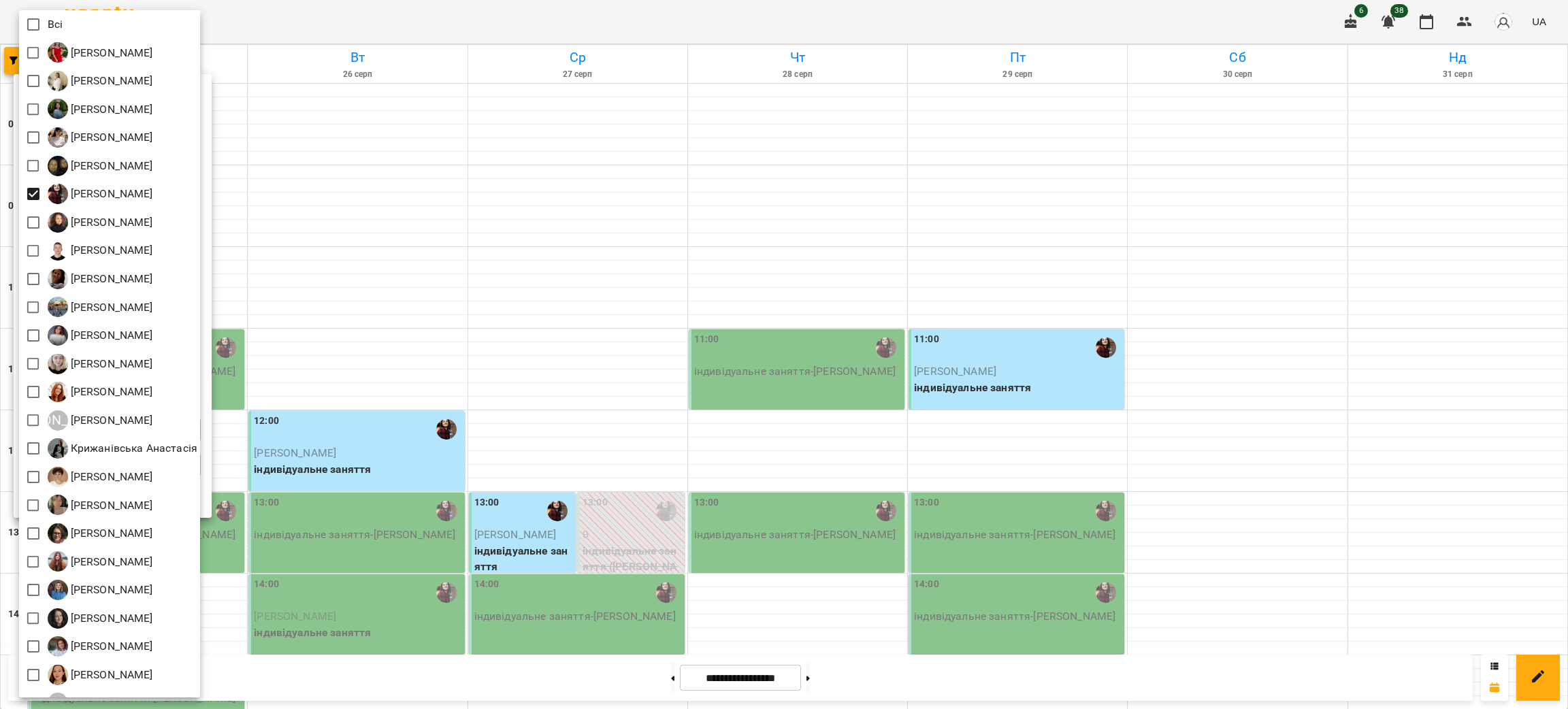
click at [342, 362] on div at bounding box center [784, 354] width 1568 height 709
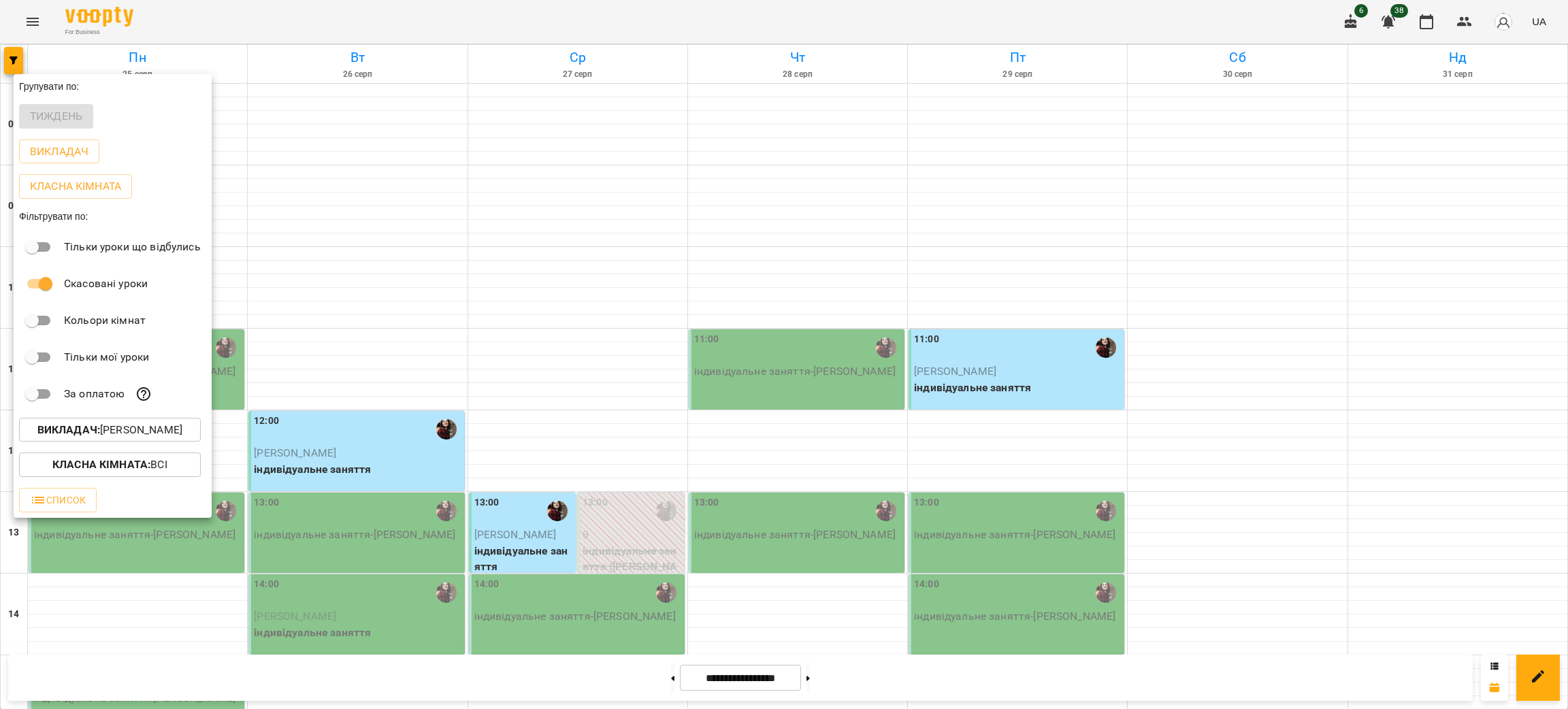
click at [398, 465] on div at bounding box center [784, 354] width 1568 height 709
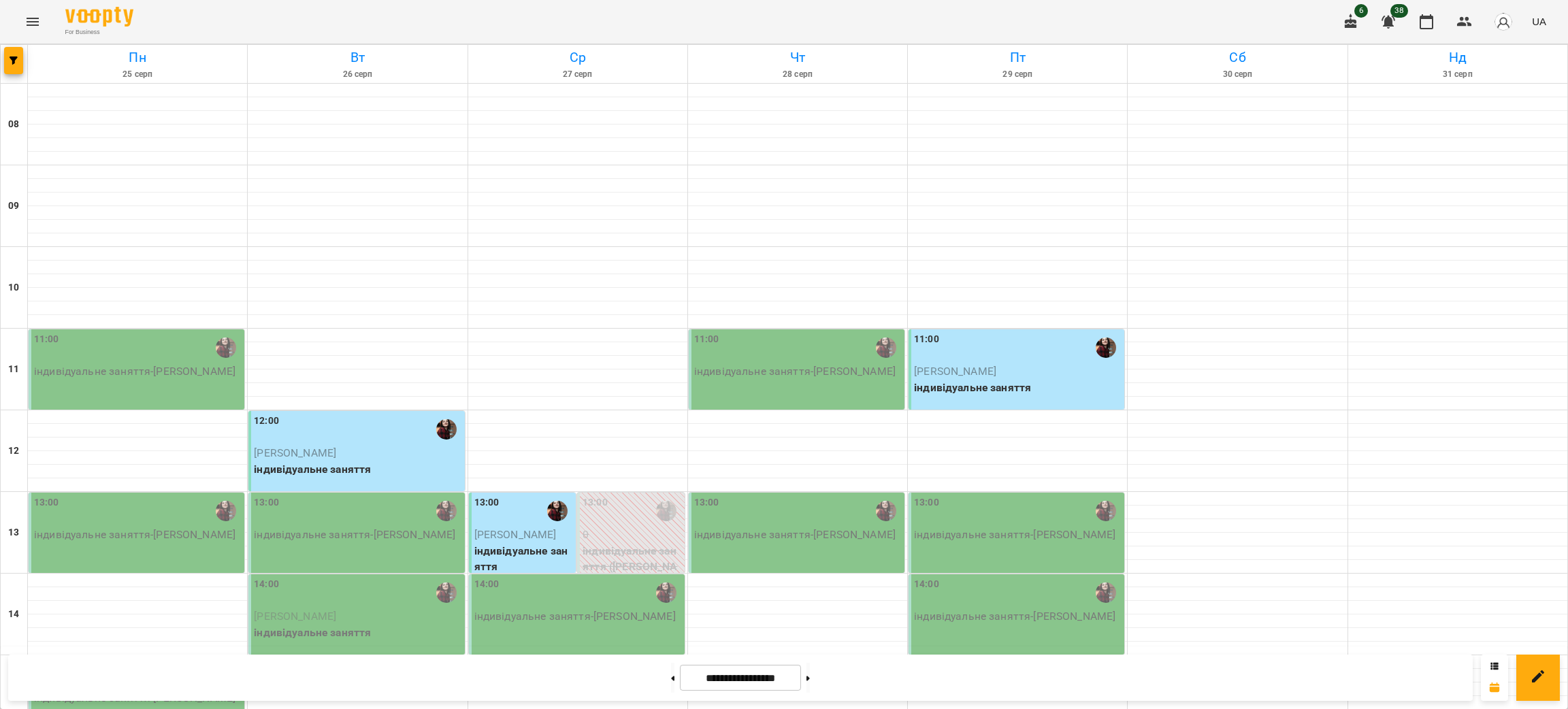
scroll to position [102, 0]
click at [810, 680] on button at bounding box center [808, 678] width 3 height 30
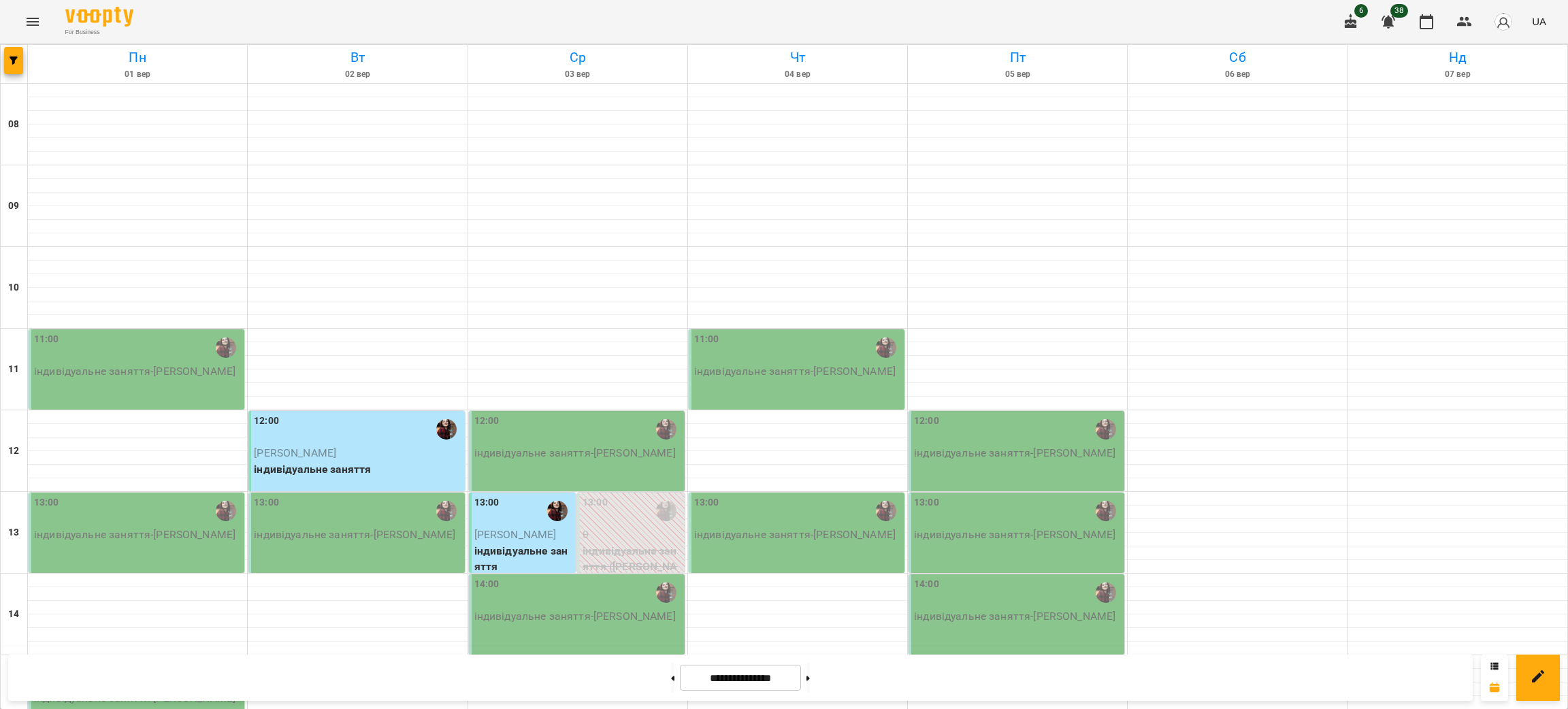
scroll to position [0, 0]
click at [671, 676] on icon at bounding box center [672, 678] width 3 height 5
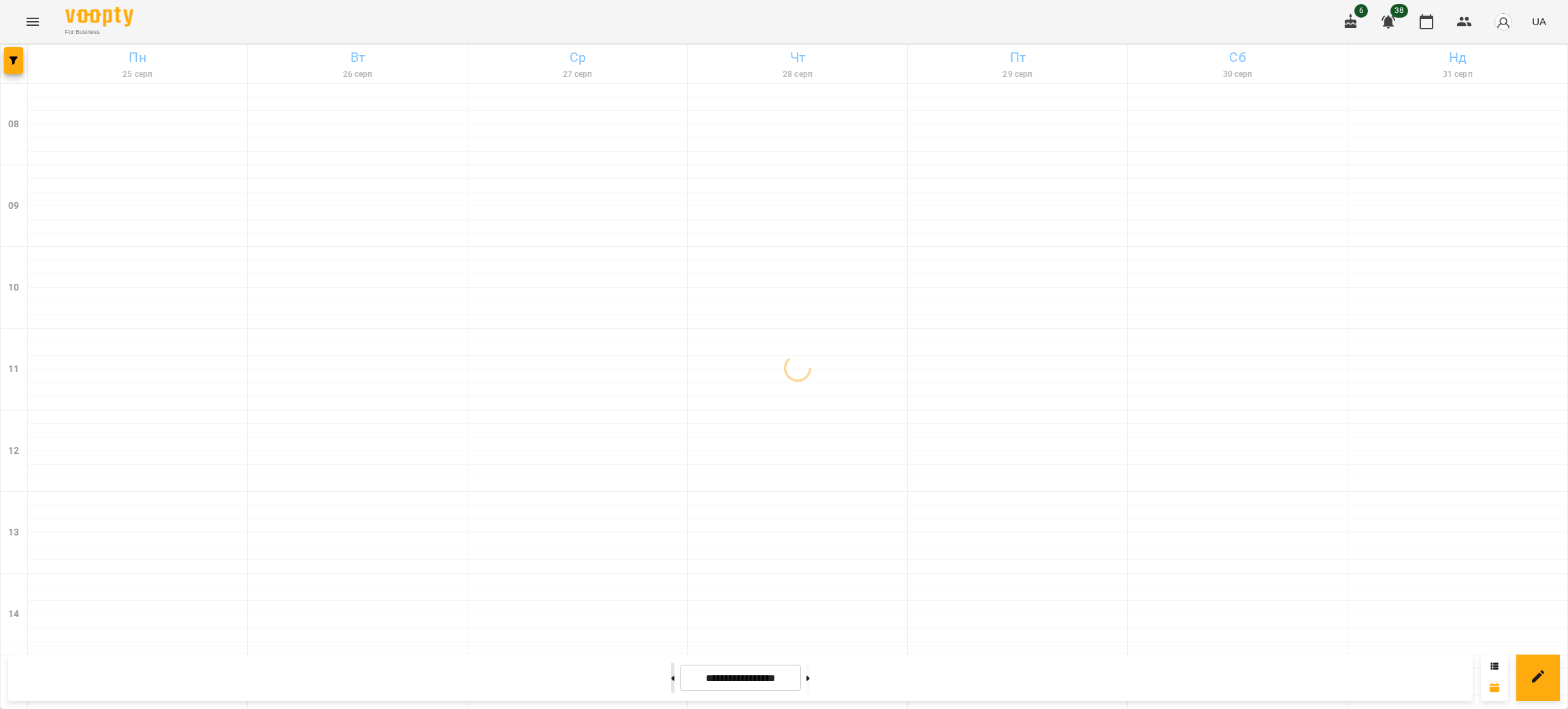
click at [671, 679] on button at bounding box center [672, 678] width 3 height 30
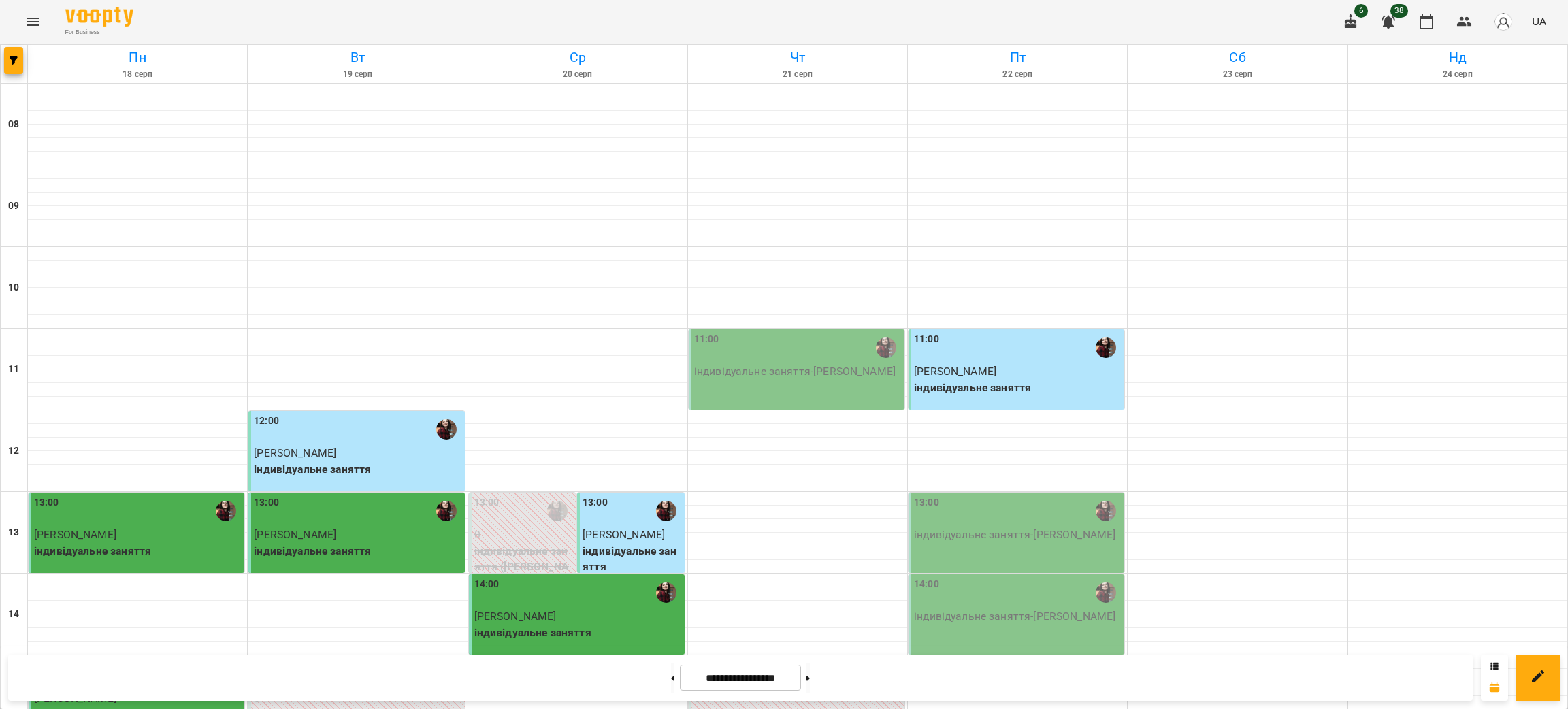
scroll to position [409, 0]
click at [810, 674] on button at bounding box center [808, 678] width 3 height 30
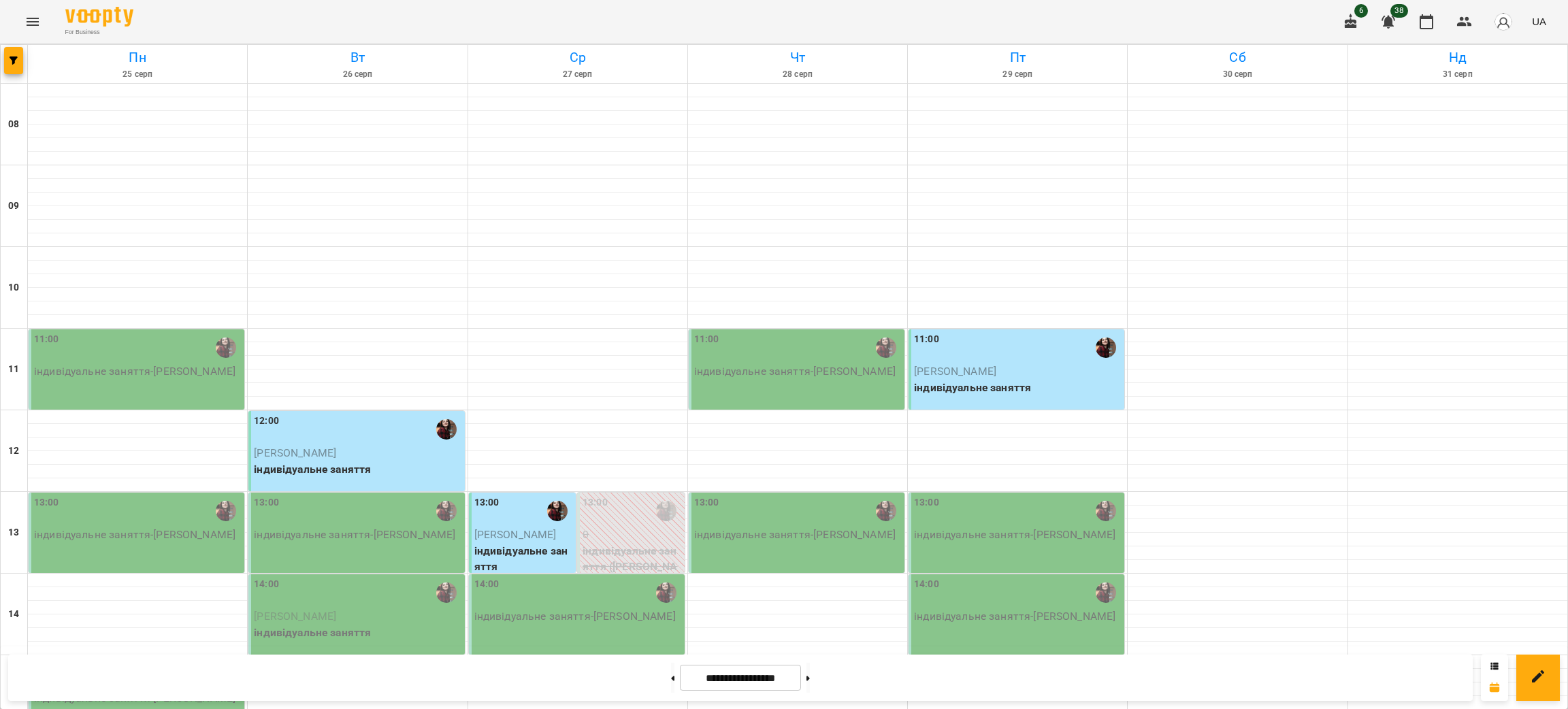
scroll to position [306, 0]
click at [810, 677] on button at bounding box center [808, 678] width 3 height 30
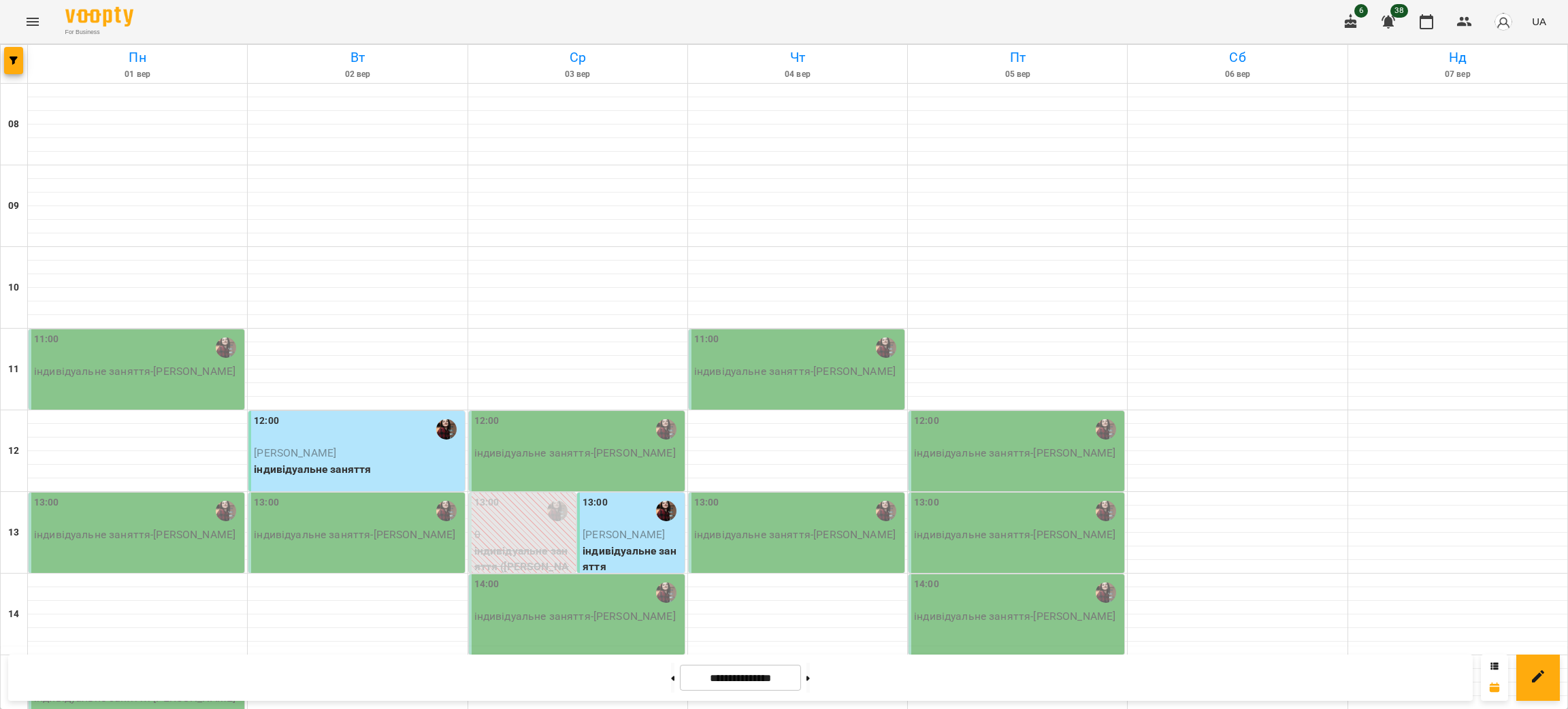
scroll to position [272, 0]
click at [810, 680] on button at bounding box center [808, 678] width 3 height 30
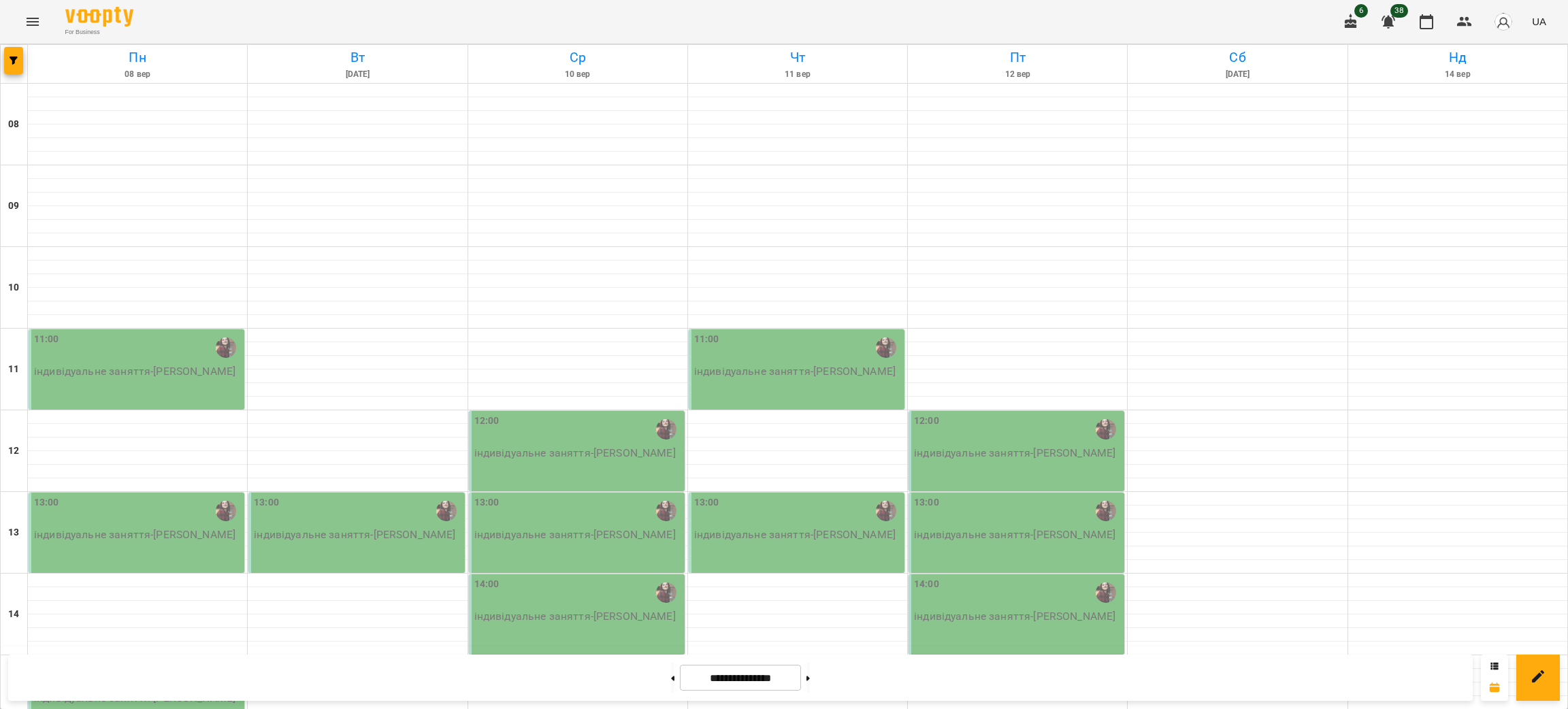
scroll to position [170, 0]
click at [671, 685] on button at bounding box center [672, 678] width 3 height 30
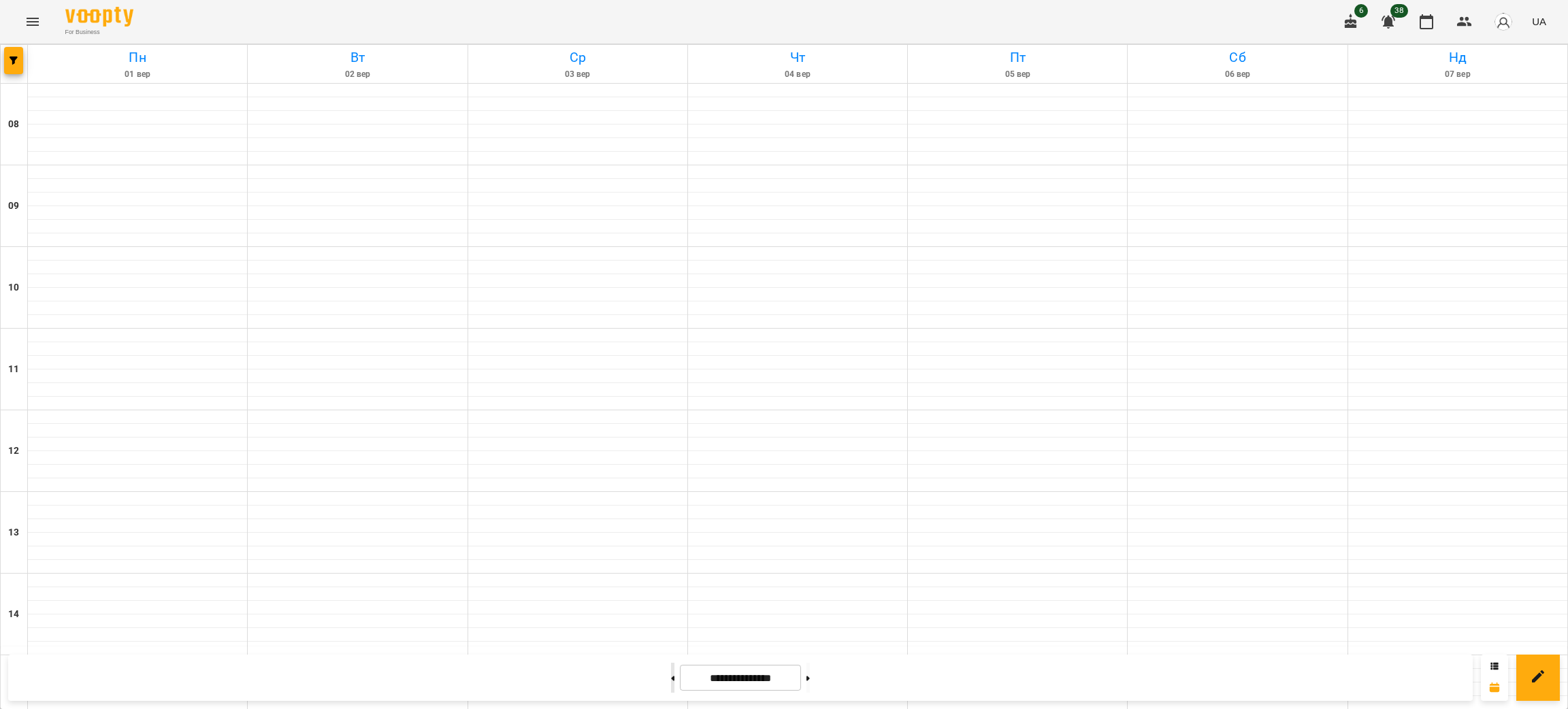
click at [671, 685] on button at bounding box center [672, 678] width 3 height 30
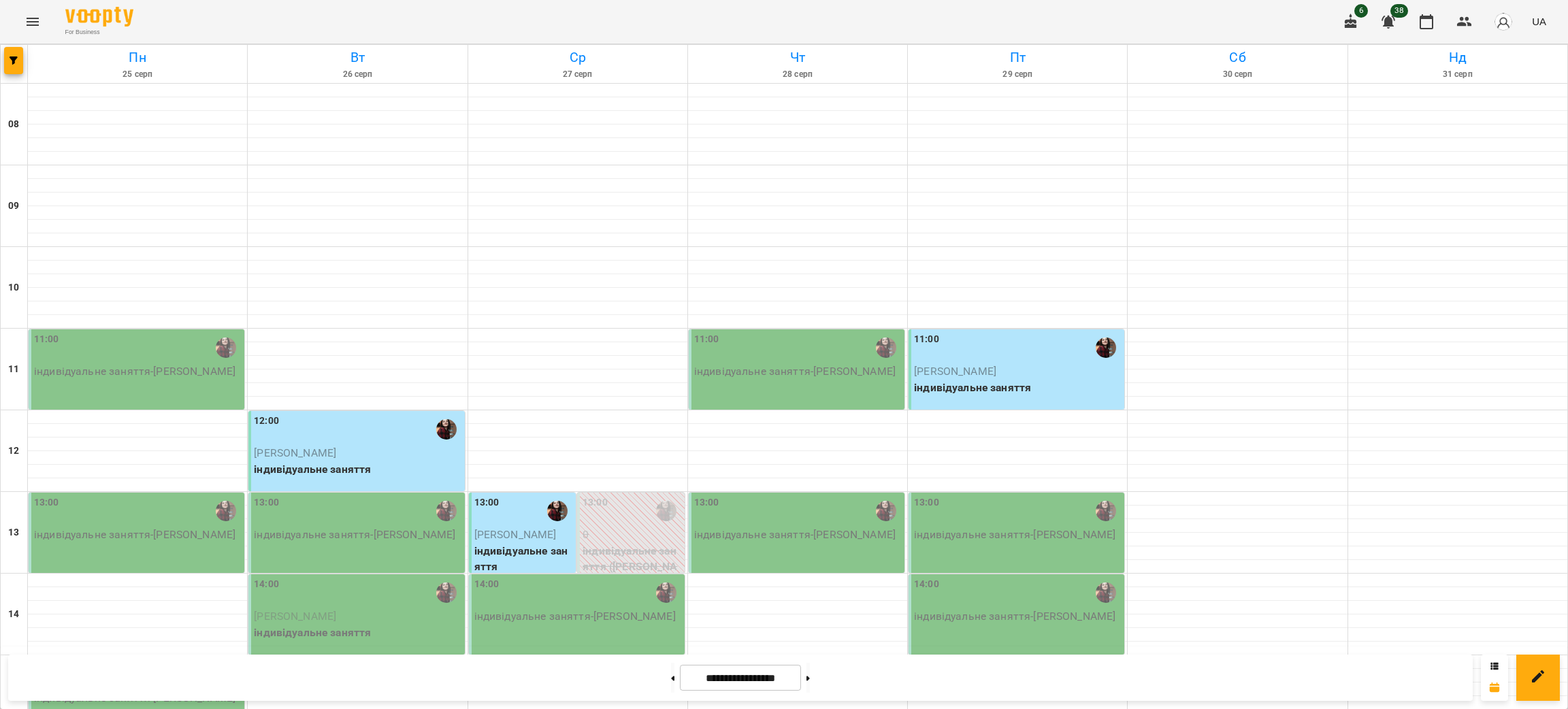
scroll to position [306, 0]
click at [671, 676] on button at bounding box center [672, 678] width 3 height 30
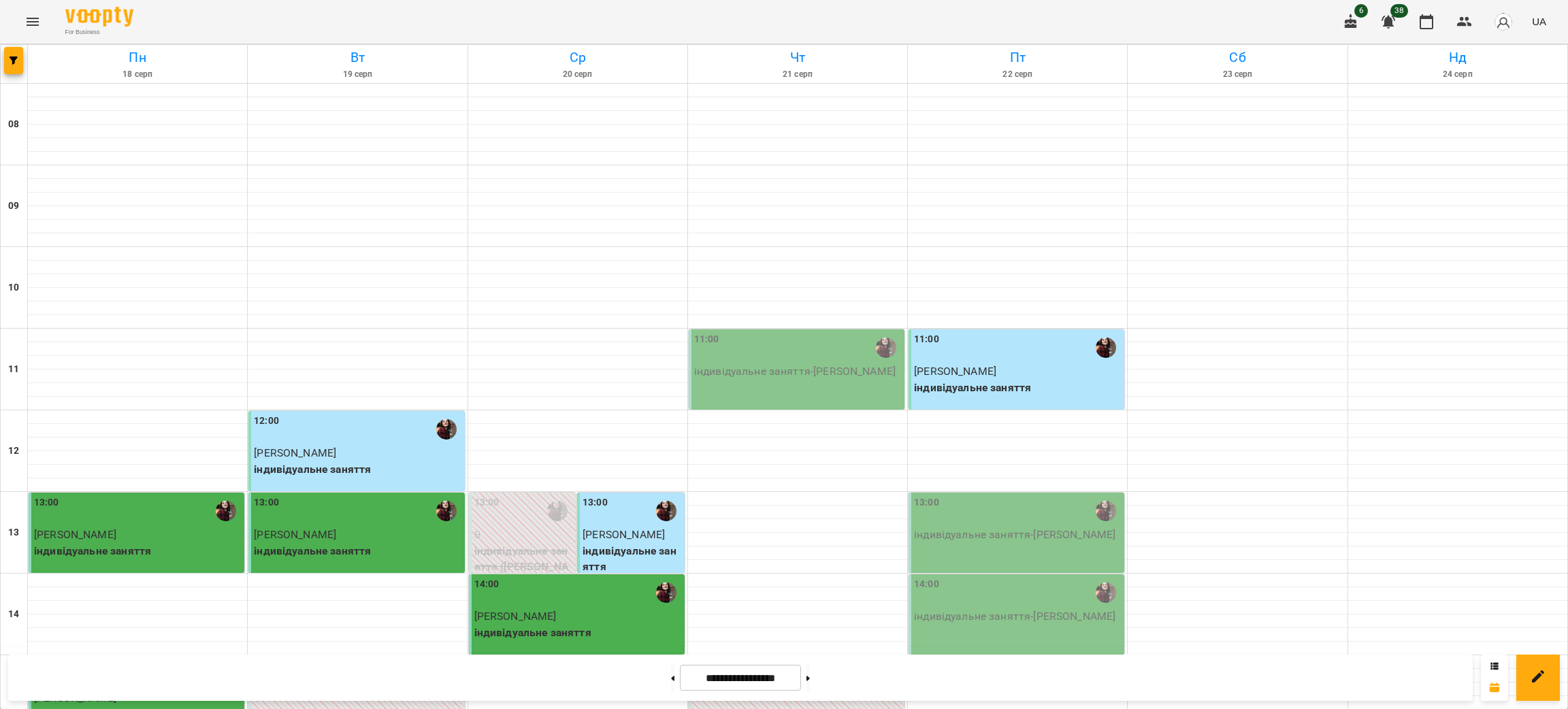
scroll to position [68, 0]
click at [810, 678] on button at bounding box center [808, 678] width 3 height 30
type input "**********"
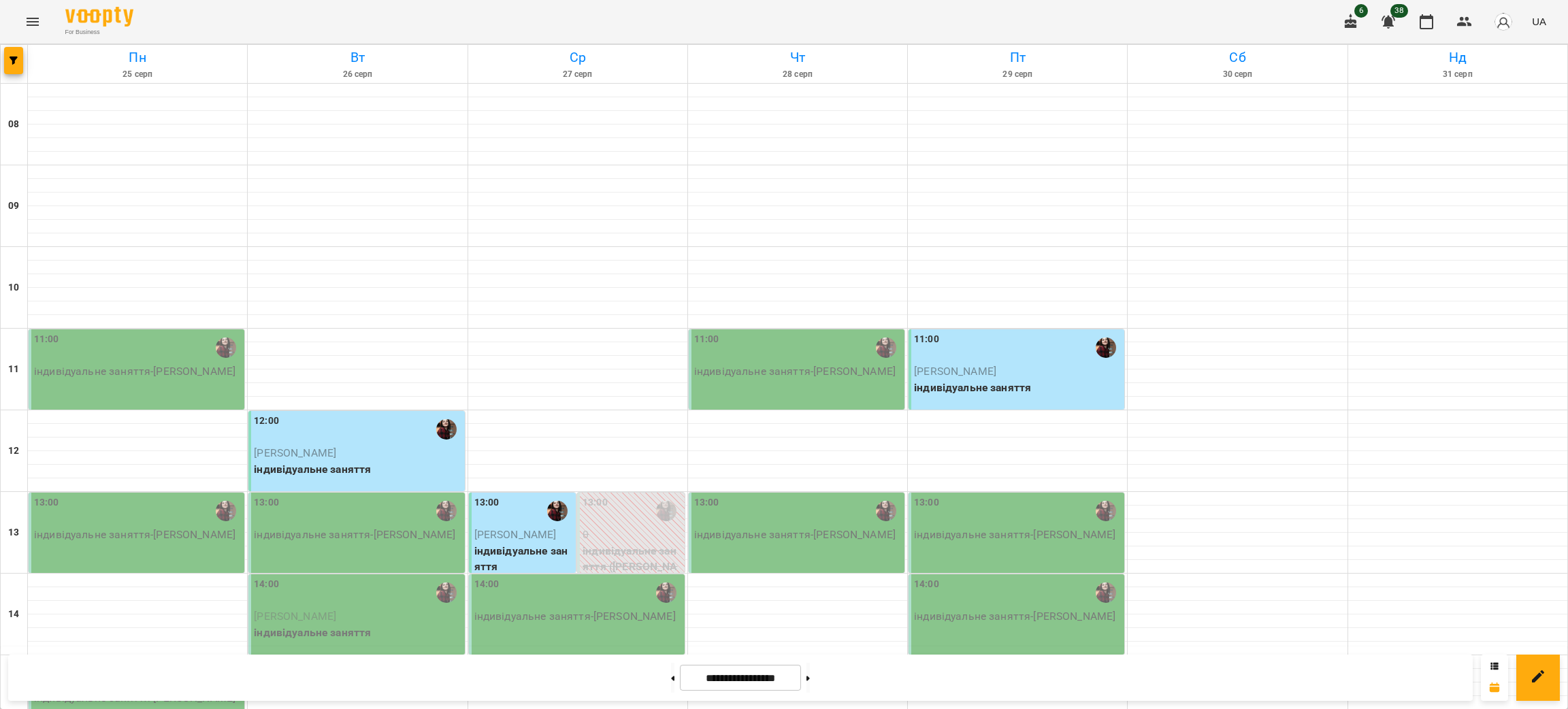
scroll to position [477, 0]
click at [671, 672] on button at bounding box center [672, 678] width 3 height 30
type input "**********"
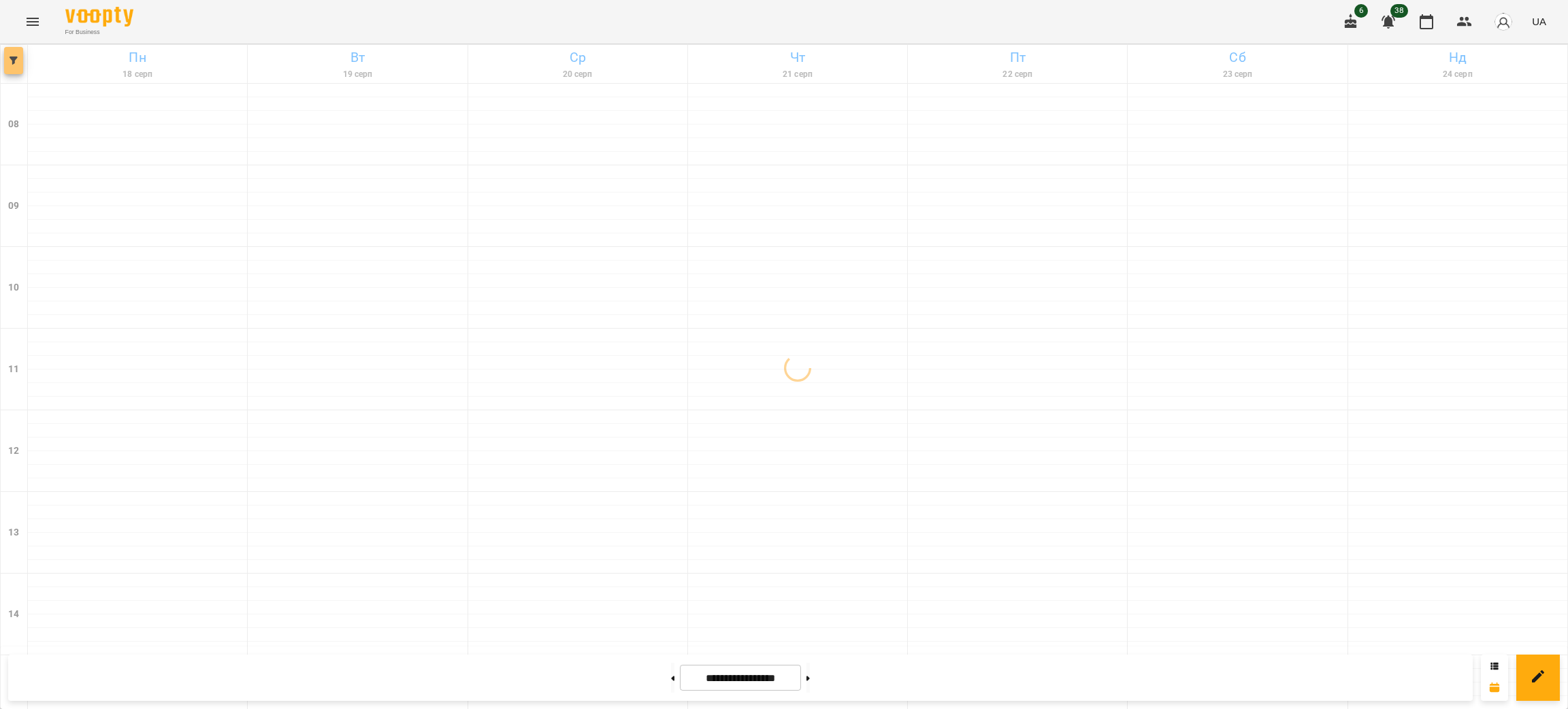
click at [16, 47] on button "button" at bounding box center [13, 61] width 19 height 27
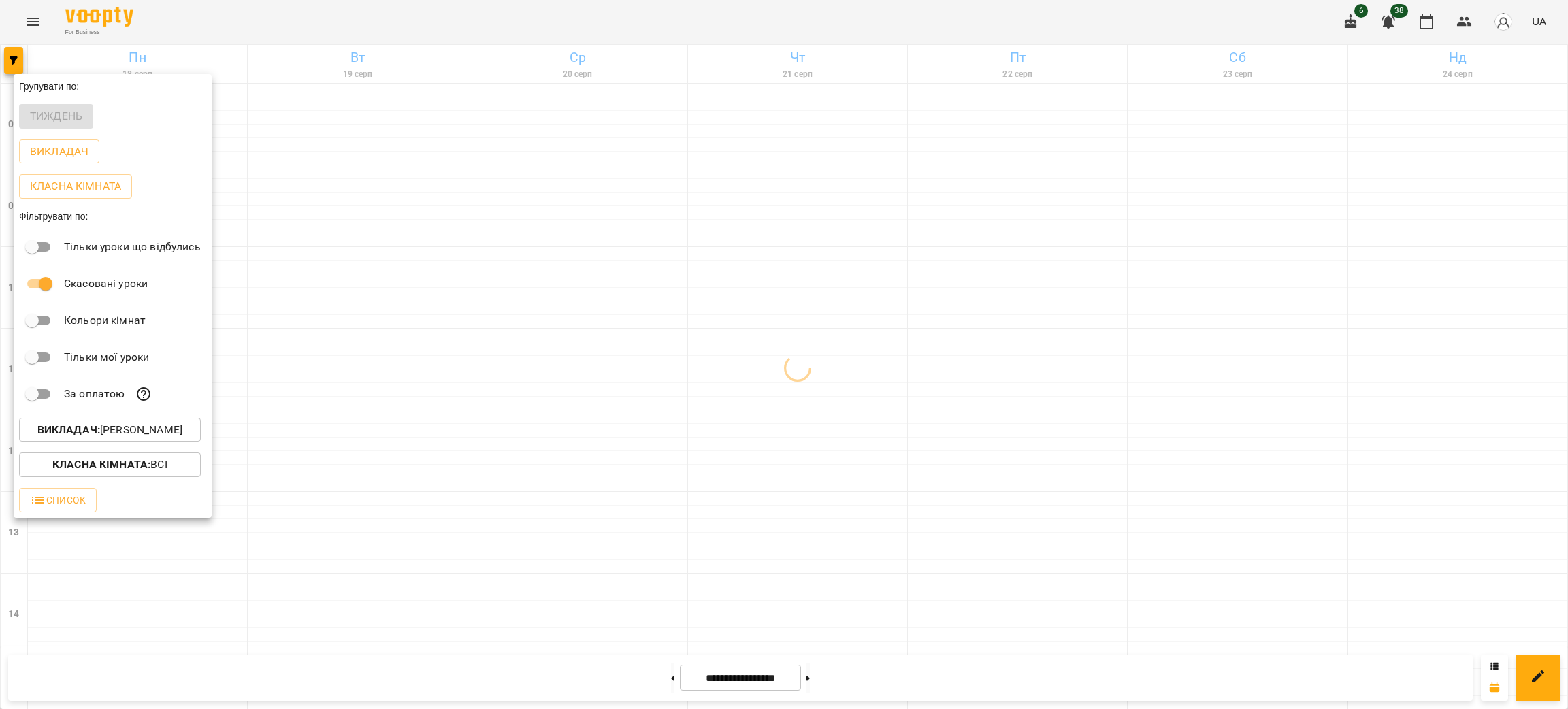
click at [153, 435] on p "Викладач : [PERSON_NAME]" at bounding box center [110, 431] width 145 height 17
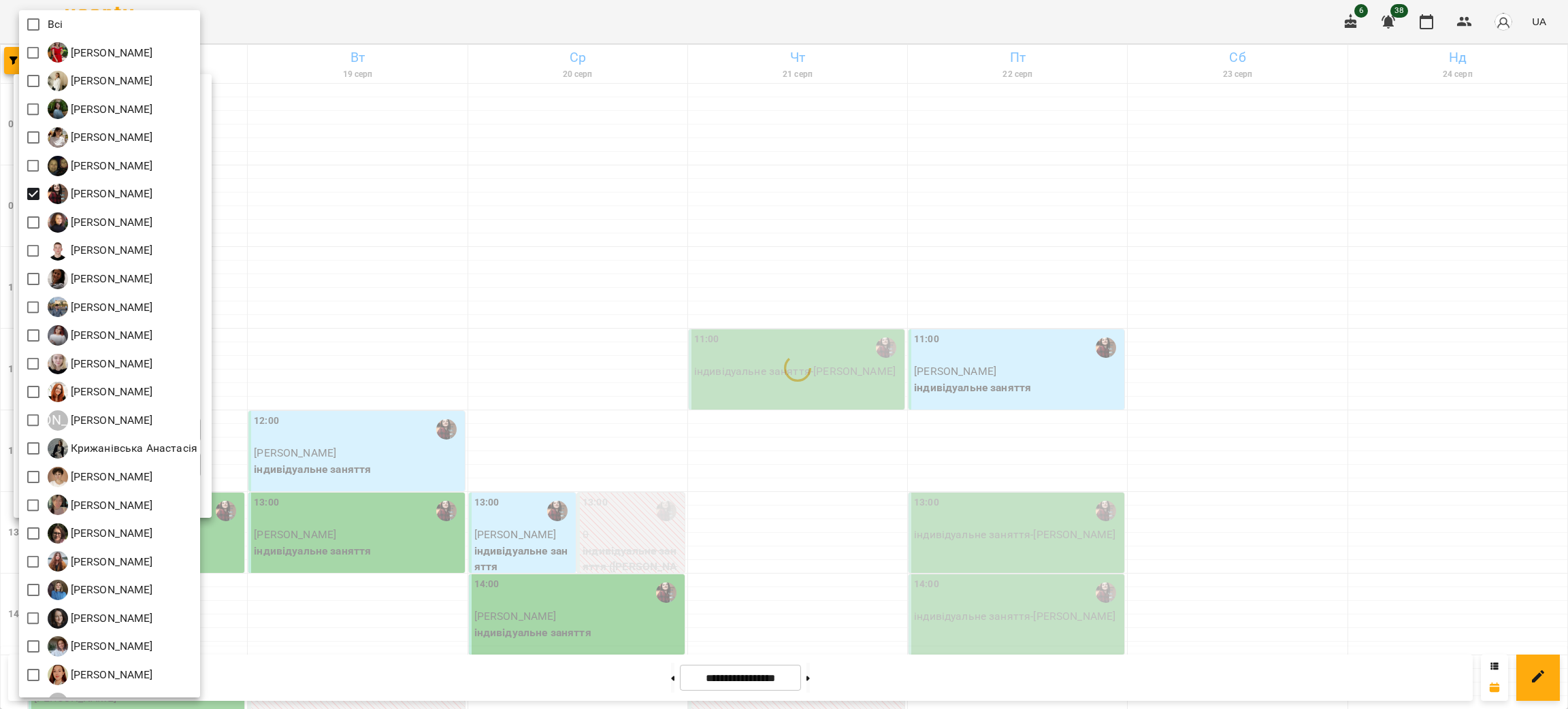
click at [877, 402] on div at bounding box center [784, 354] width 1568 height 709
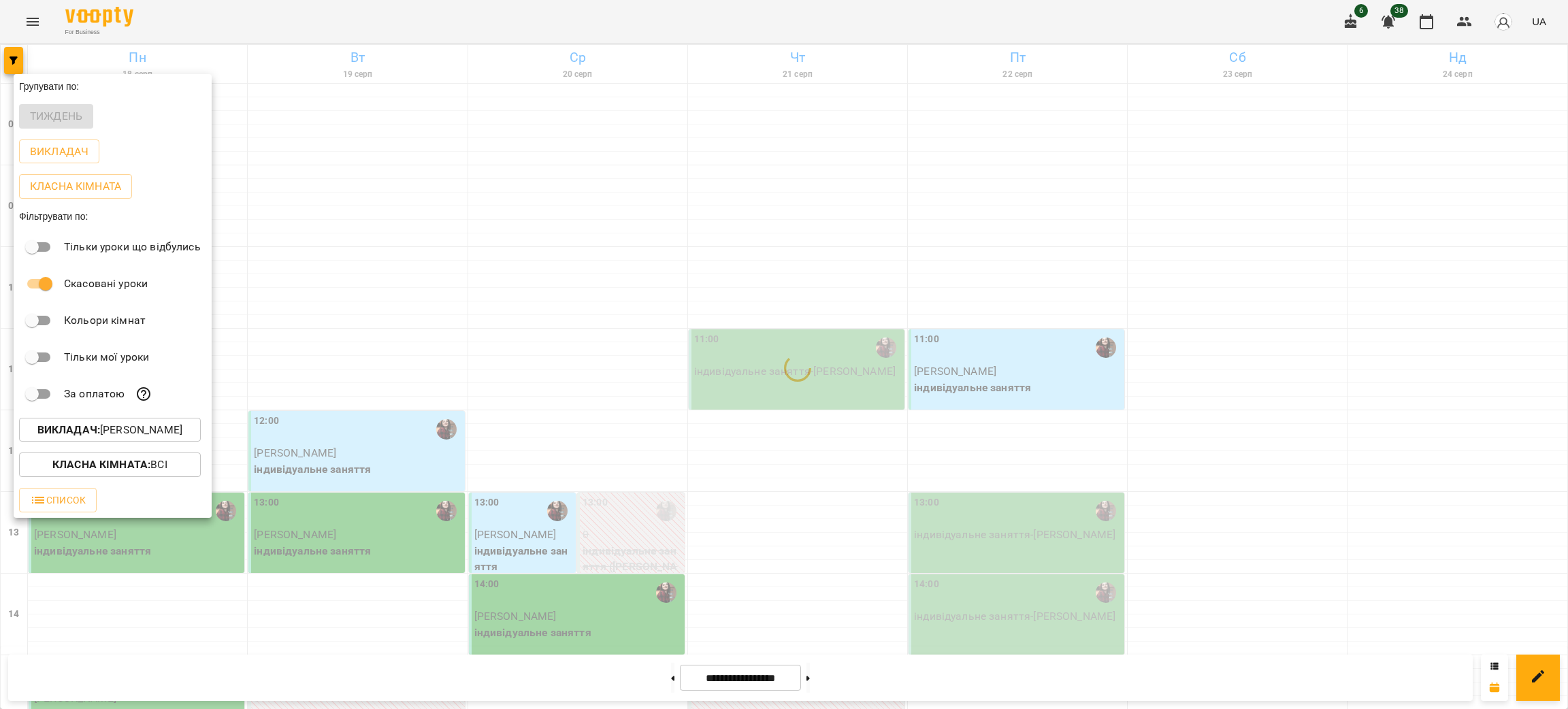
click at [877, 402] on div at bounding box center [784, 354] width 1568 height 709
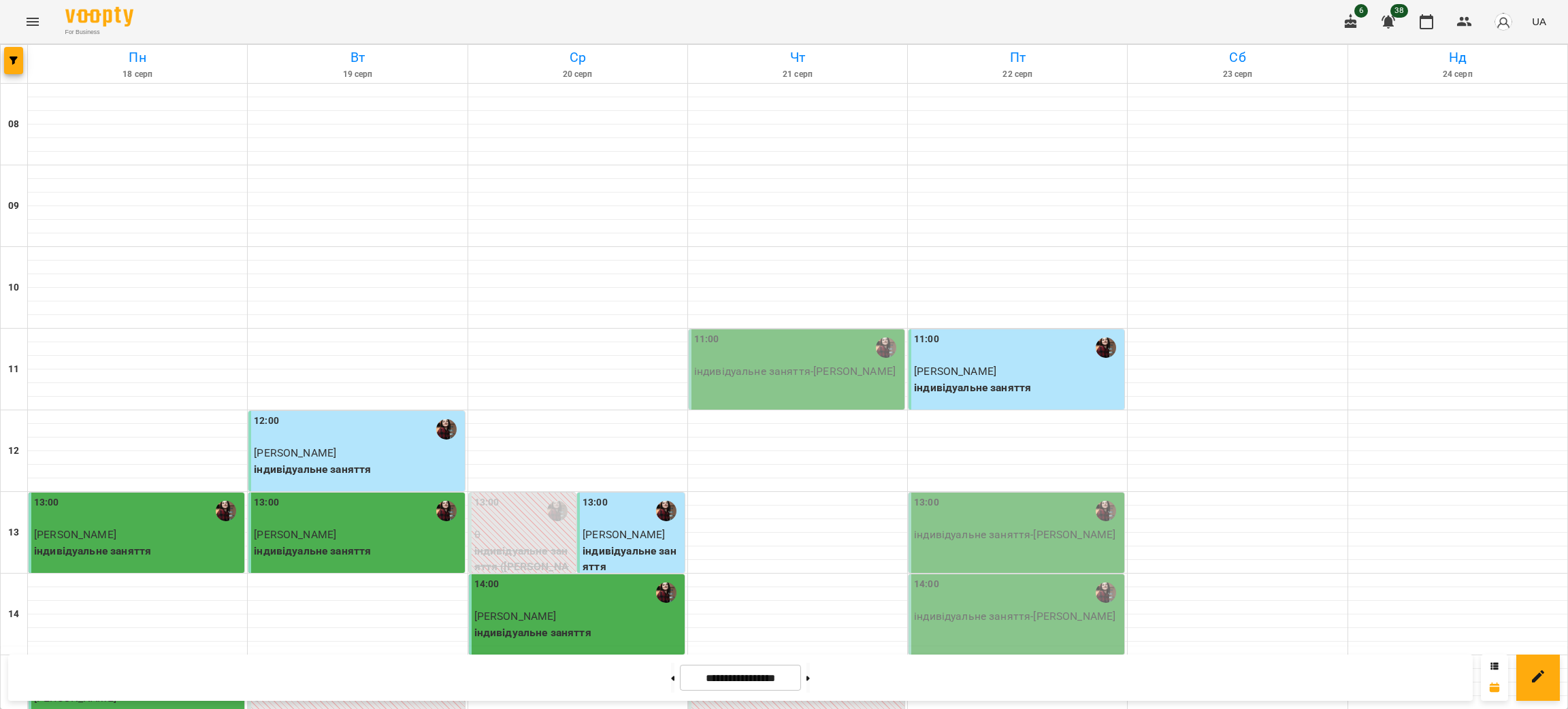
click at [25, 58] on div at bounding box center [14, 64] width 27 height 38
click at [10, 57] on icon "button" at bounding box center [14, 61] width 8 height 8
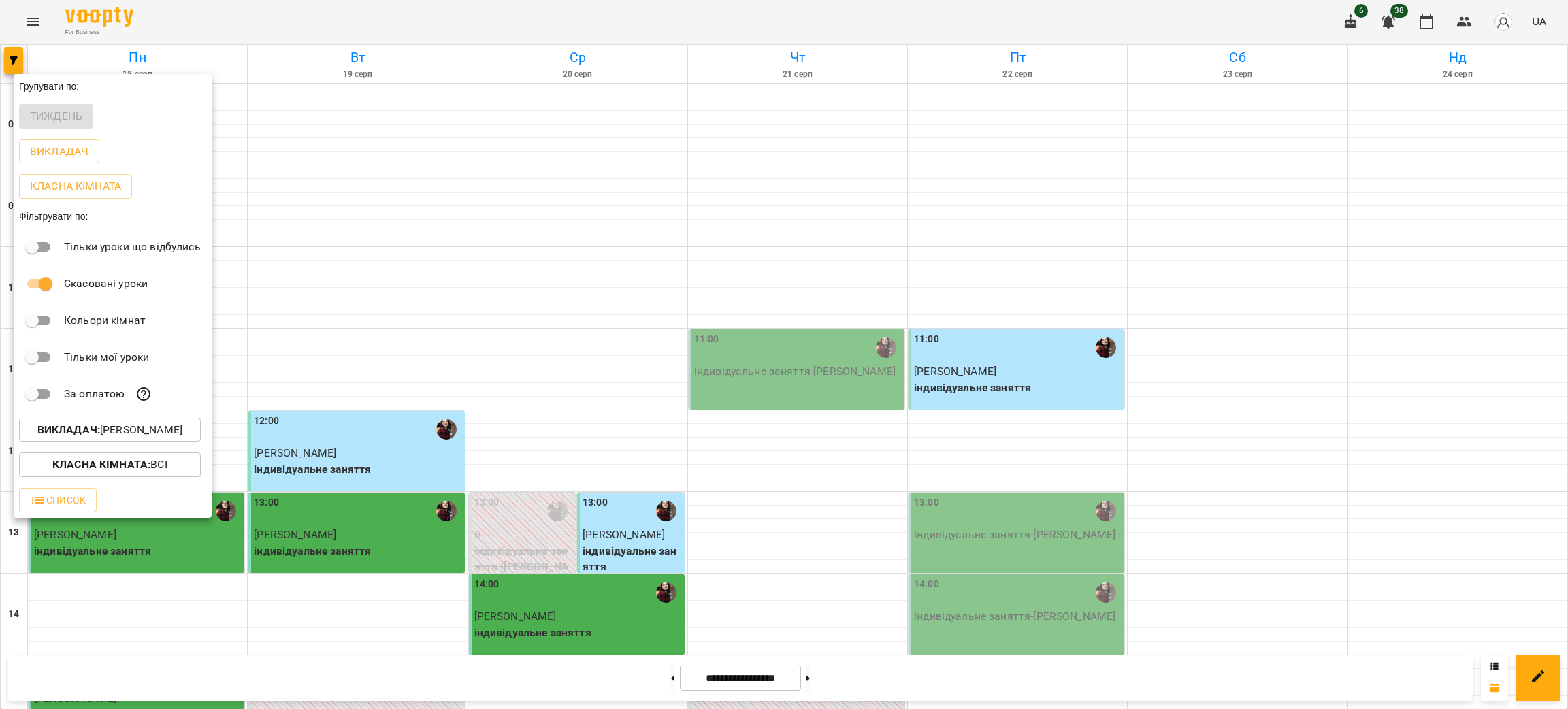
click at [135, 443] on button "Викладач : [PERSON_NAME]" at bounding box center [110, 430] width 182 height 24
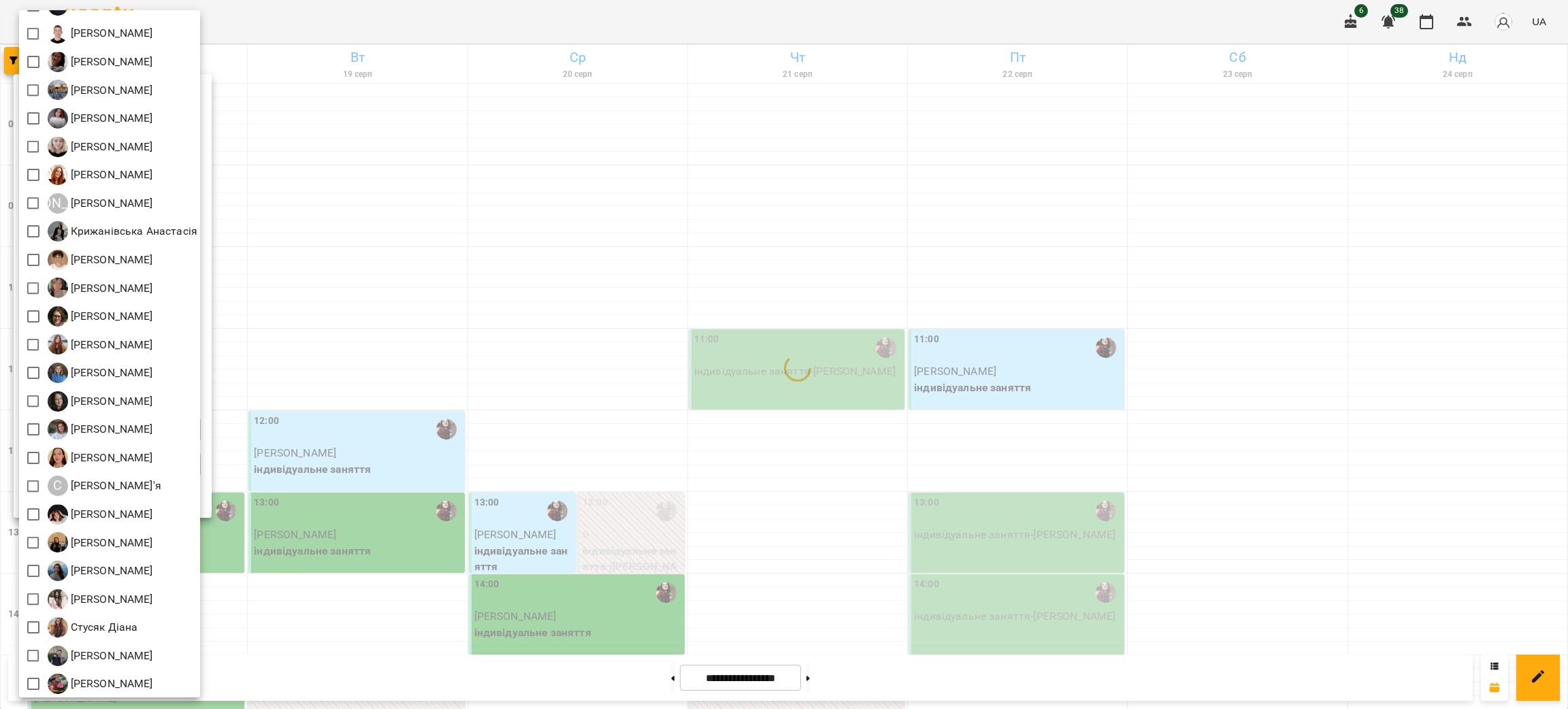
scroll to position [219, 0]
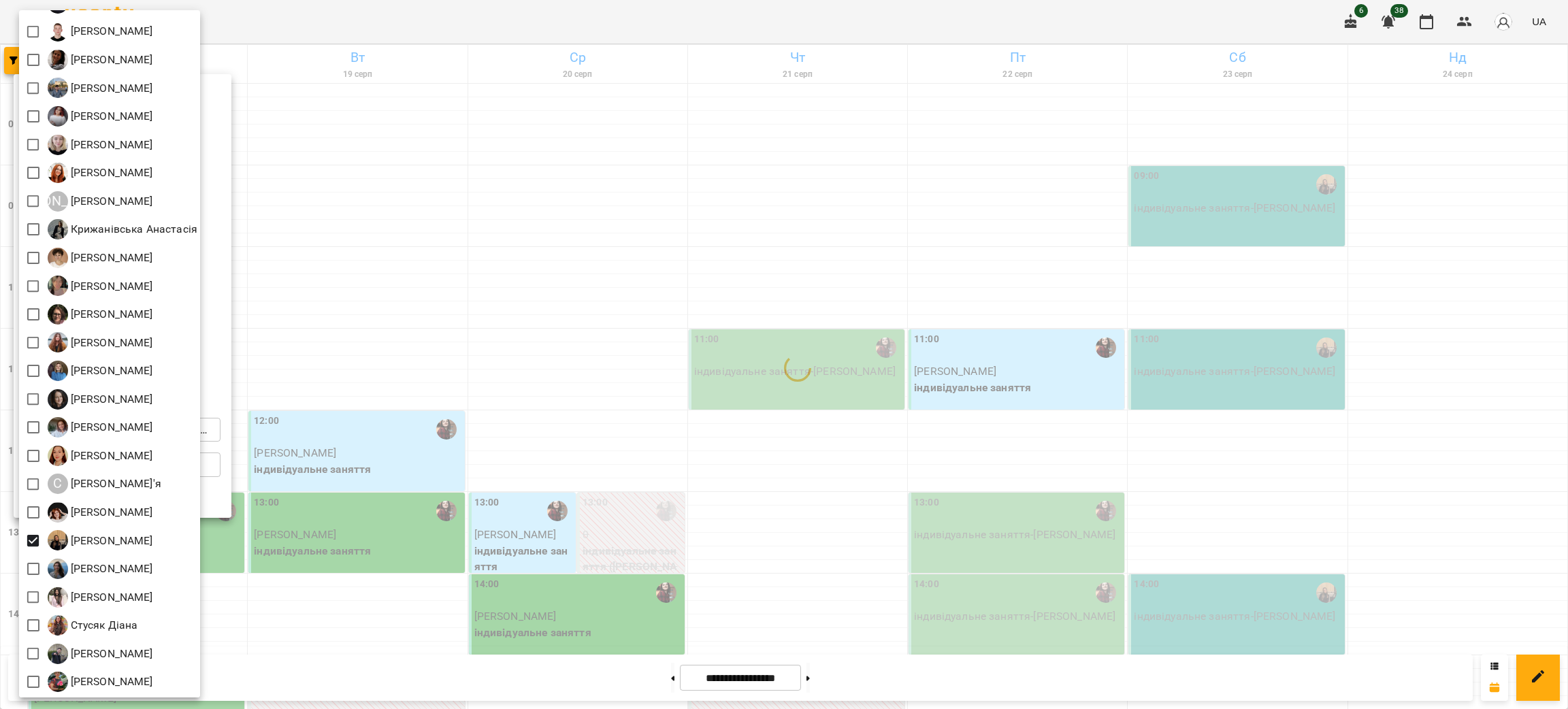
click at [1087, 437] on div at bounding box center [784, 354] width 1568 height 709
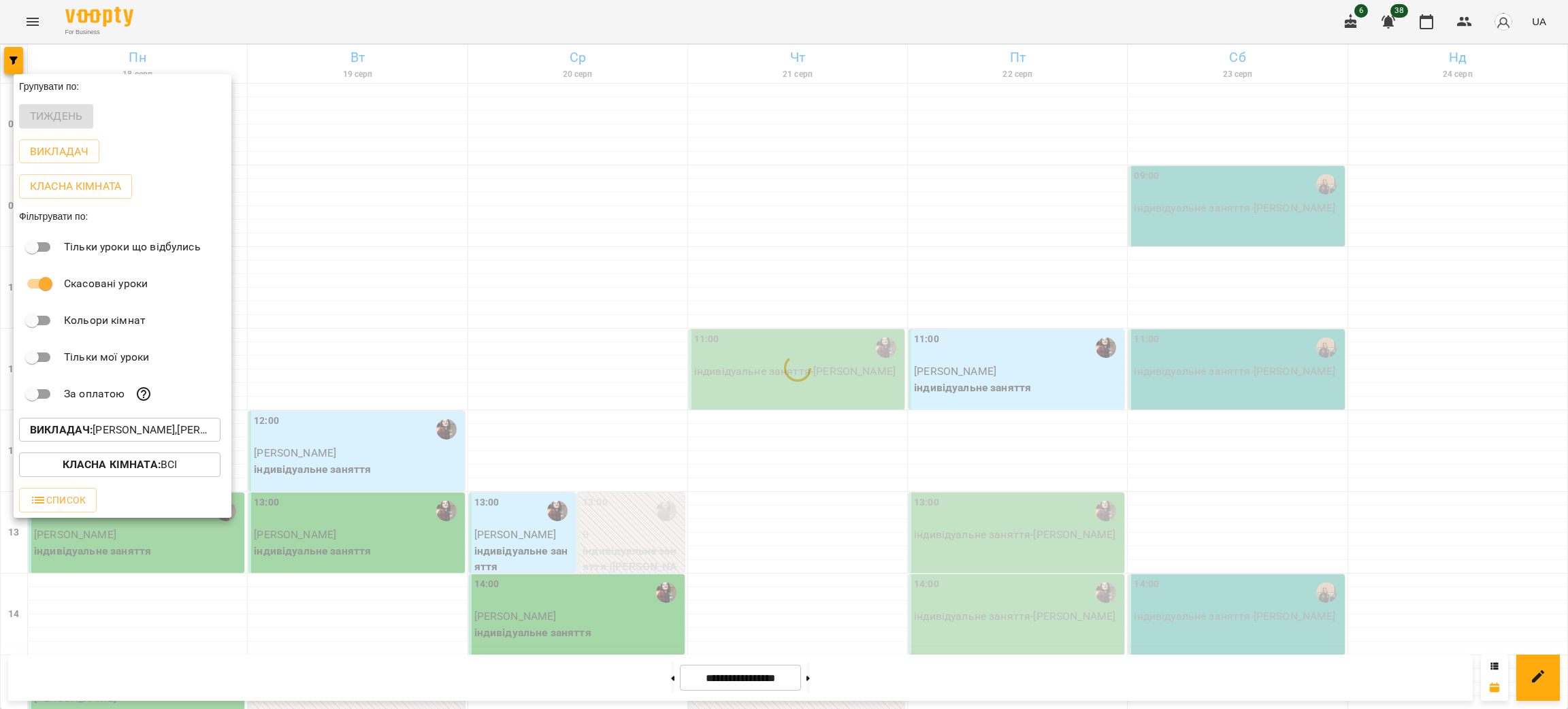
click at [790, 390] on div at bounding box center [784, 354] width 1568 height 709
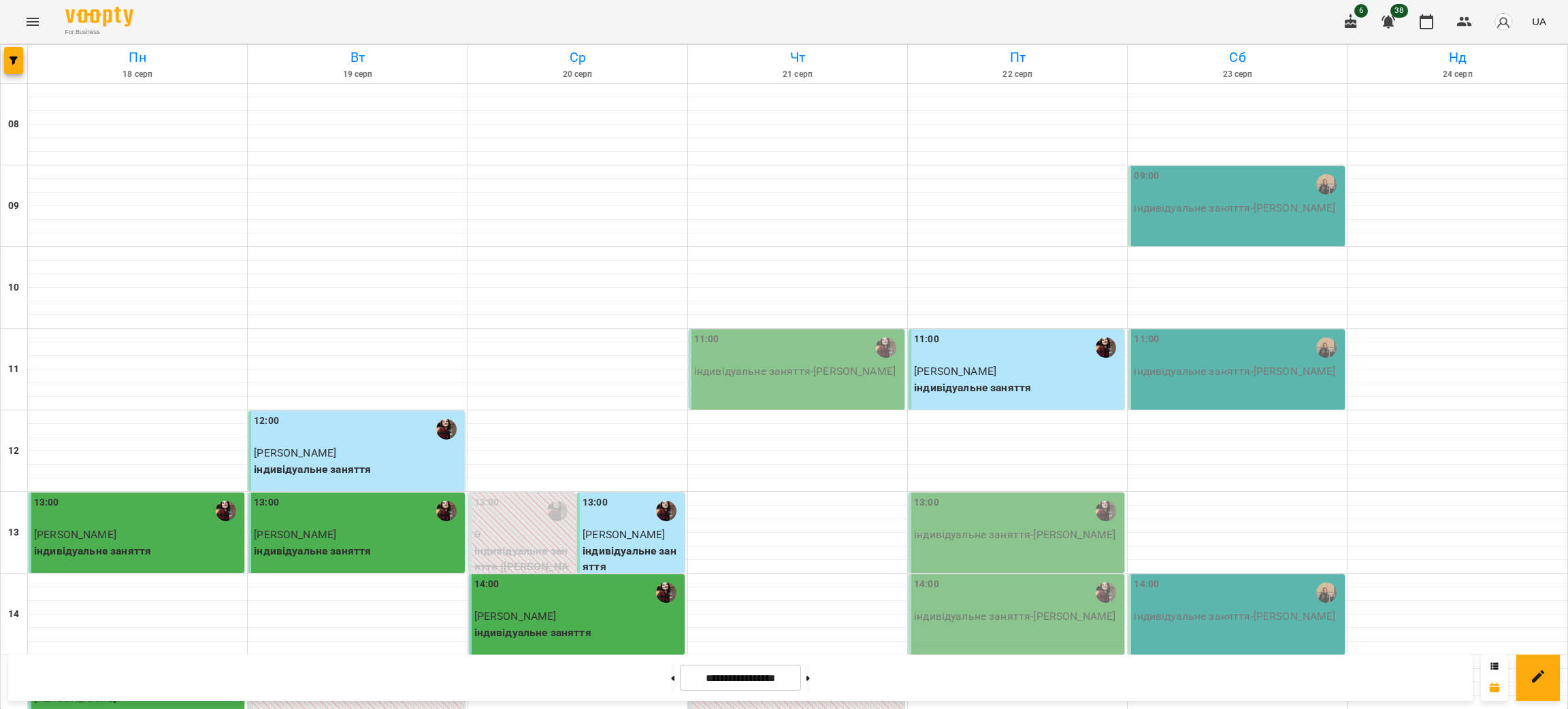
scroll to position [375, 0]
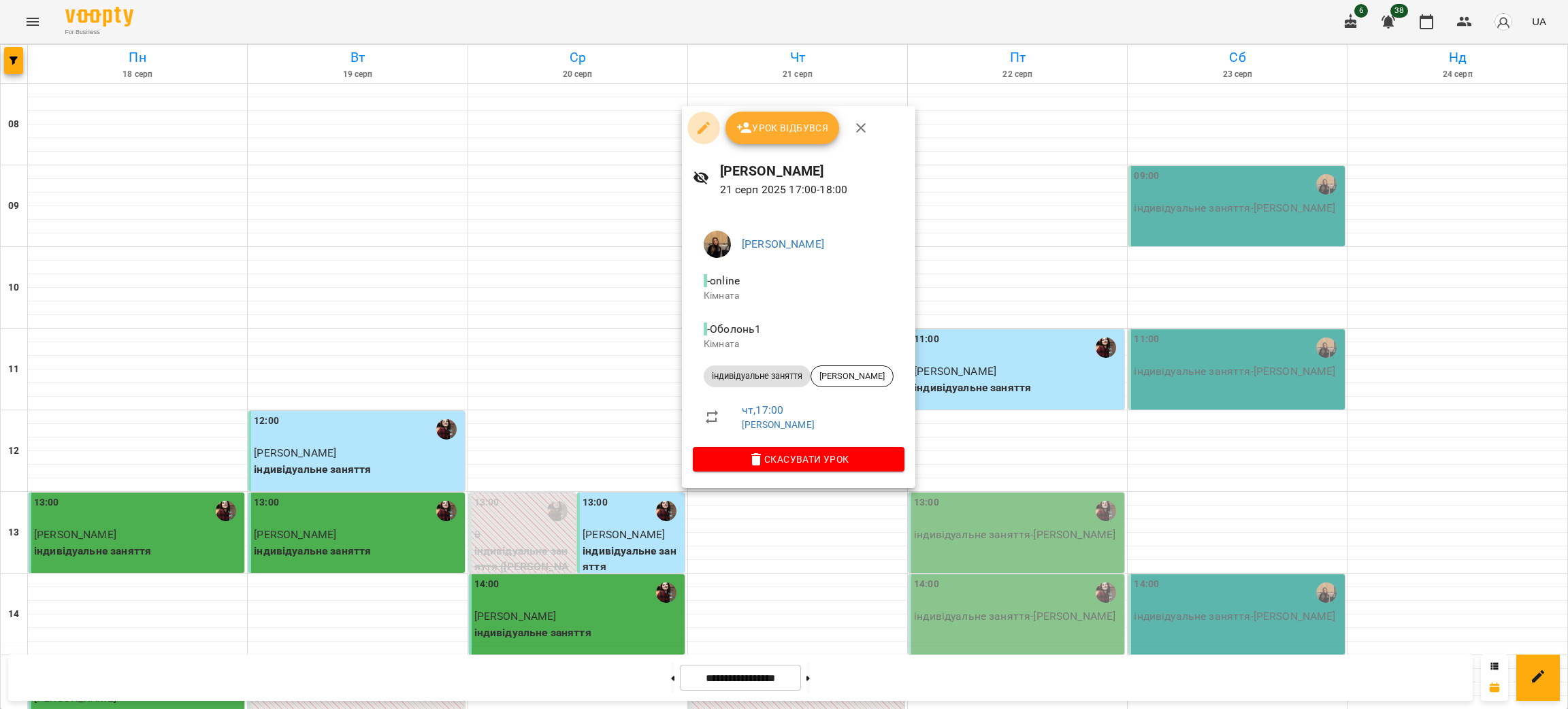
click at [703, 124] on icon "button" at bounding box center [703, 128] width 17 height 17
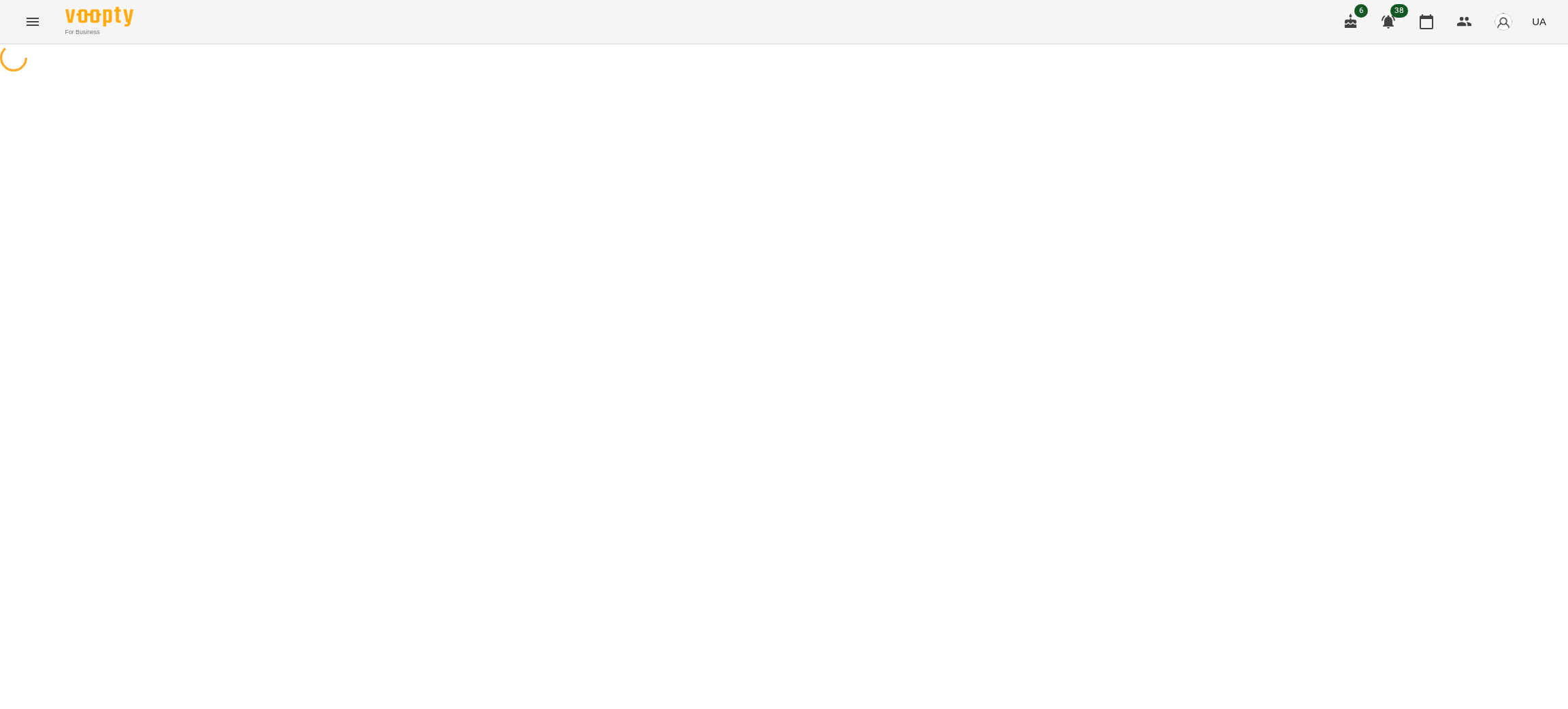
select select "**********"
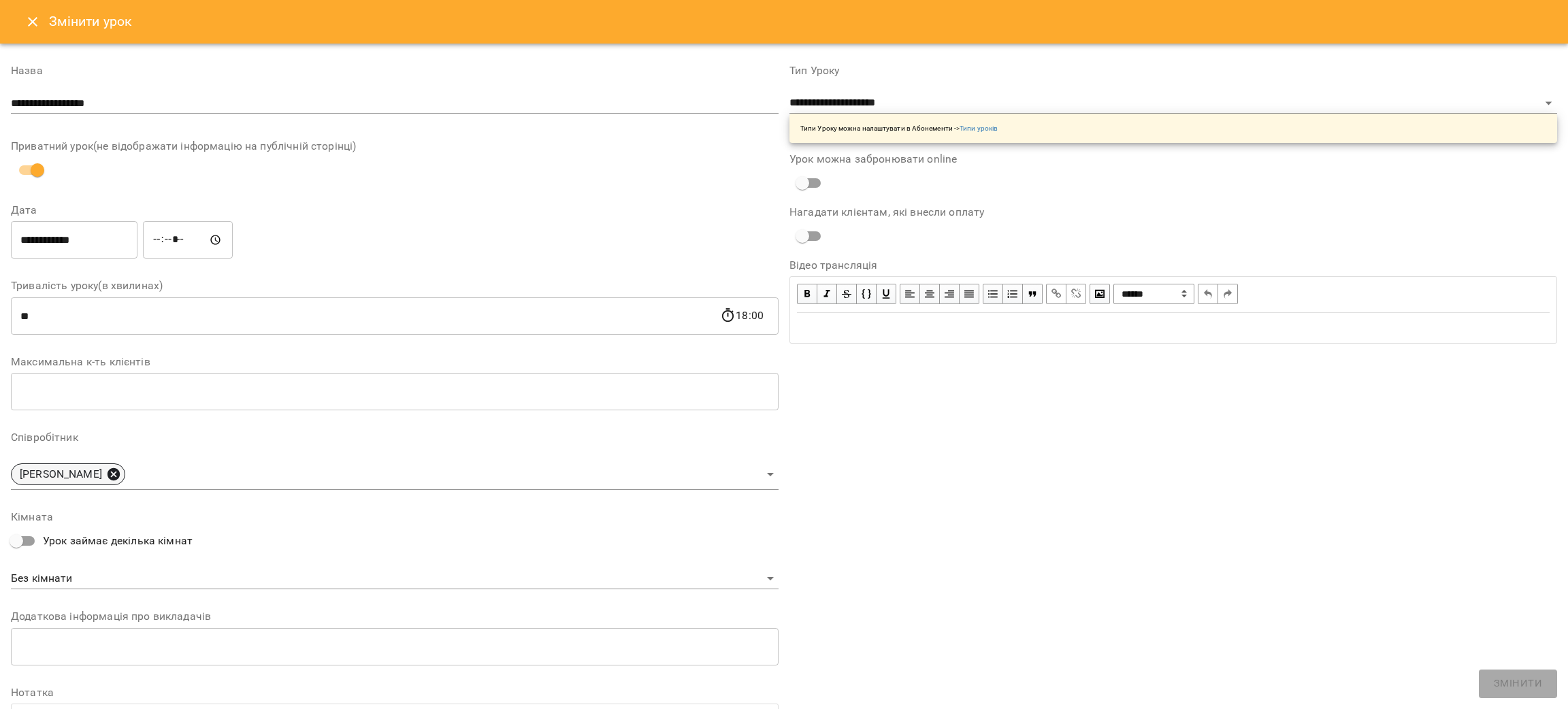
click at [120, 471] on icon at bounding box center [113, 474] width 12 height 12
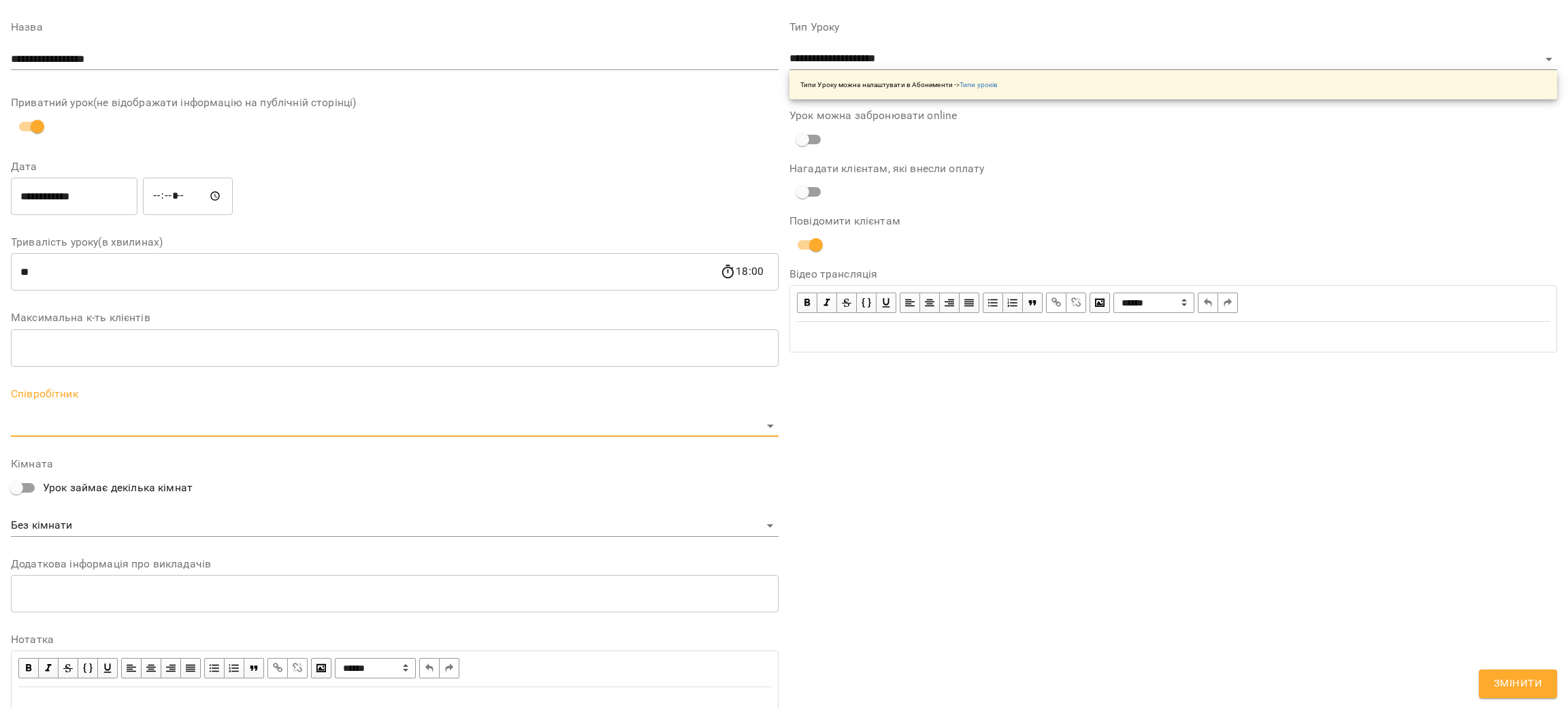
scroll to position [102, 0]
click at [118, 423] on body "For Business 6 38 UA Журнал відвідувань / [PERSON_NAME] [DATE] 17:00 / Урок від…" at bounding box center [784, 352] width 1568 height 704
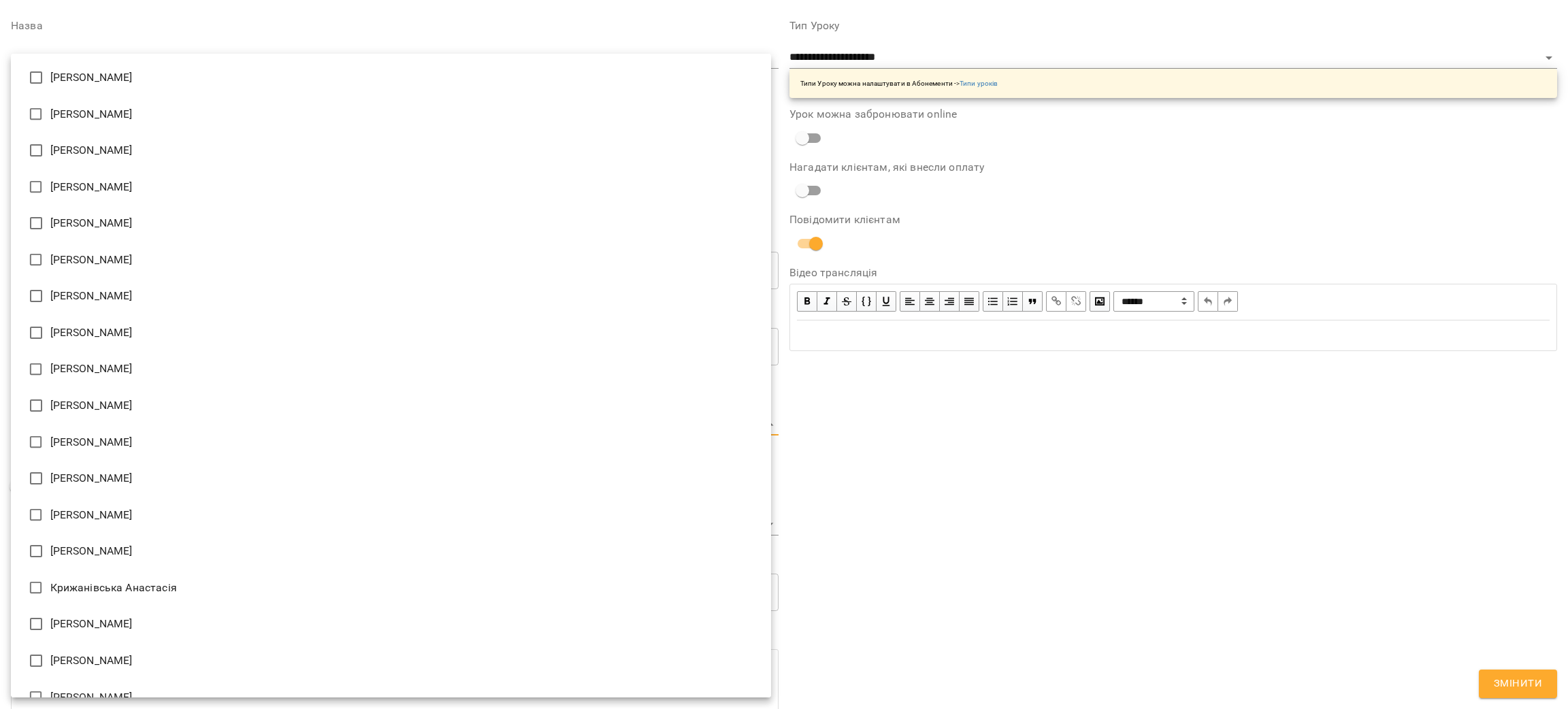
type input "**********"
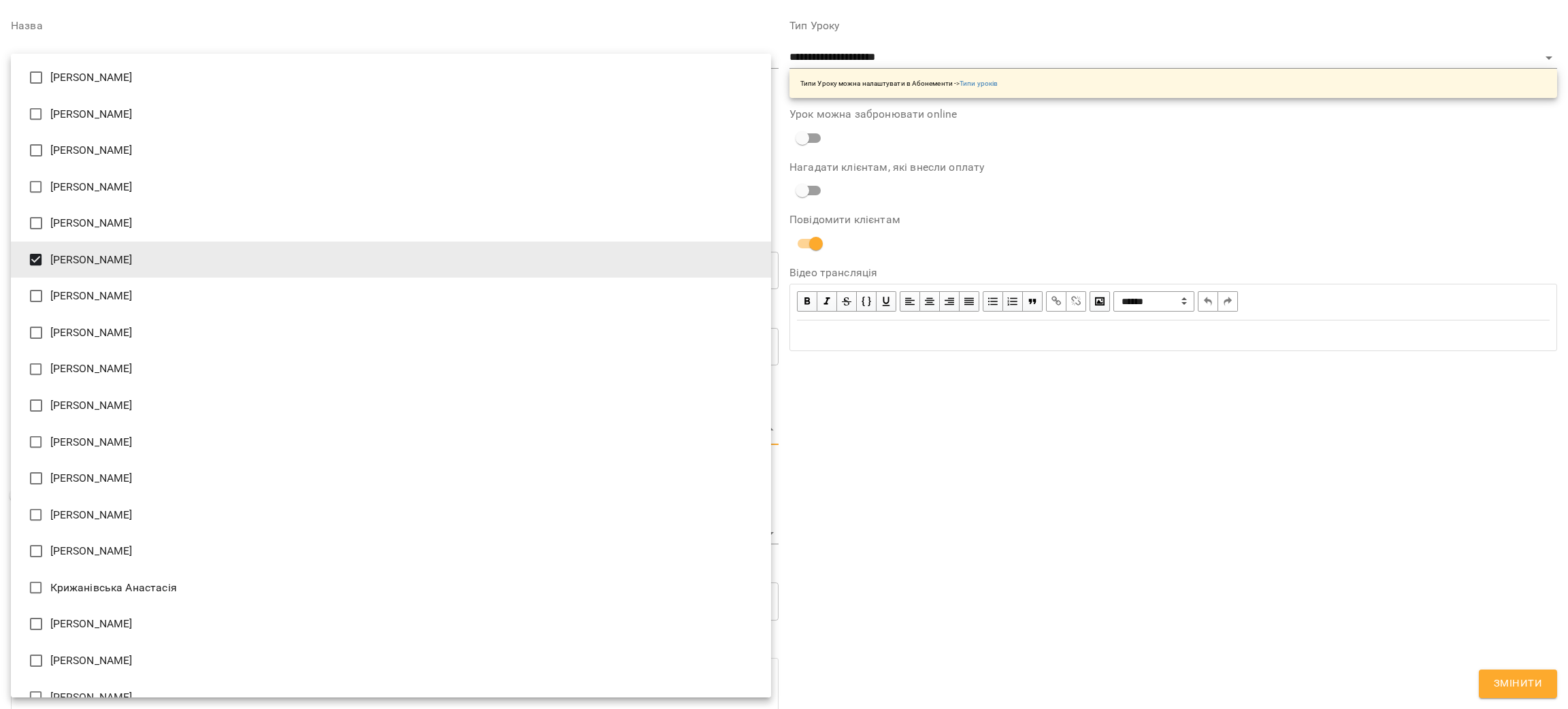
click at [962, 541] on div at bounding box center [784, 354] width 1568 height 709
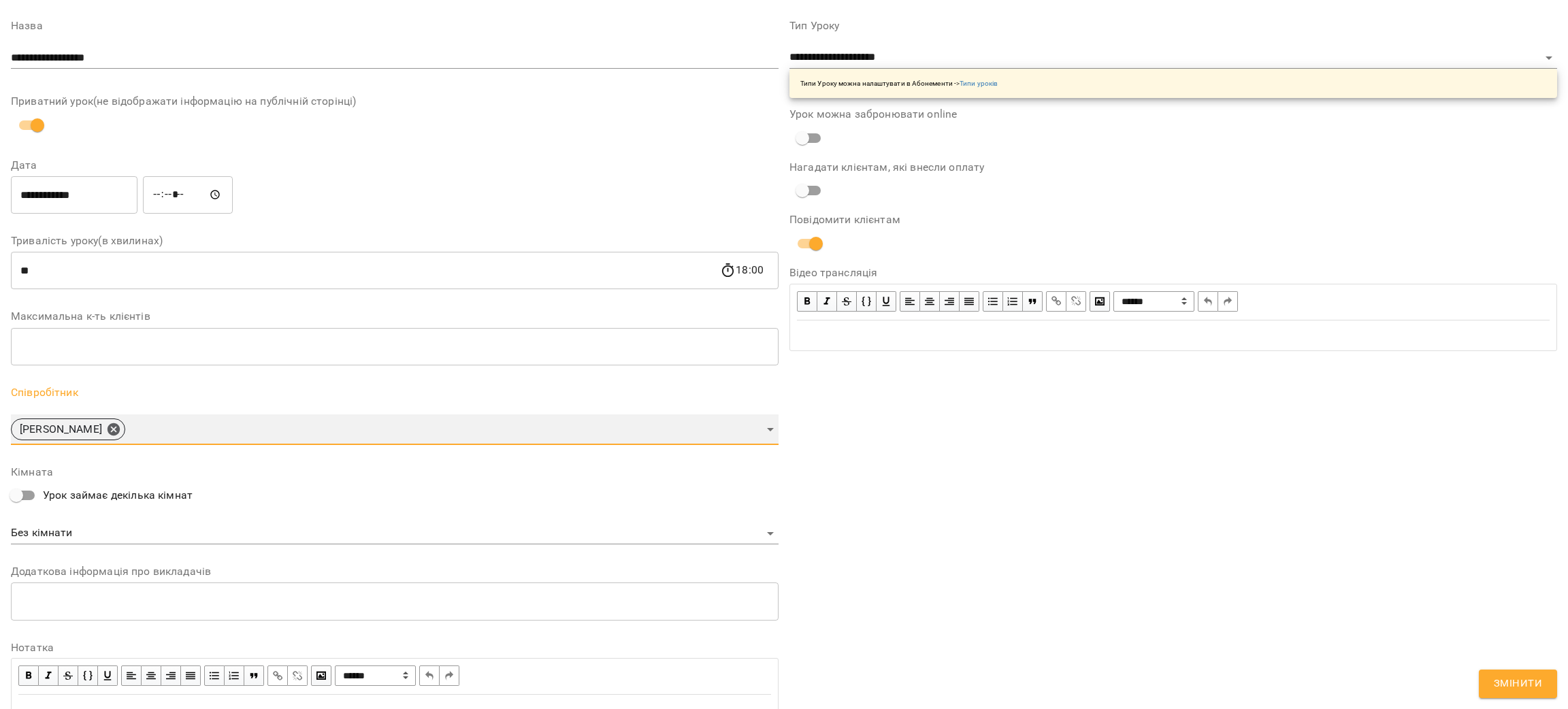
scroll to position [0, 0]
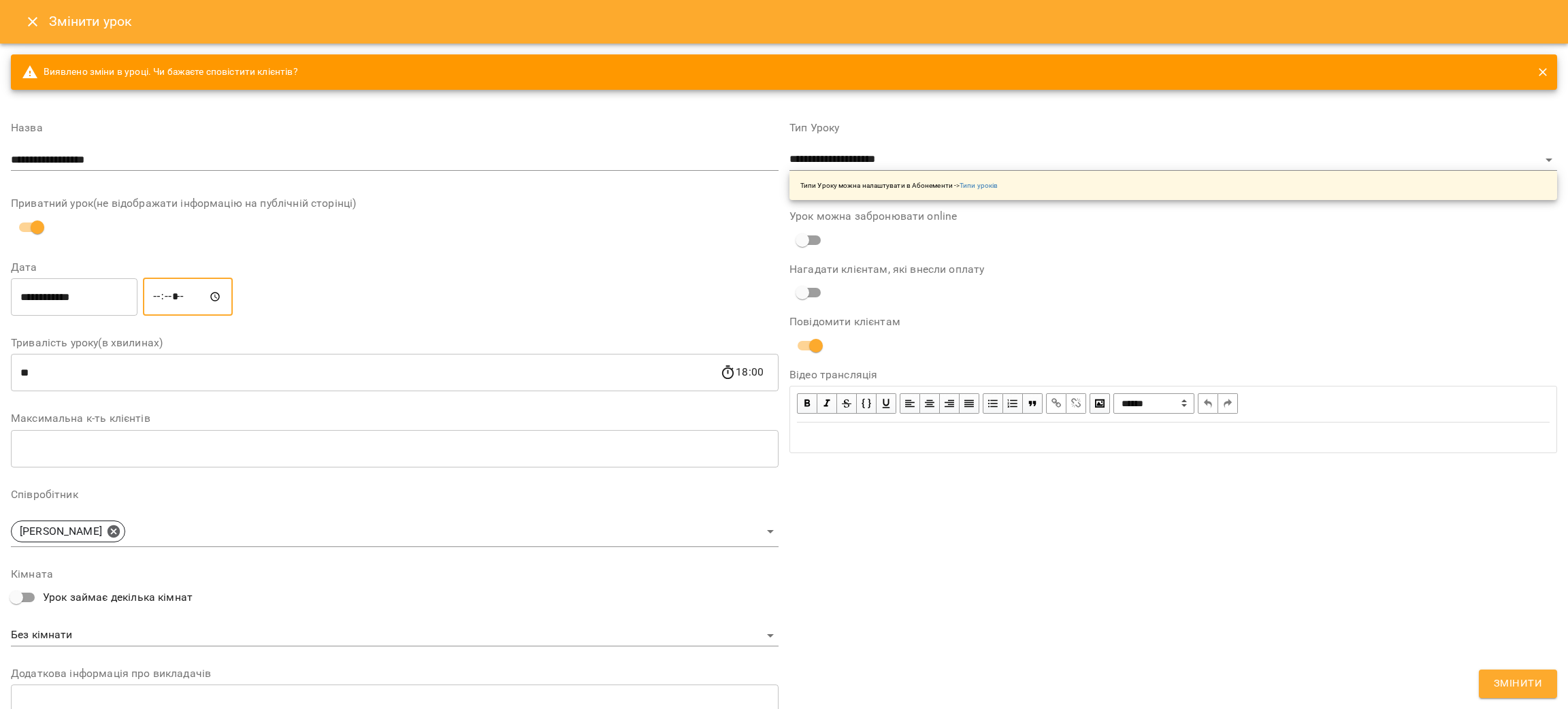
click at [203, 298] on input "*****" at bounding box center [188, 297] width 90 height 38
type input "*****"
click at [588, 244] on div "**********" at bounding box center [394, 476] width 768 height 728
click at [1521, 690] on span "Змінити" at bounding box center [1518, 683] width 48 height 17
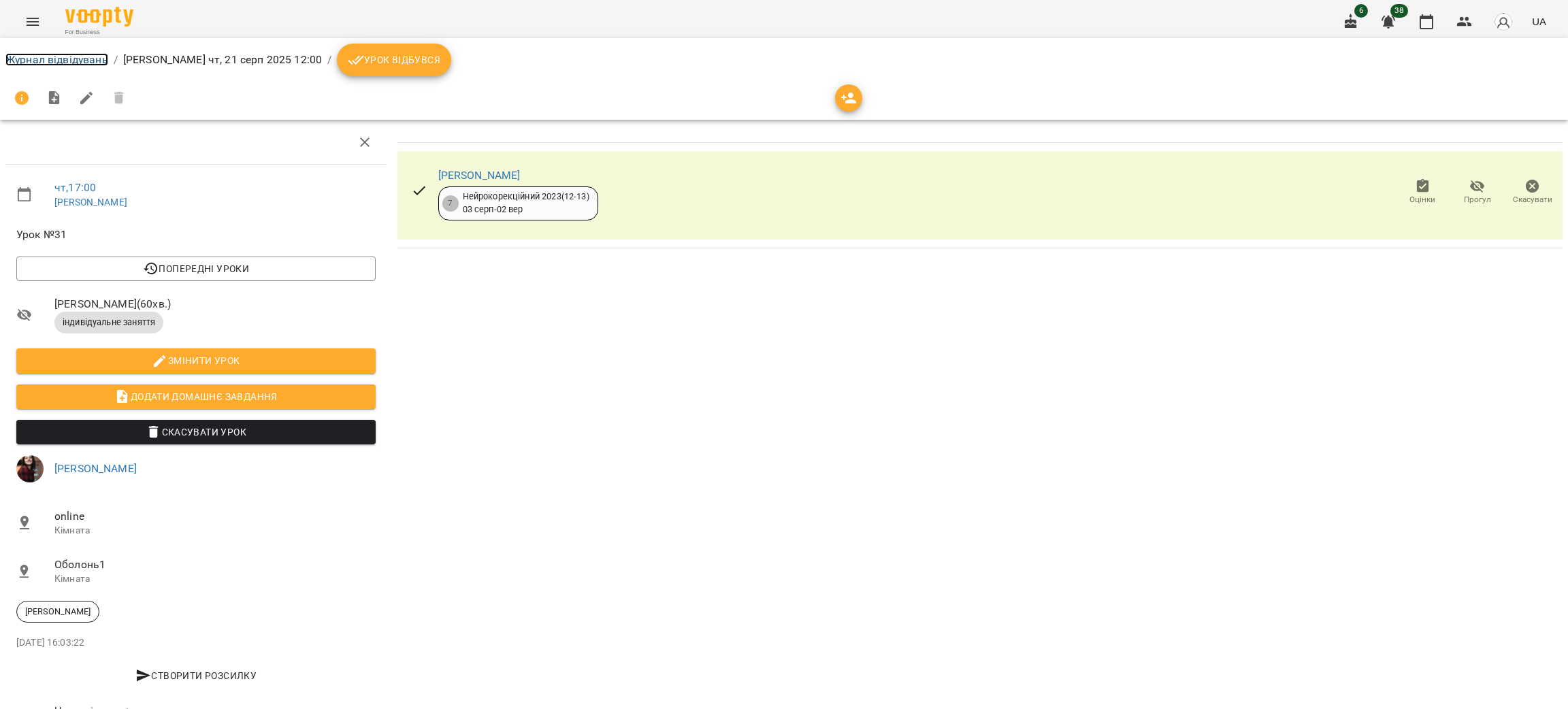
click at [58, 61] on link "Журнал відвідувань" at bounding box center [57, 59] width 103 height 13
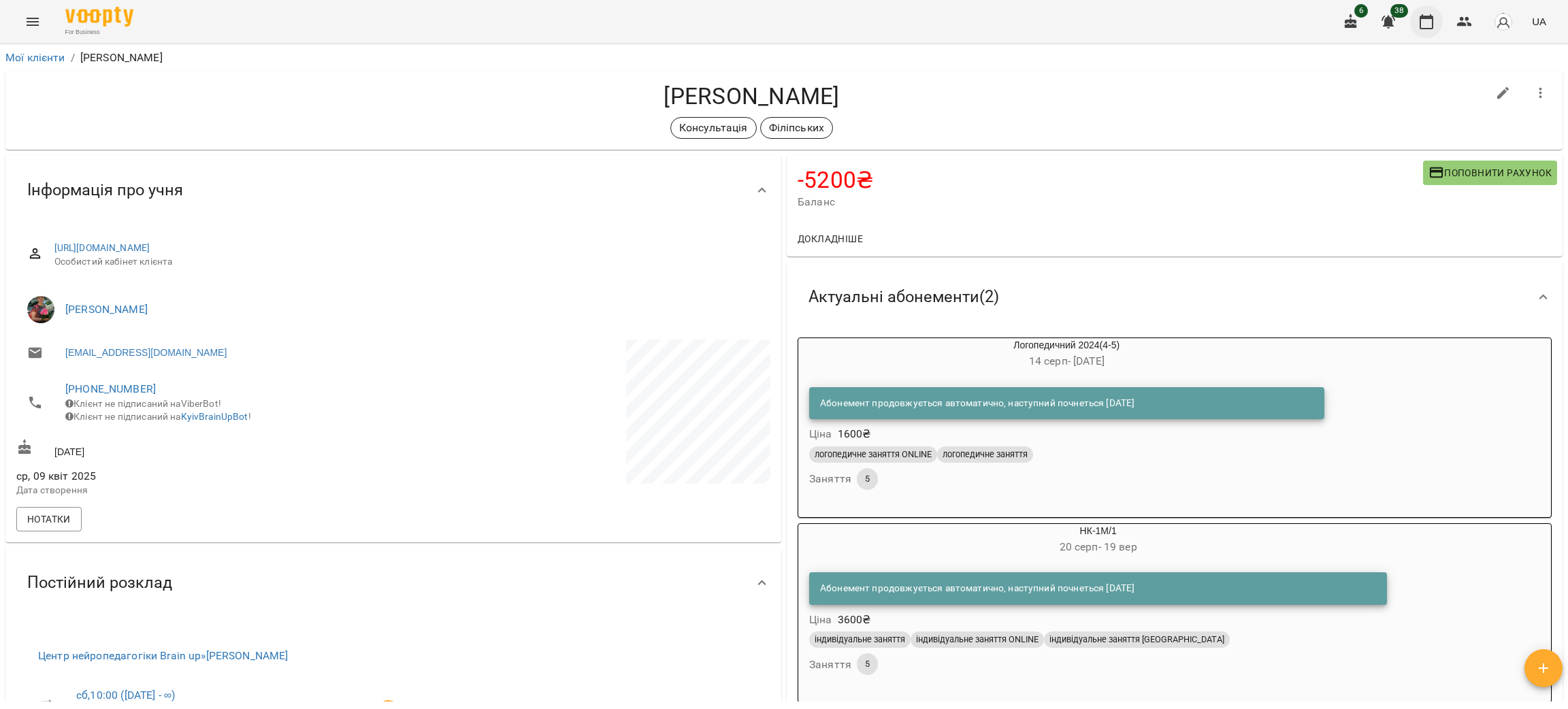
click at [1461, 22] on icon "button" at bounding box center [1464, 22] width 17 height 17
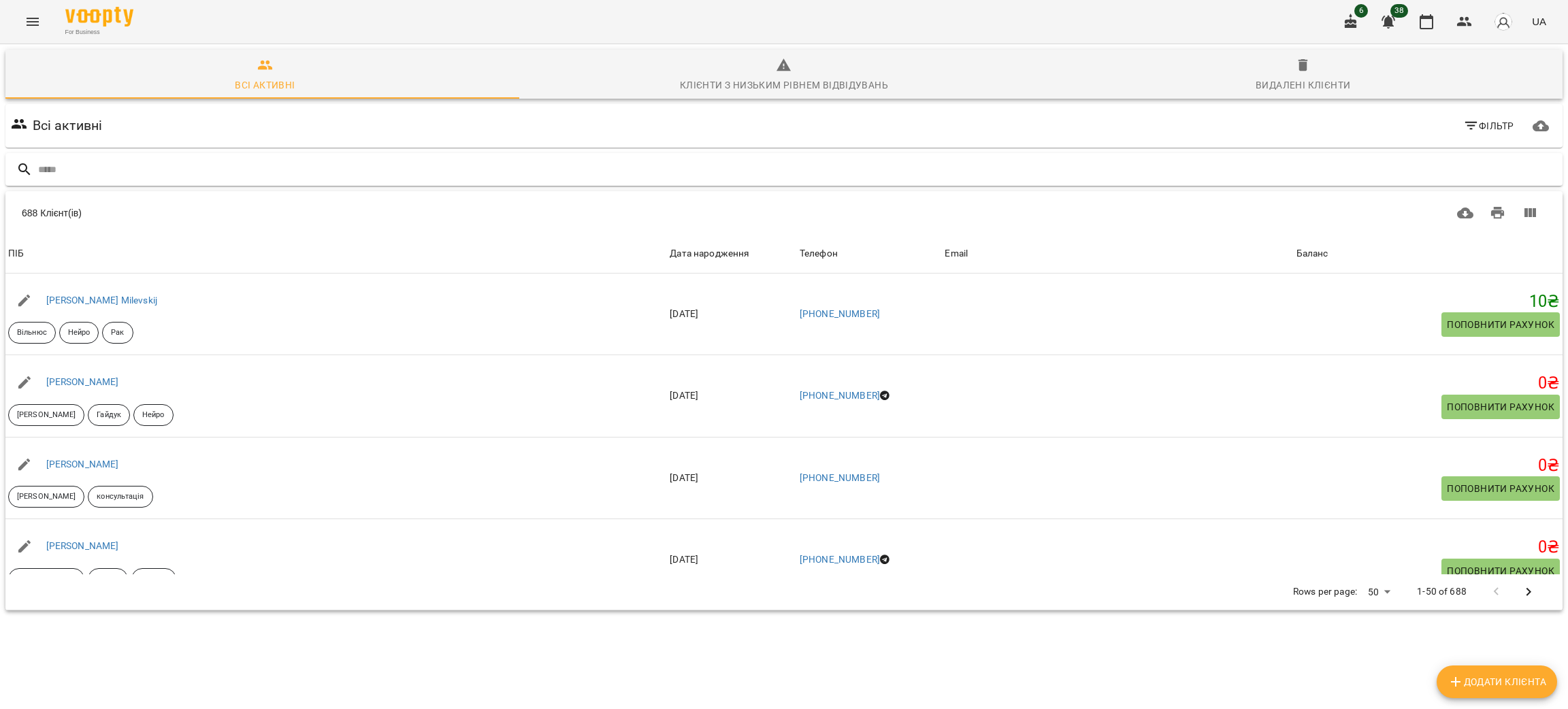
click at [177, 180] on input "text" at bounding box center [797, 170] width 1519 height 23
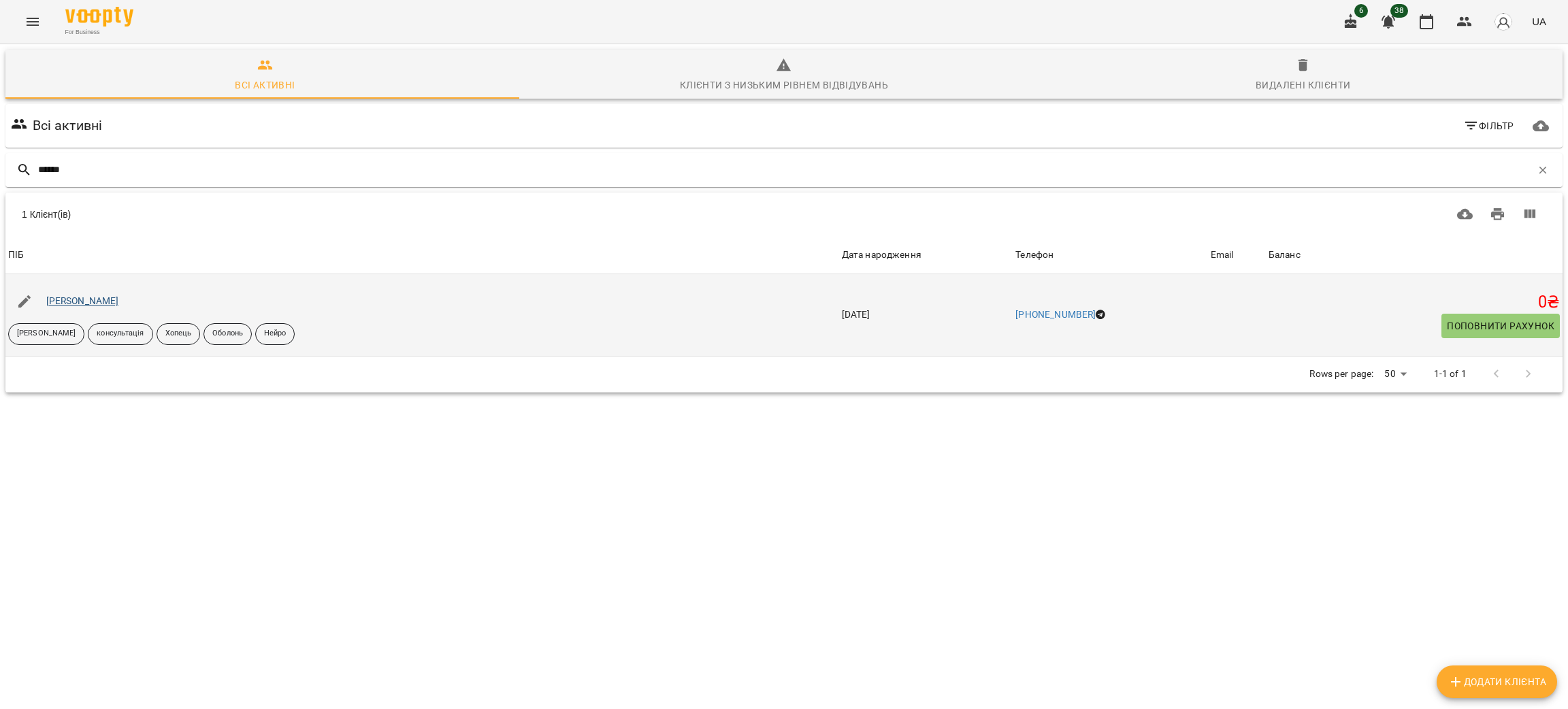
type input "******"
click at [63, 298] on link "[PERSON_NAME]" at bounding box center [82, 300] width 73 height 11
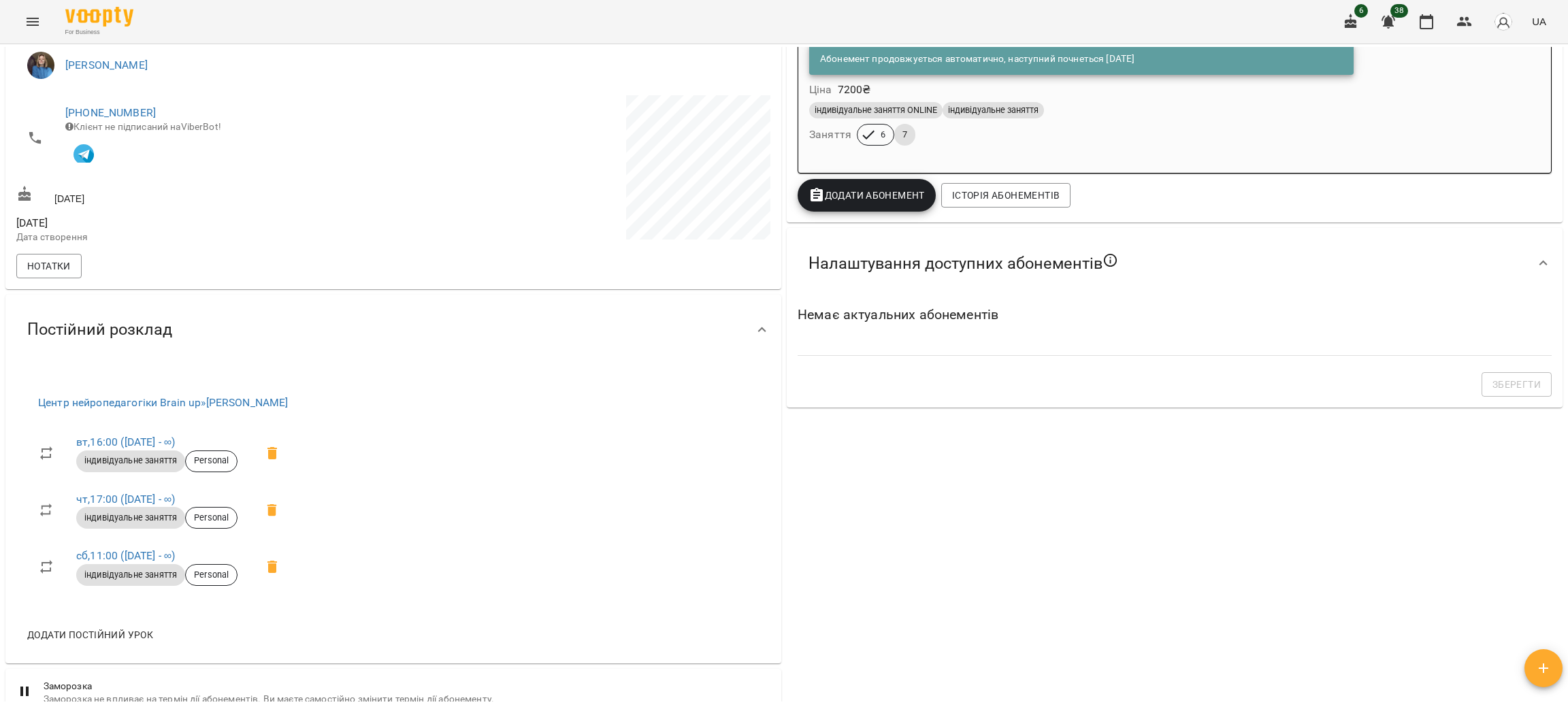
scroll to position [275, 0]
